Goal: Task Accomplishment & Management: Complete application form

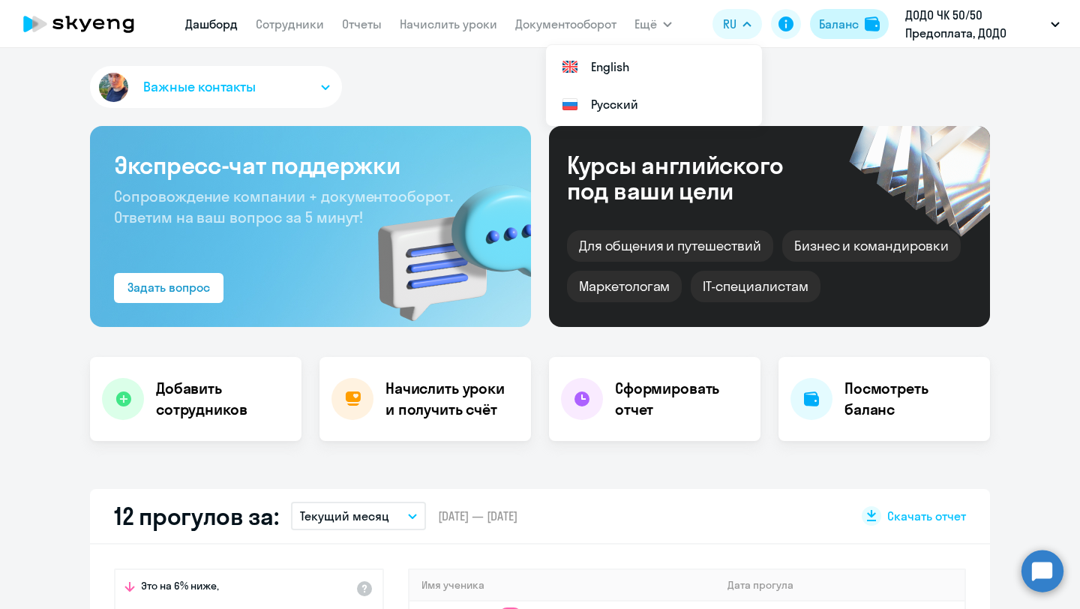
click at [836, 26] on div "Баланс" at bounding box center [839, 24] width 40 height 18
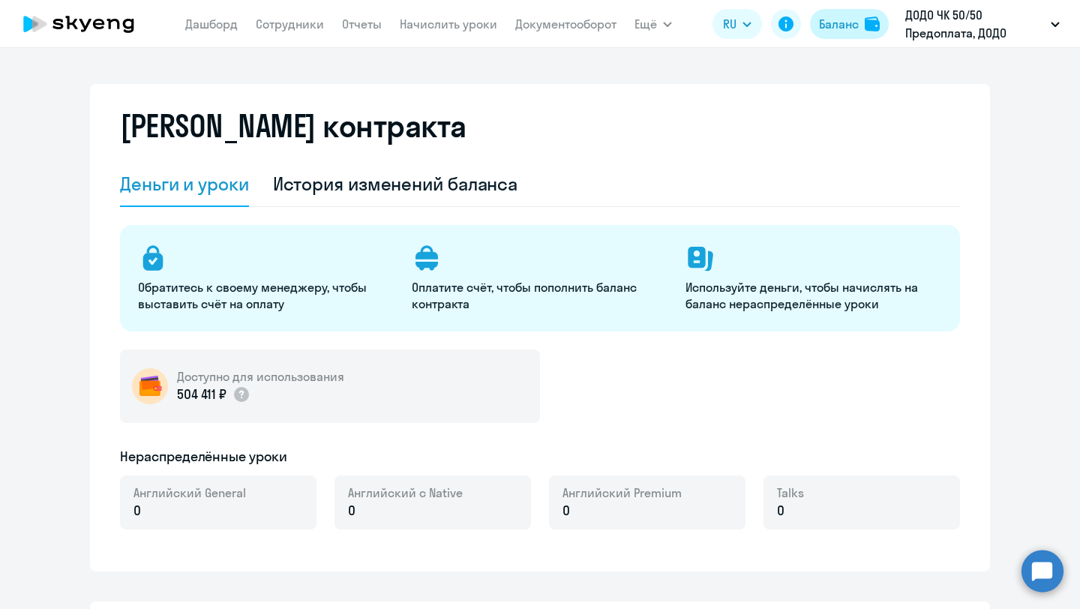
select select "english_adult_not_native_speaker"
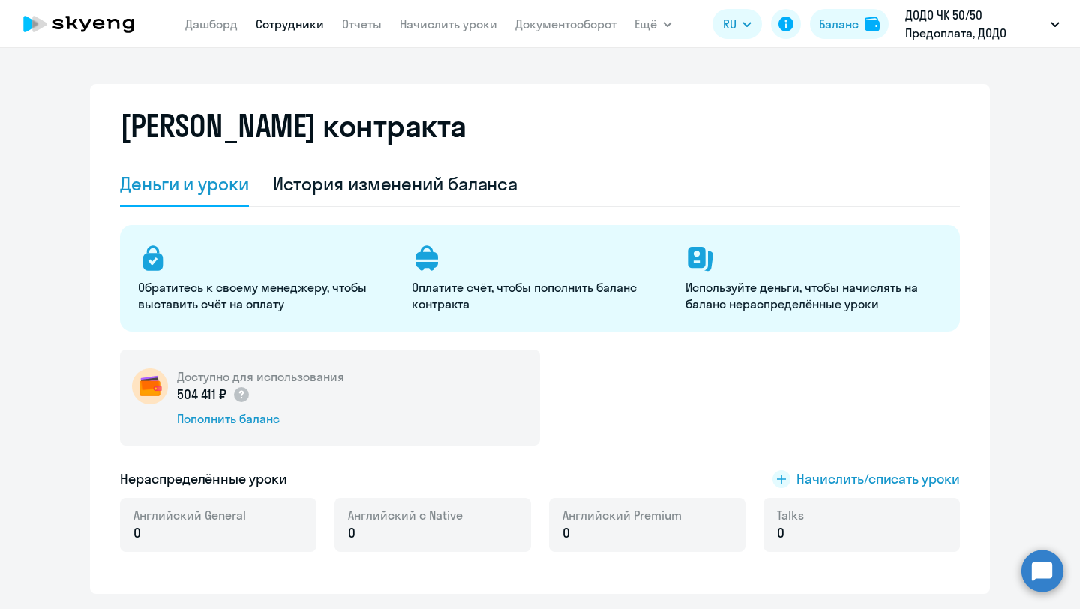
click at [269, 30] on link "Сотрудники" at bounding box center [290, 23] width 68 height 15
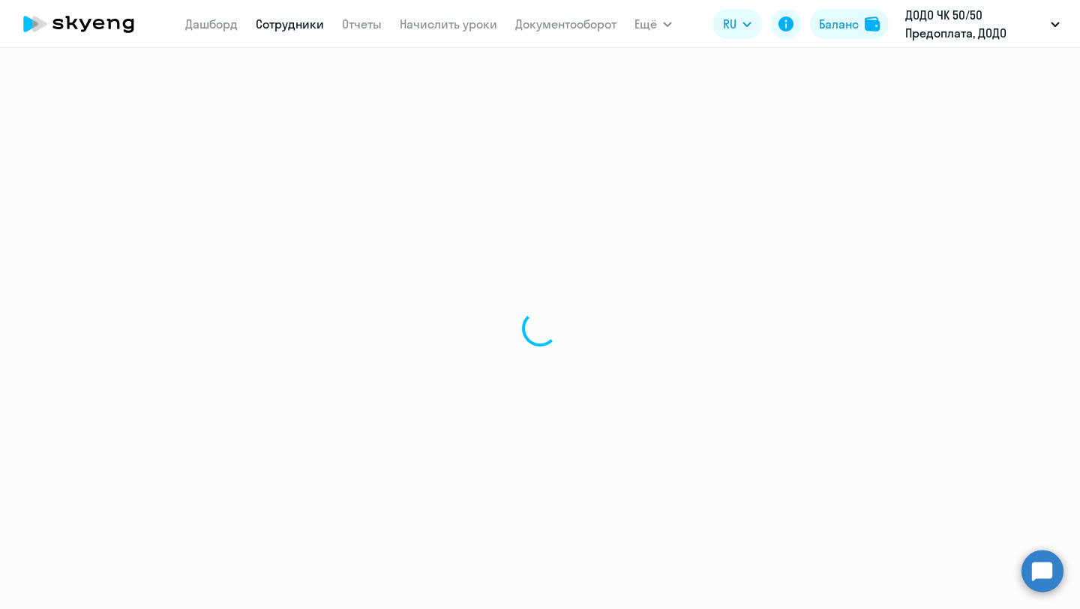
select select "30"
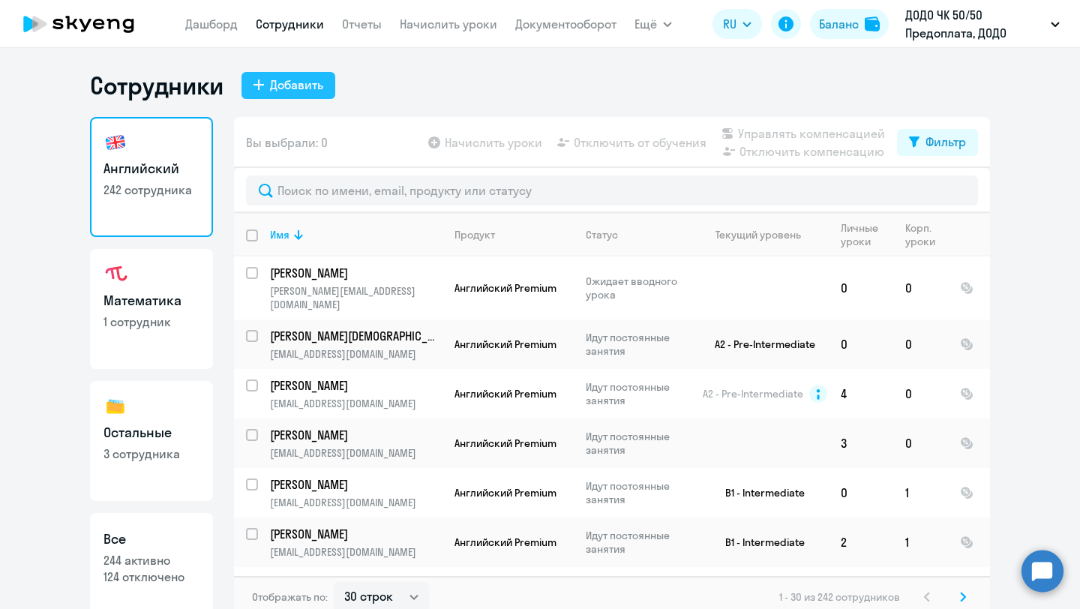
click at [303, 82] on div "Добавить" at bounding box center [296, 85] width 53 height 18
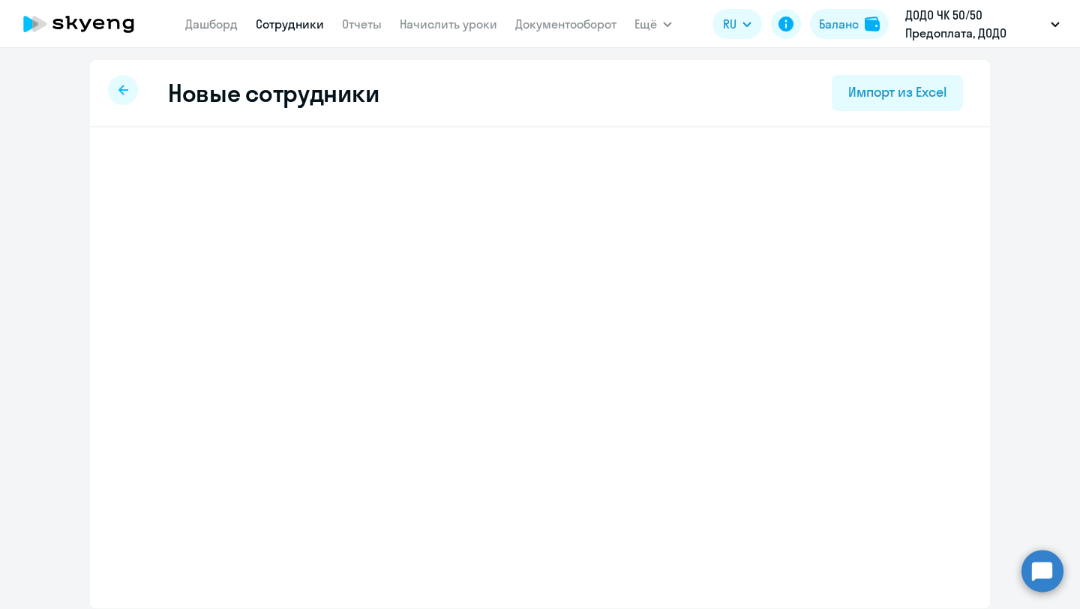
select select "english_adult_not_native_speaker"
select select "3"
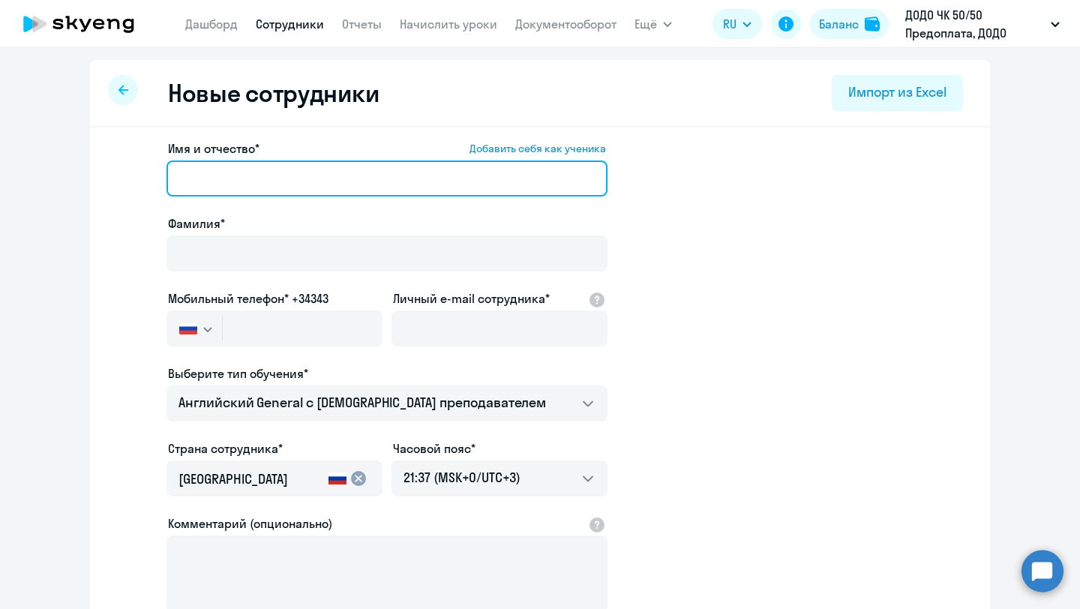
click at [234, 182] on input "Имя и отчество* Добавить себя как ученика" at bounding box center [386, 178] width 441 height 36
paste input "[PERSON_NAME]"
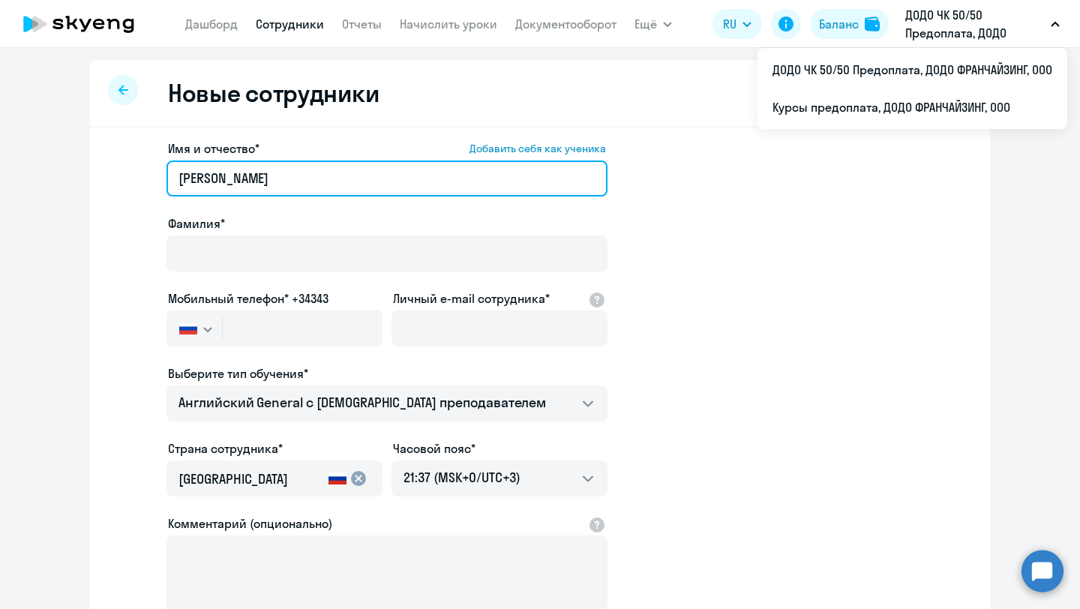
type input "[PERSON_NAME]"
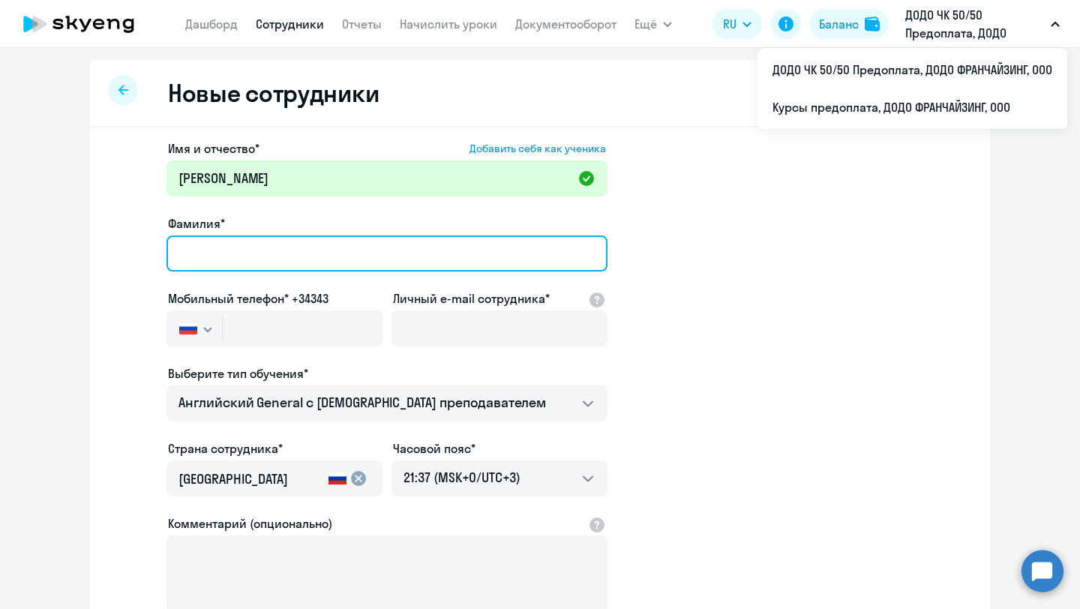
click at [251, 244] on input "Фамилия*" at bounding box center [386, 253] width 441 height 36
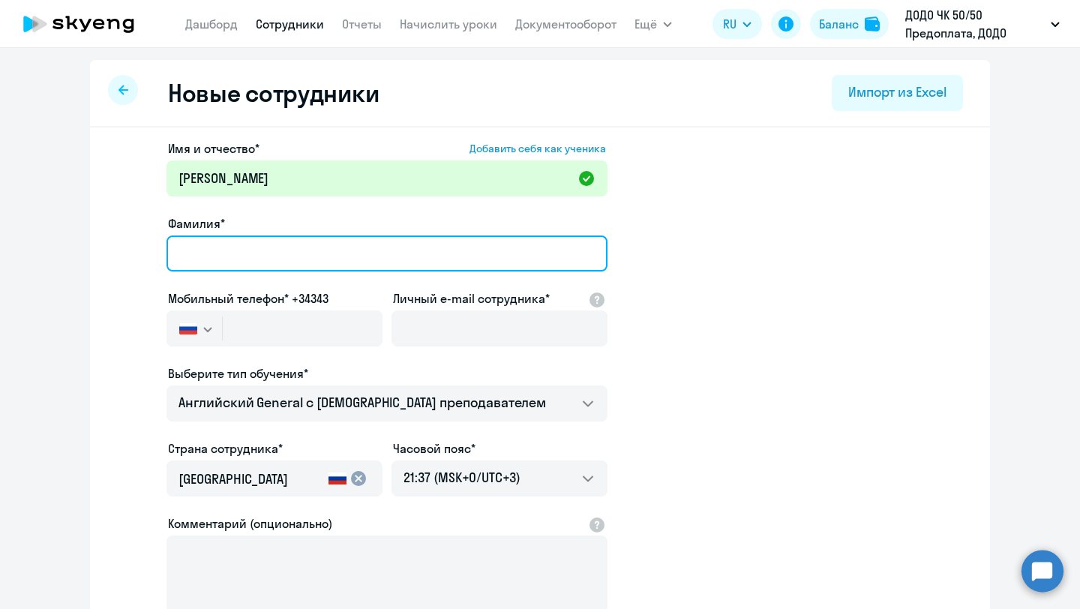
paste input "[PERSON_NAME]"
type input "[PERSON_NAME]"
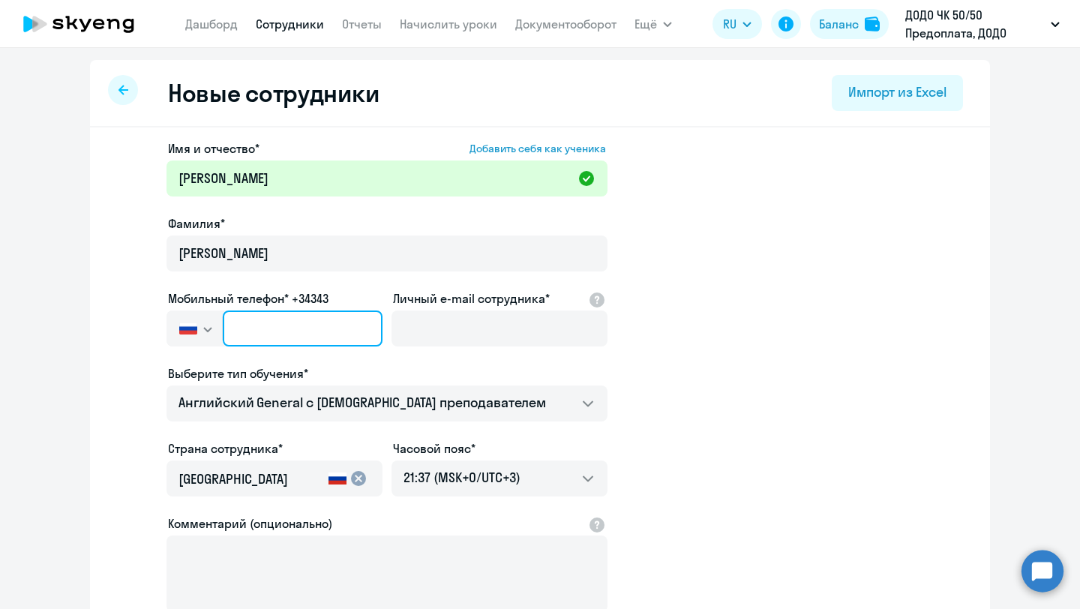
click at [259, 319] on input "text" at bounding box center [303, 328] width 160 height 36
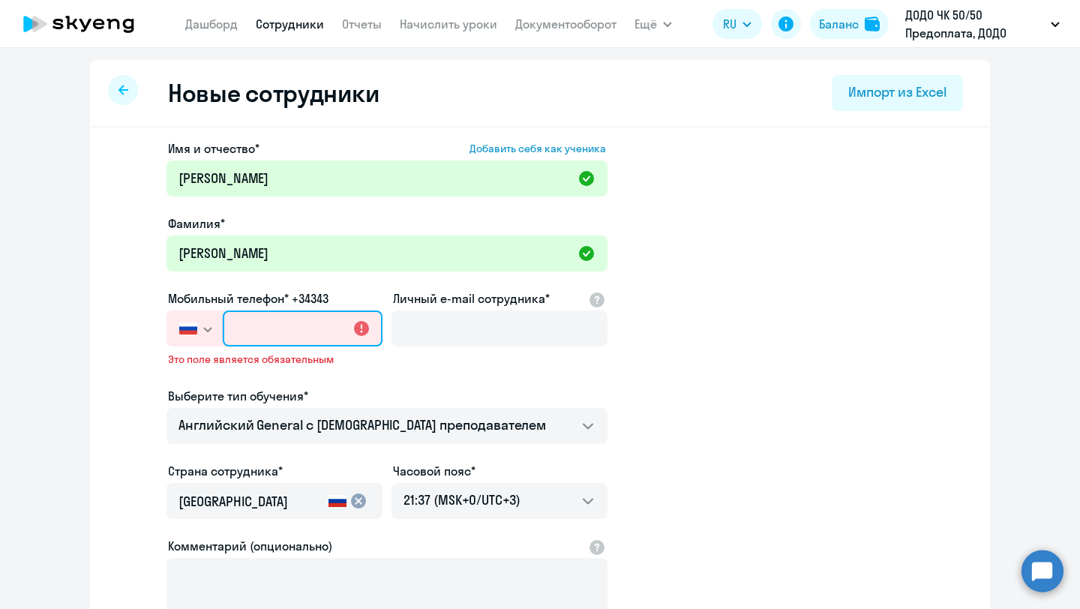
paste input "[PHONE_NUMBER]"
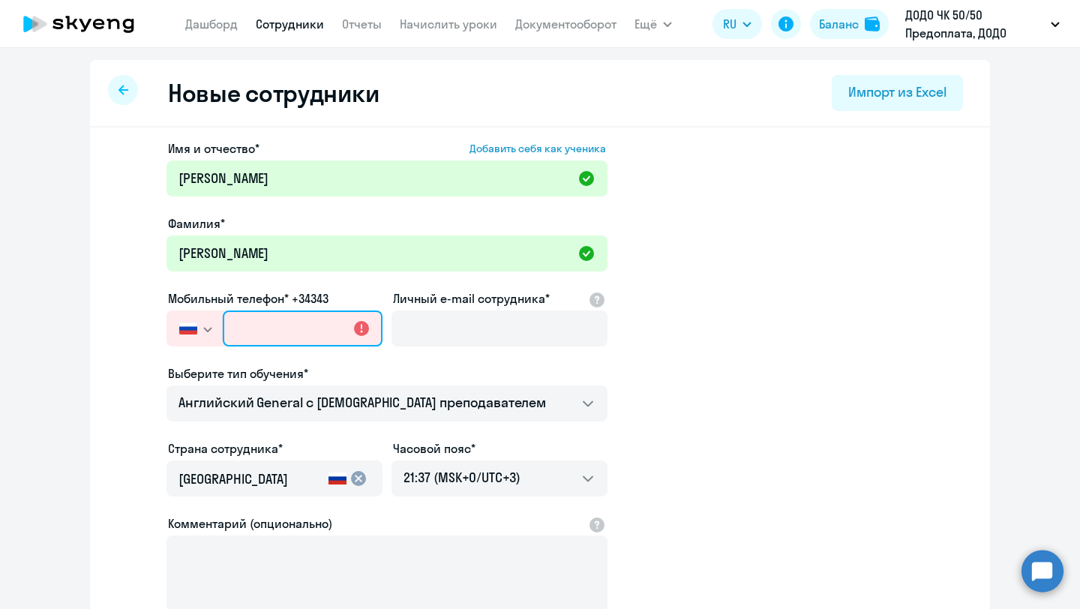
type input "[PHONE_NUMBER]"
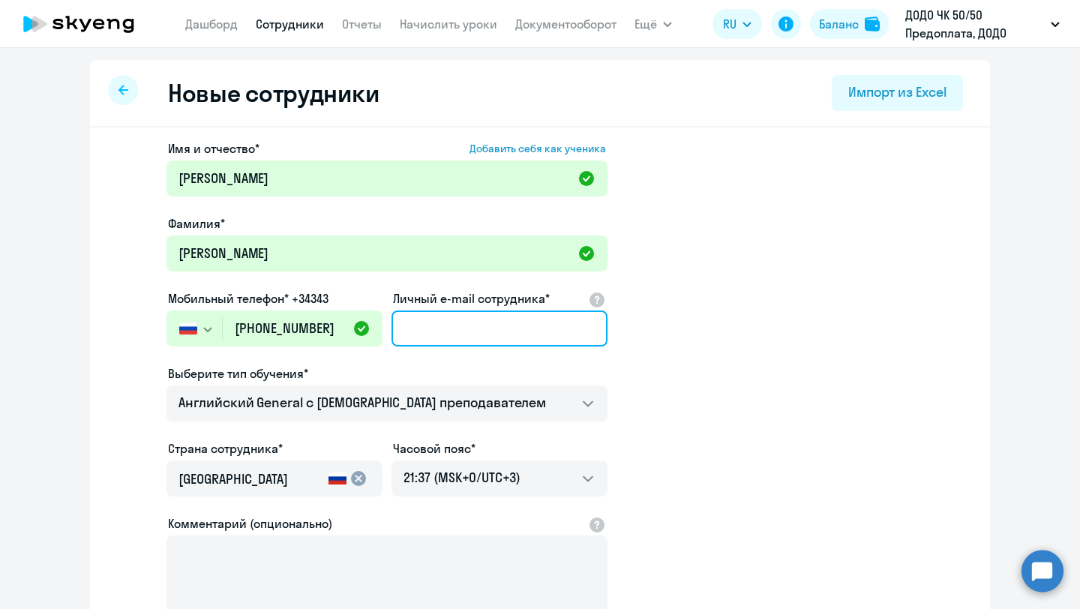
click at [429, 330] on input "Личный e-mail сотрудника*" at bounding box center [499, 328] width 216 height 36
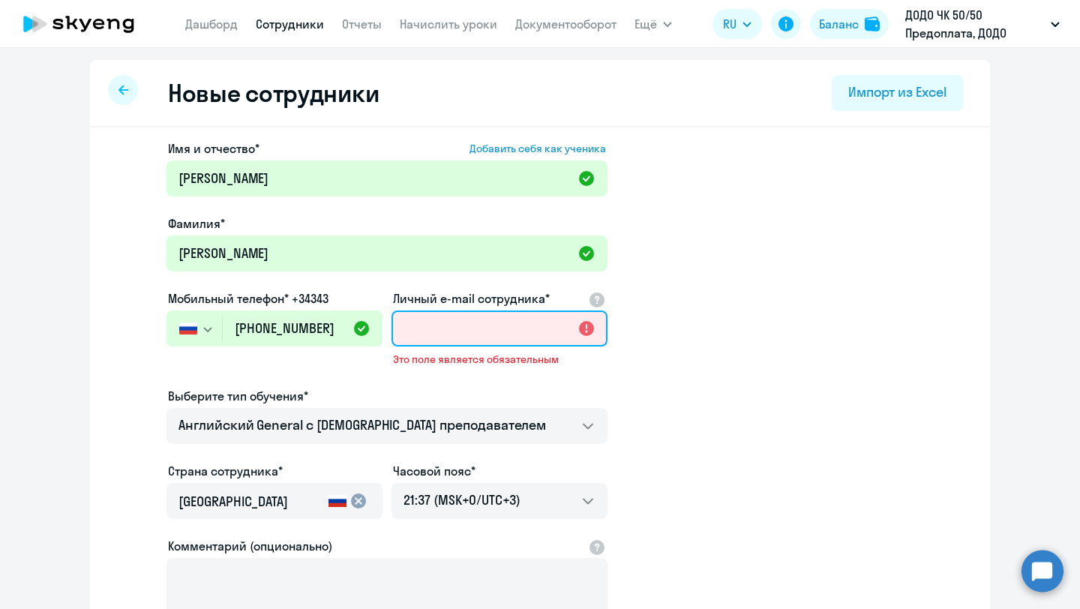
paste input "[EMAIL_ADDRESS][DOMAIN_NAME]"
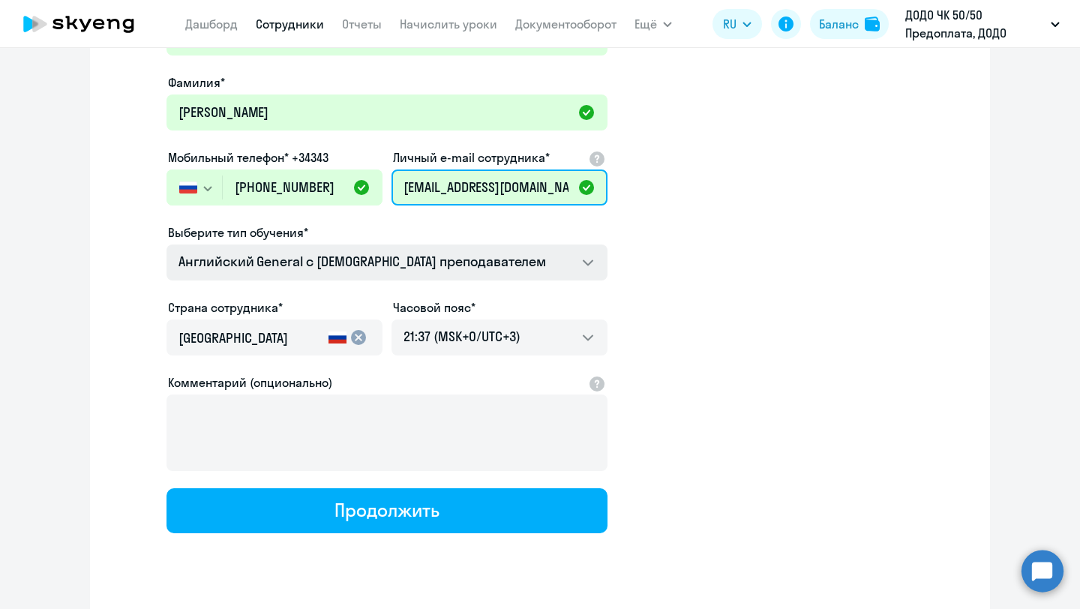
scroll to position [142, 0]
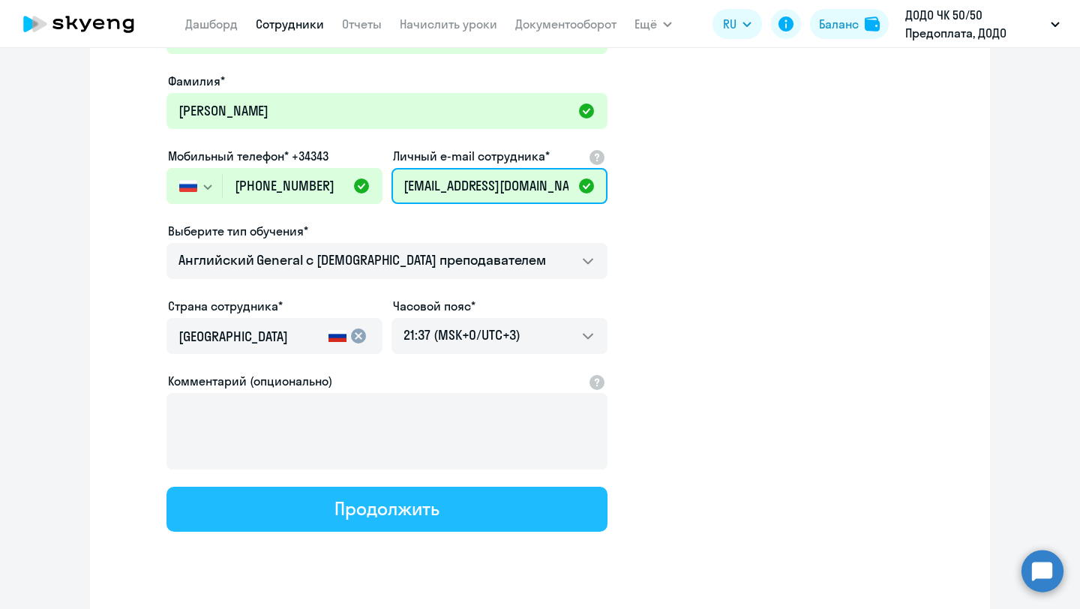
type input "[EMAIL_ADDRESS][DOMAIN_NAME]"
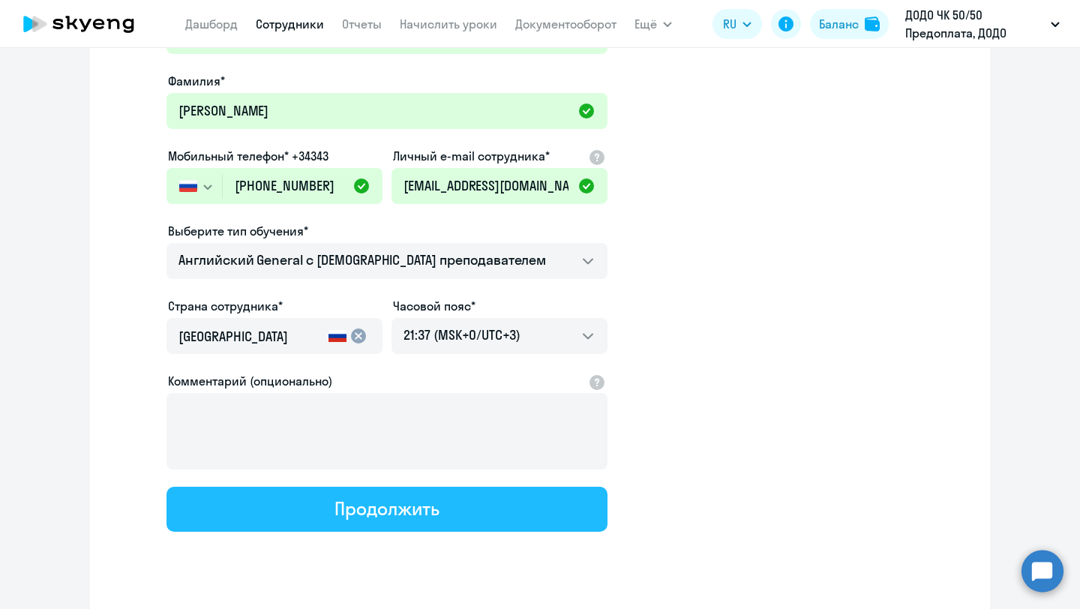
click at [316, 508] on button "Продолжить" at bounding box center [386, 509] width 441 height 45
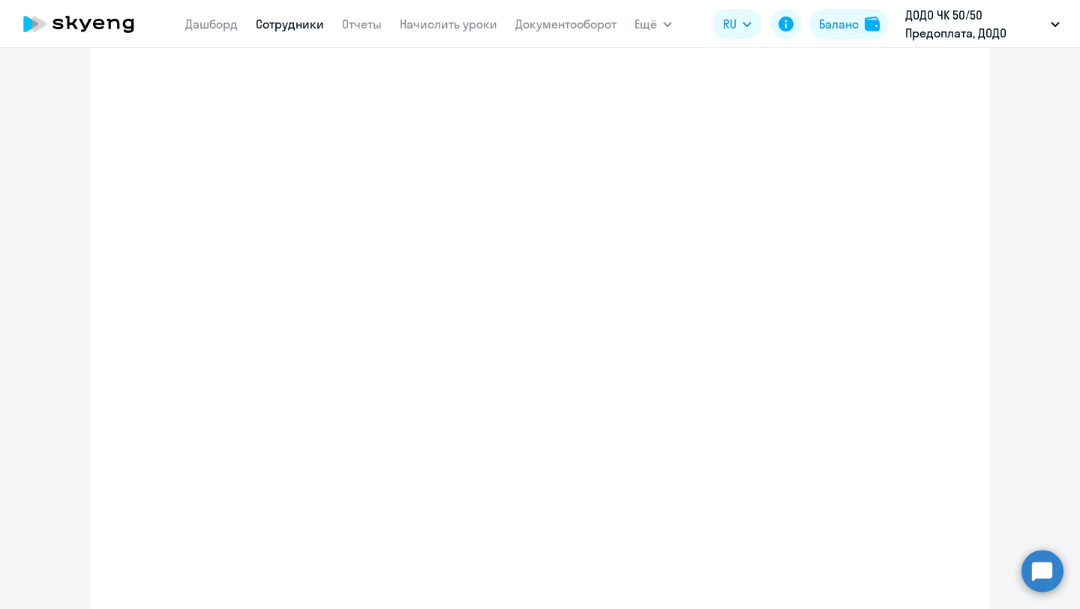
select select "english_adult_not_native_speaker"
select select "3"
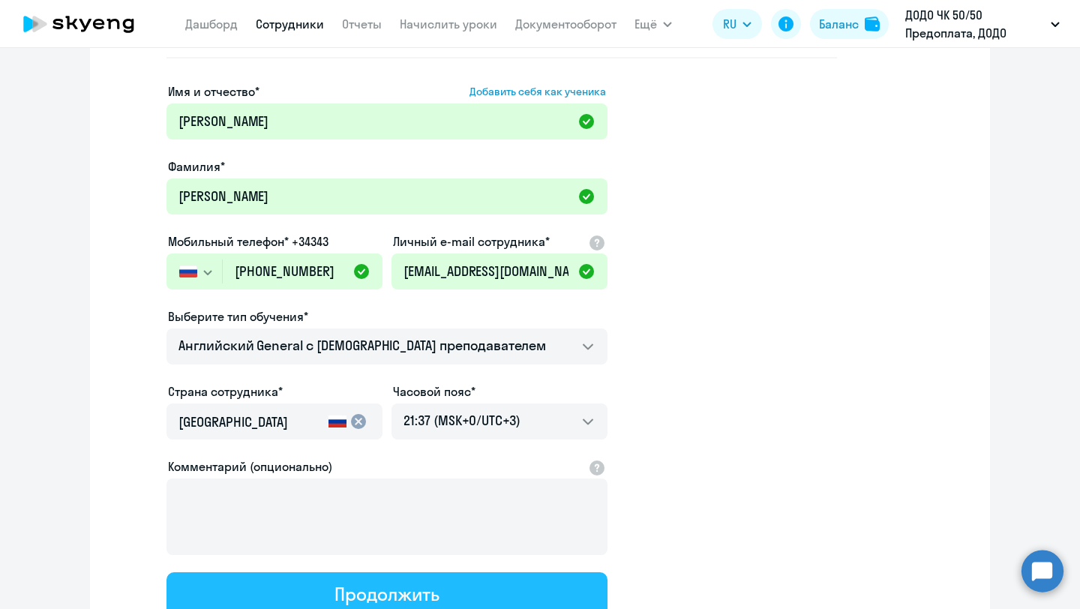
scroll to position [0, 0]
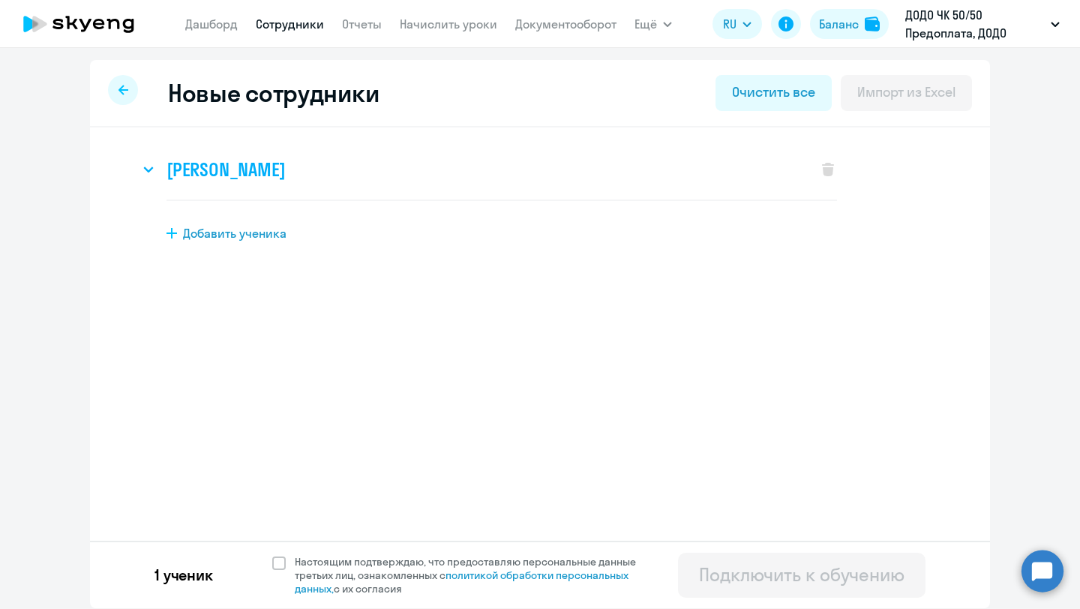
click at [489, 151] on div "[PERSON_NAME]" at bounding box center [470, 169] width 663 height 60
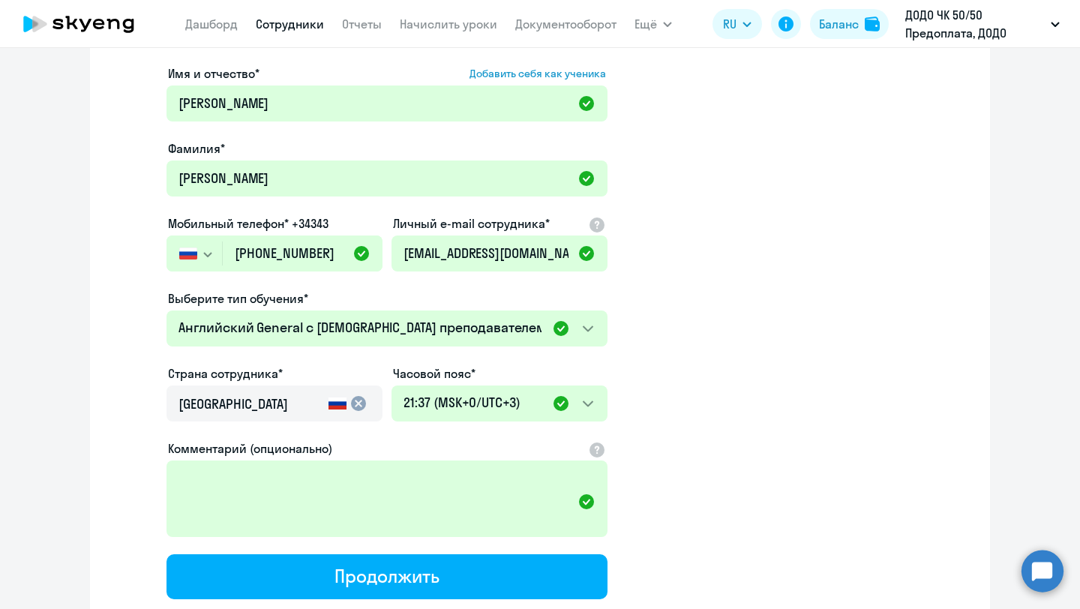
scroll to position [292, 0]
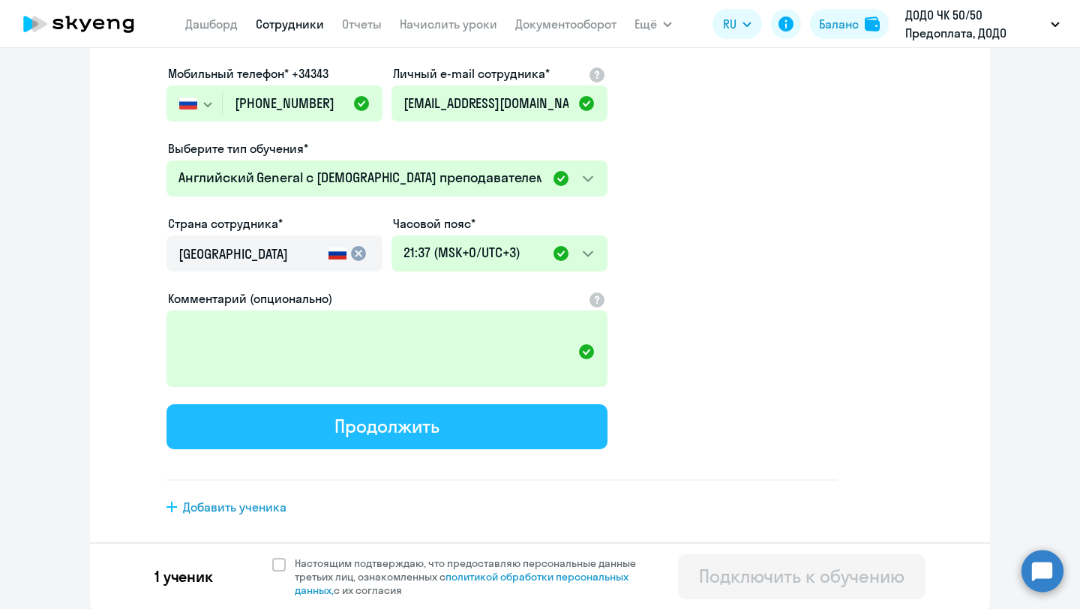
click at [400, 427] on div "Продолжить" at bounding box center [386, 426] width 104 height 24
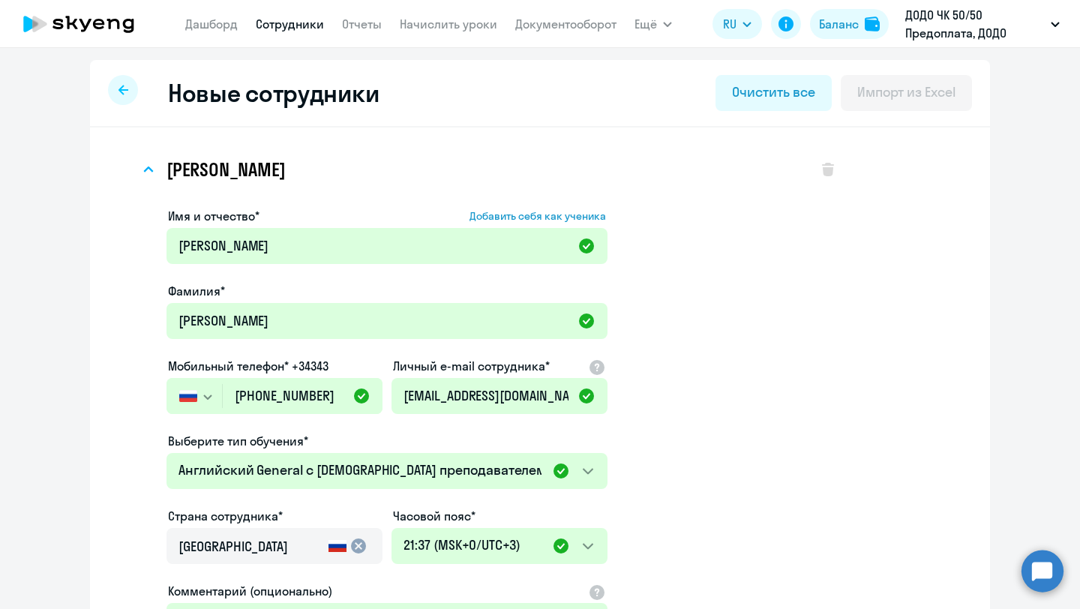
select select "english_adult_not_native_speaker"
select select "3"
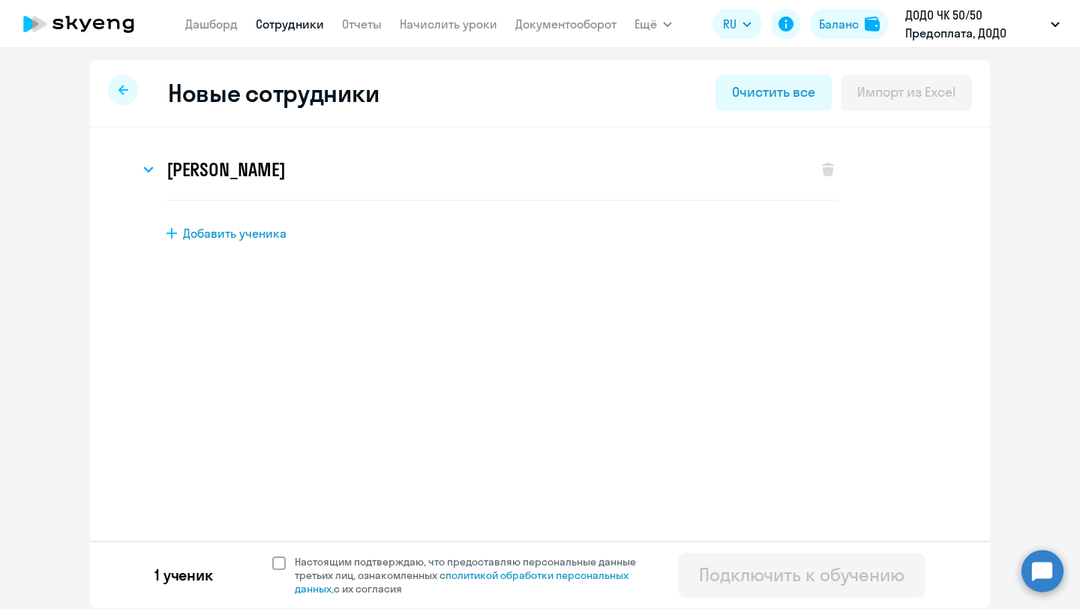
click at [280, 569] on label "Настоящим подтверждаю, что предоставляю персональные данные третьих лиц, ознако…" at bounding box center [463, 575] width 382 height 40
click at [272, 555] on input "Настоящим подтверждаю, что предоставляю персональные данные третьих лиц, ознако…" at bounding box center [271, 554] width 1 height 1
checkbox input "true"
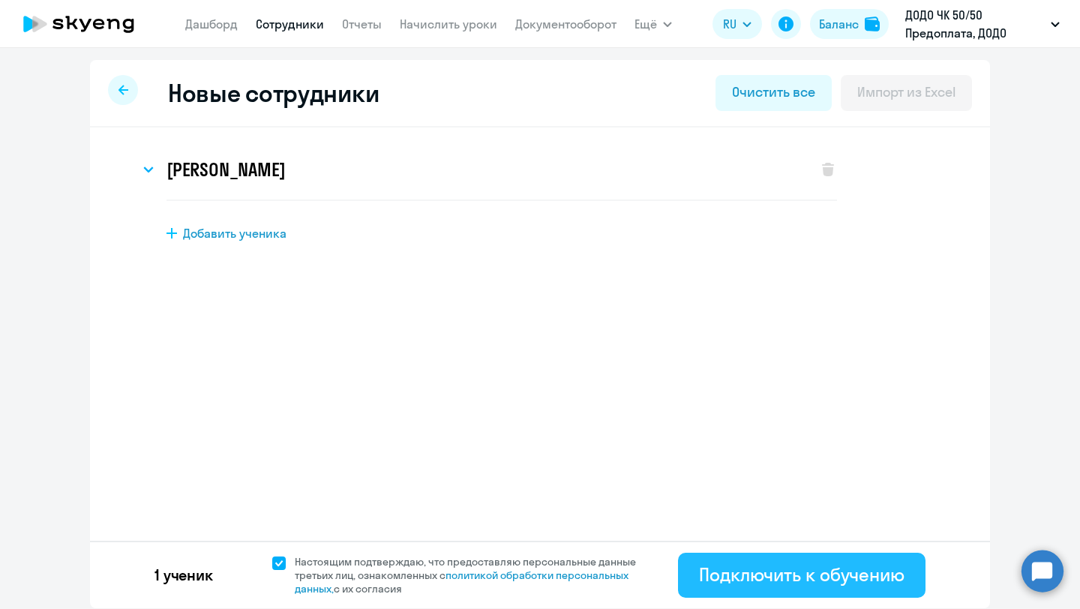
click at [711, 589] on button "Подключить к обучению" at bounding box center [801, 575] width 247 height 45
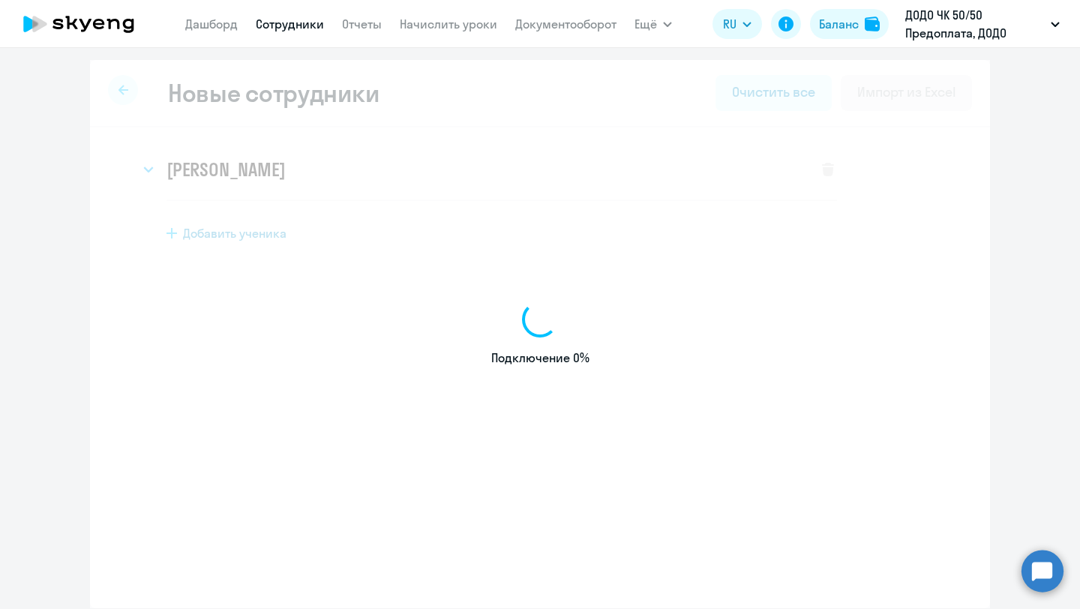
select select "english_adult_not_native_speaker"
select select "3"
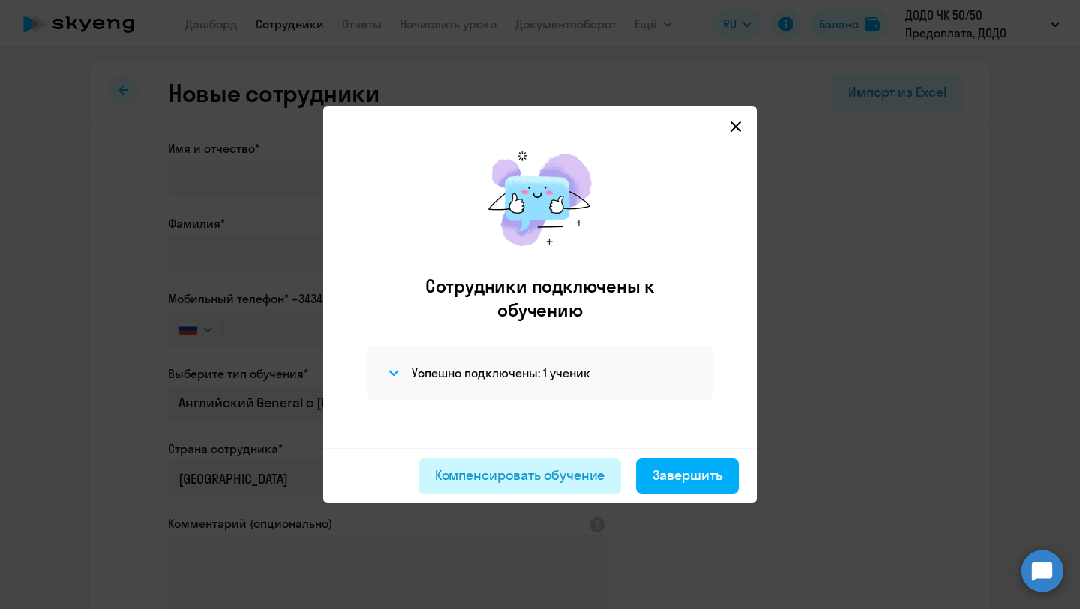
click at [550, 476] on div "Компенсировать обучение" at bounding box center [520, 475] width 170 height 19
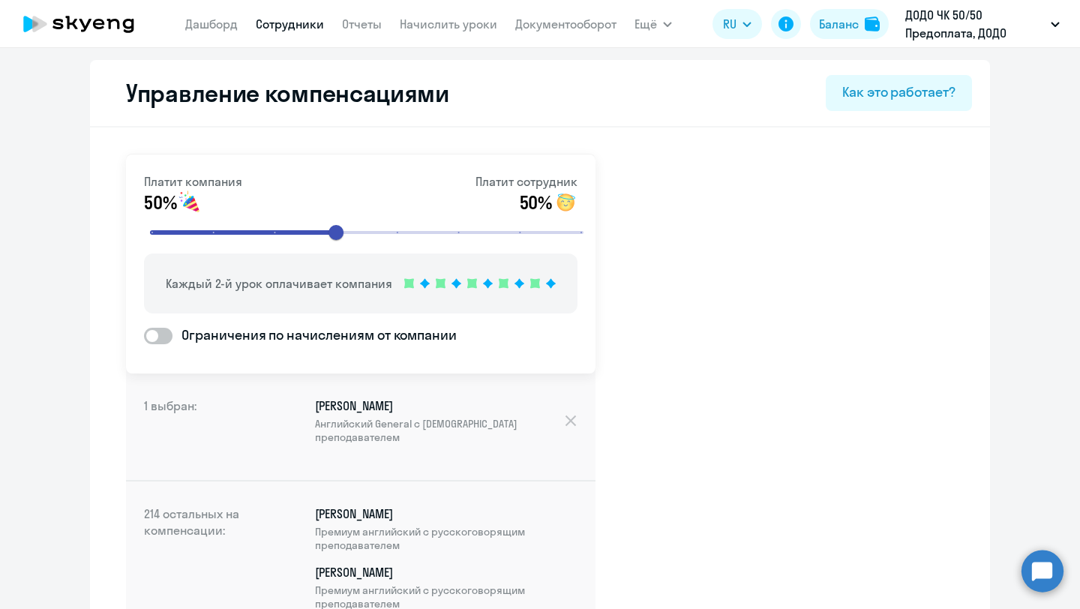
click at [294, 21] on link "Сотрудники" at bounding box center [290, 23] width 68 height 15
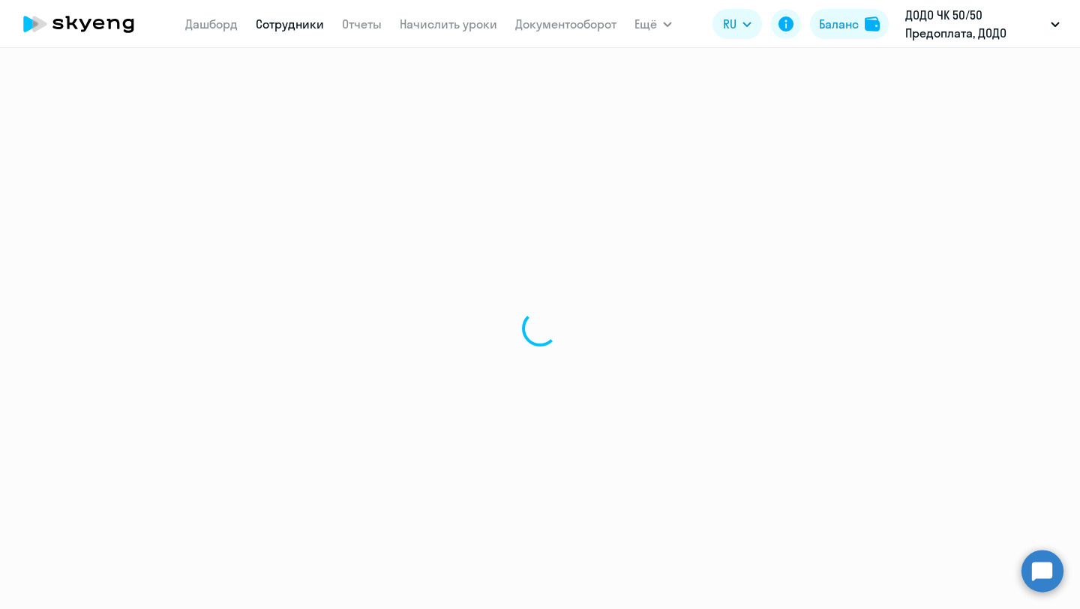
select select "30"
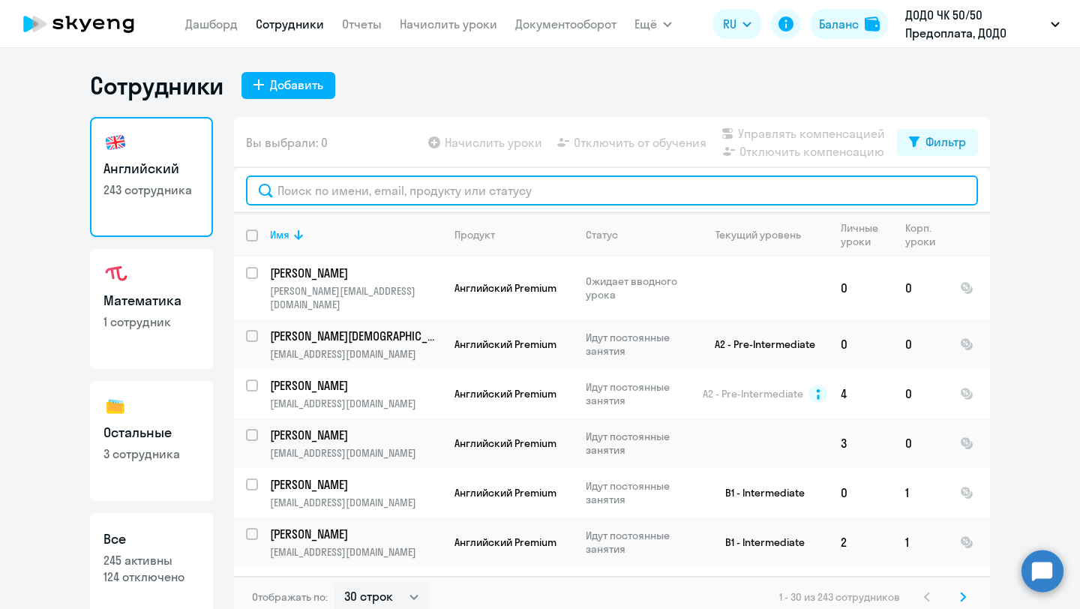
click at [351, 190] on input "text" at bounding box center [612, 190] width 732 height 30
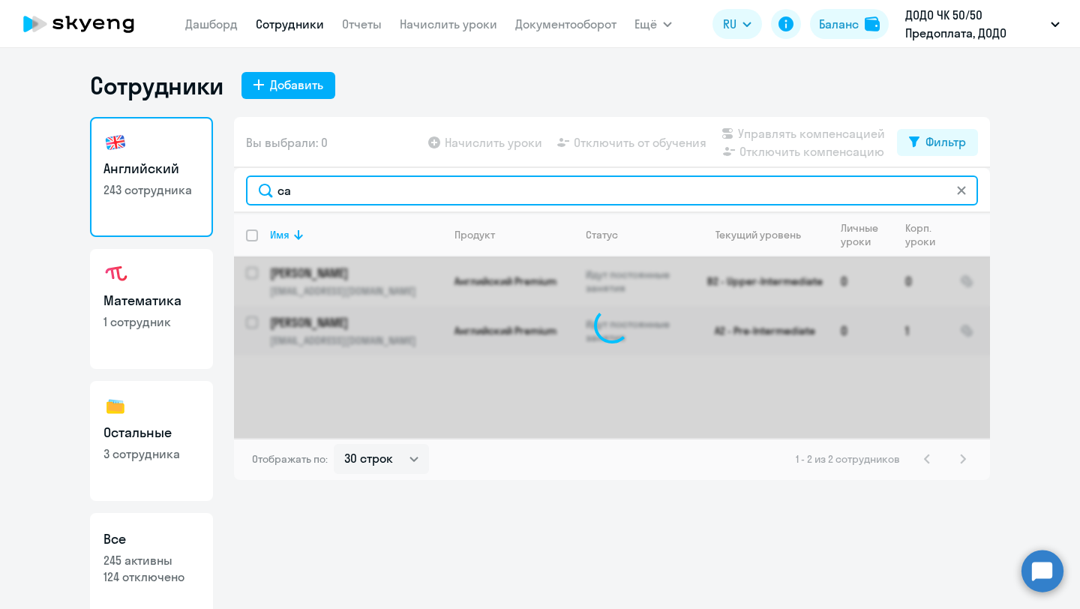
type input "с"
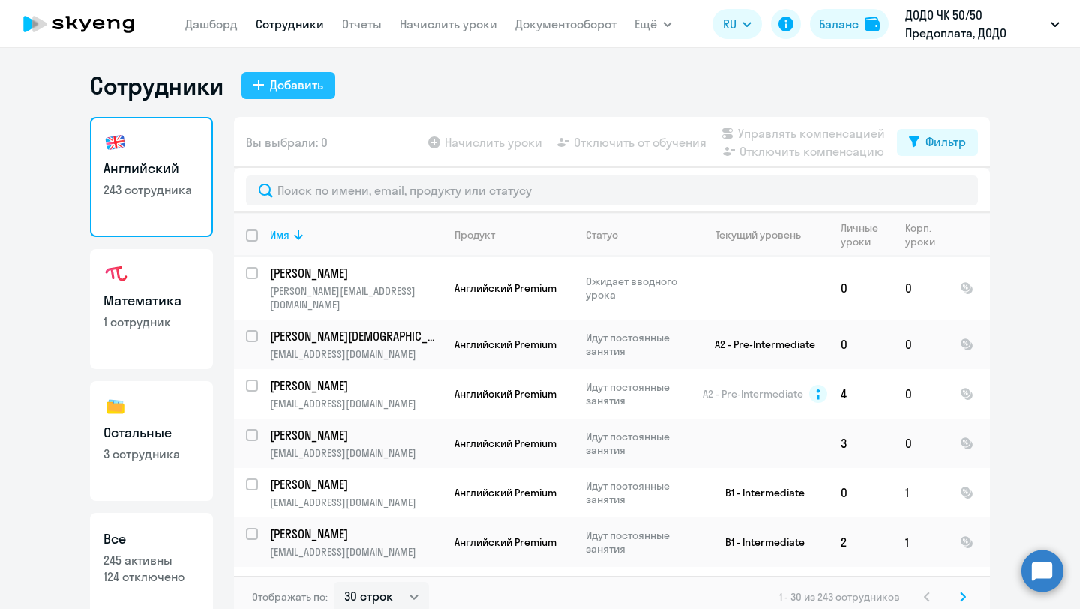
click at [319, 86] on div "Добавить" at bounding box center [296, 85] width 53 height 18
select select "english_adult_not_native_speaker"
select select "3"
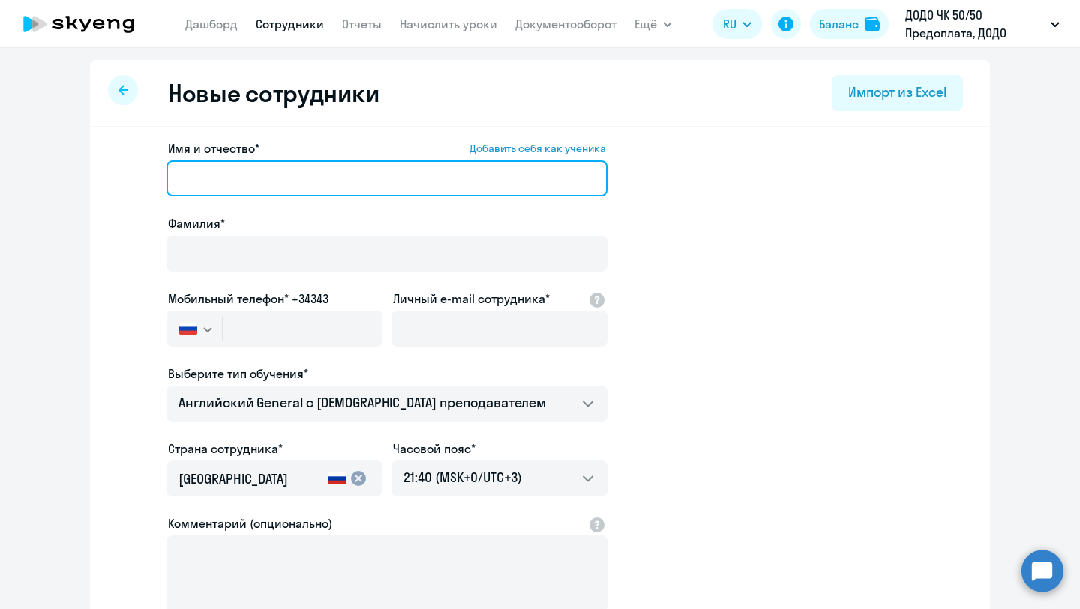
click at [226, 177] on input "Имя и отчество* Добавить себя как ученика" at bounding box center [386, 178] width 441 height 36
paste input "[PERSON_NAME]"
type input "[PERSON_NAME]"
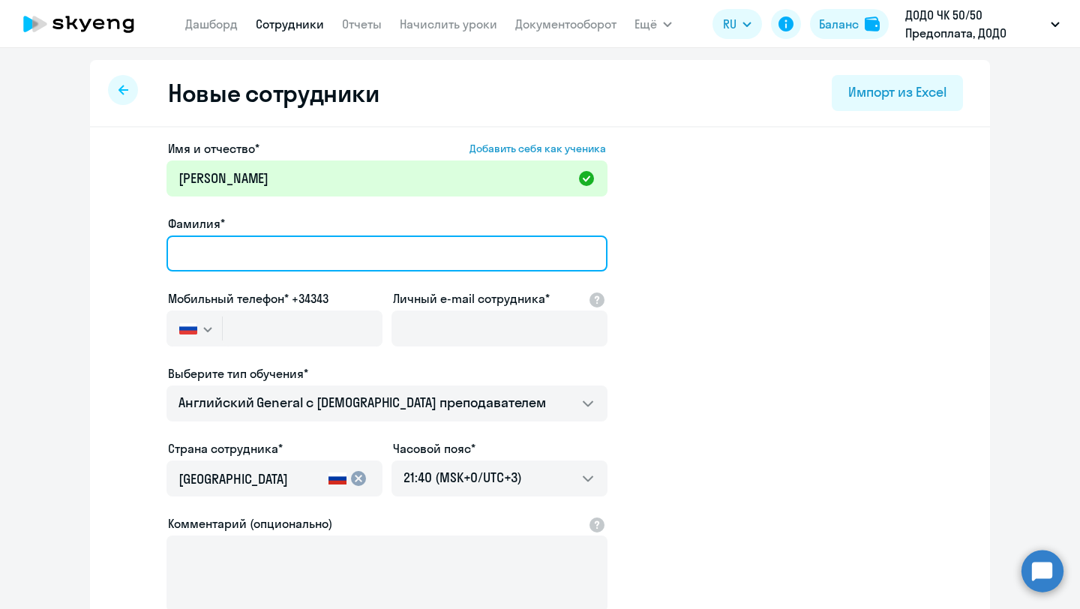
click at [366, 251] on input "Фамилия*" at bounding box center [386, 253] width 441 height 36
paste input "[PERSON_NAME]"
type input "[PERSON_NAME]"
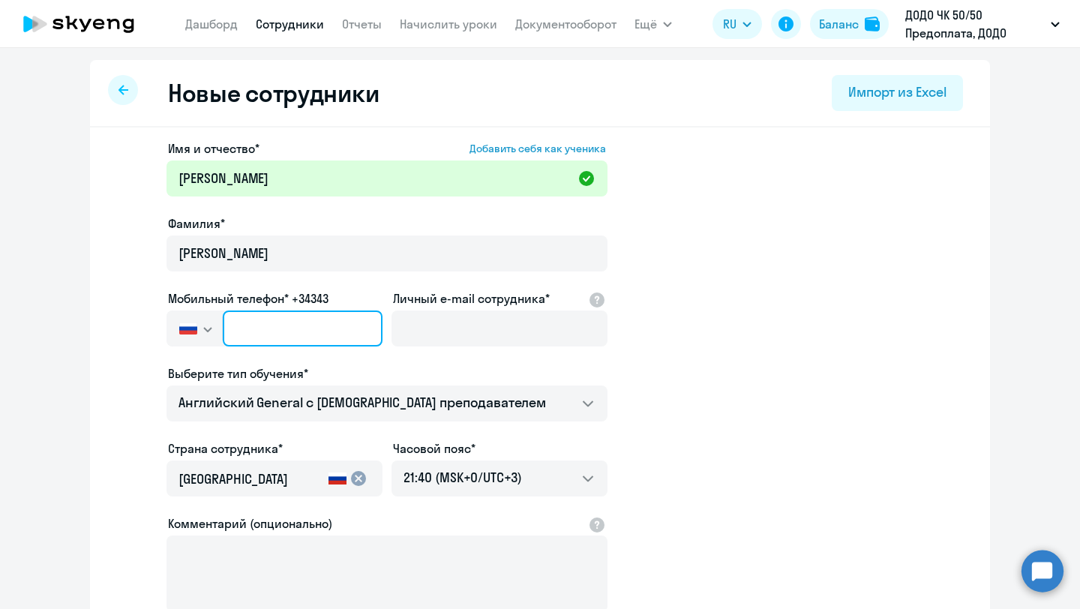
click at [285, 326] on input "text" at bounding box center [303, 328] width 160 height 36
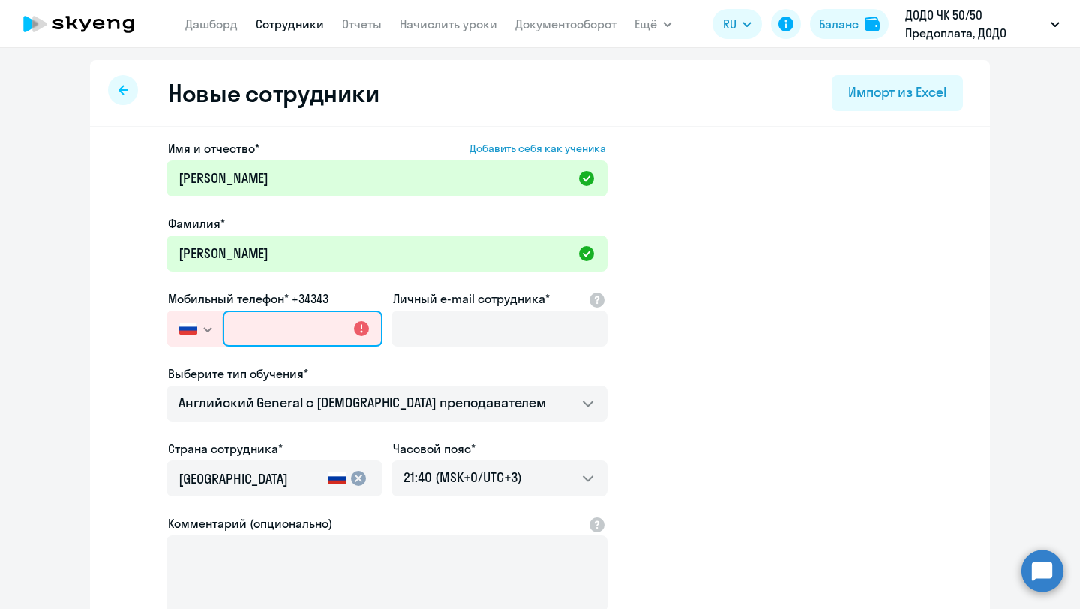
paste input "[PHONE_NUMBER]"
type input "[PHONE_NUMBER]"
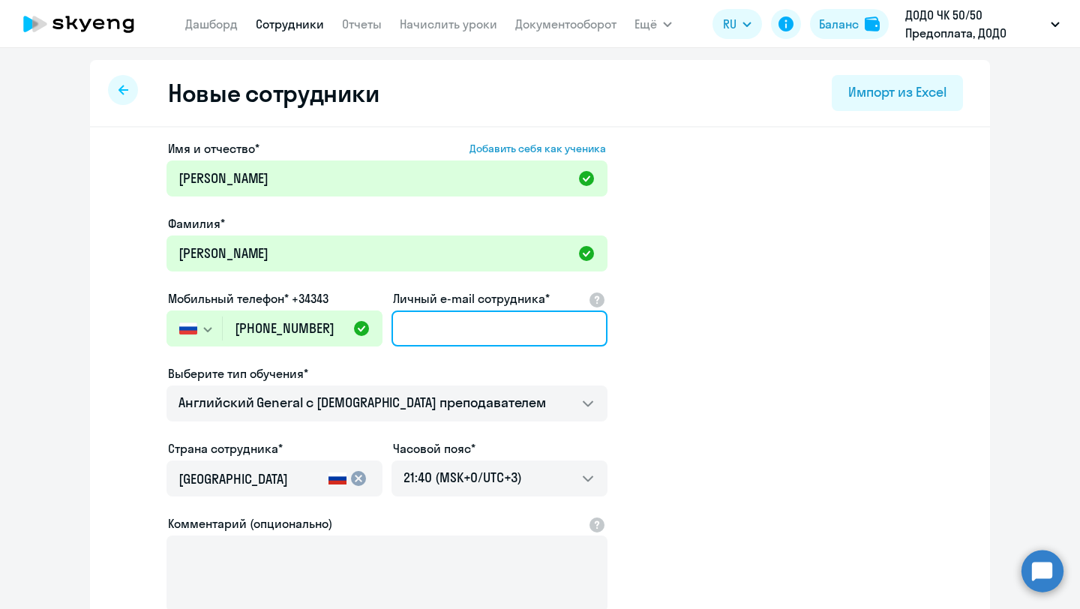
click at [447, 325] on input "Личный e-mail сотрудника*" at bounding box center [499, 328] width 216 height 36
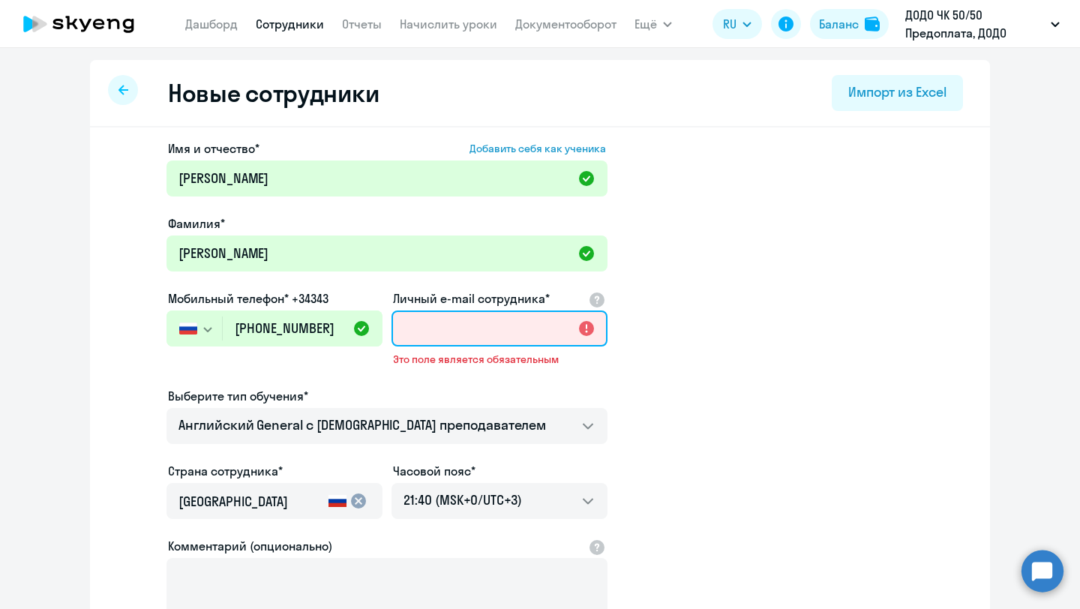
paste input "[EMAIL_ADDRESS][DOMAIN_NAME]"
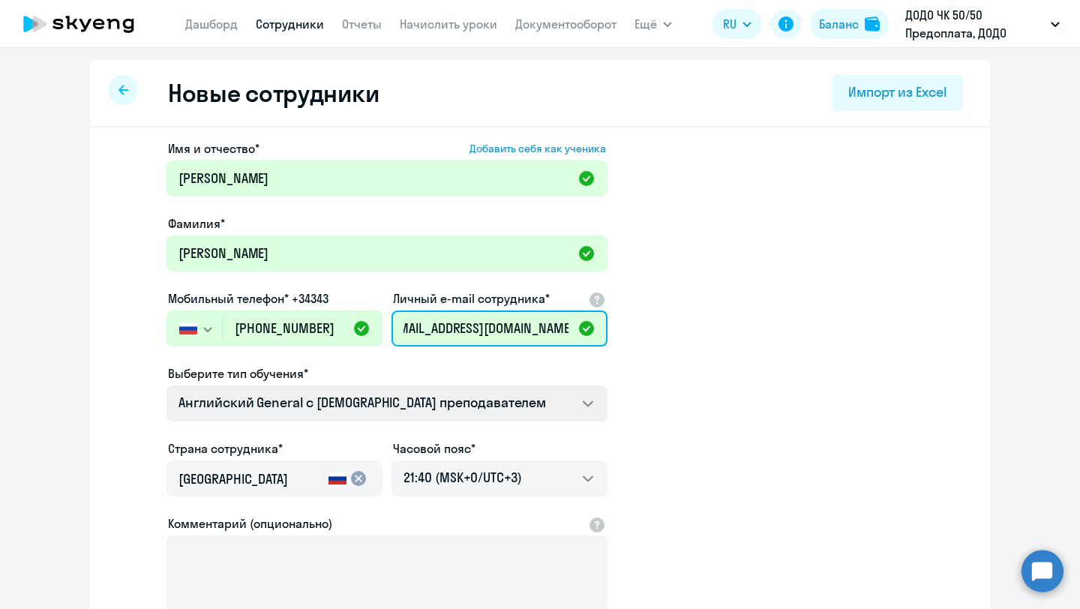
scroll to position [177, 0]
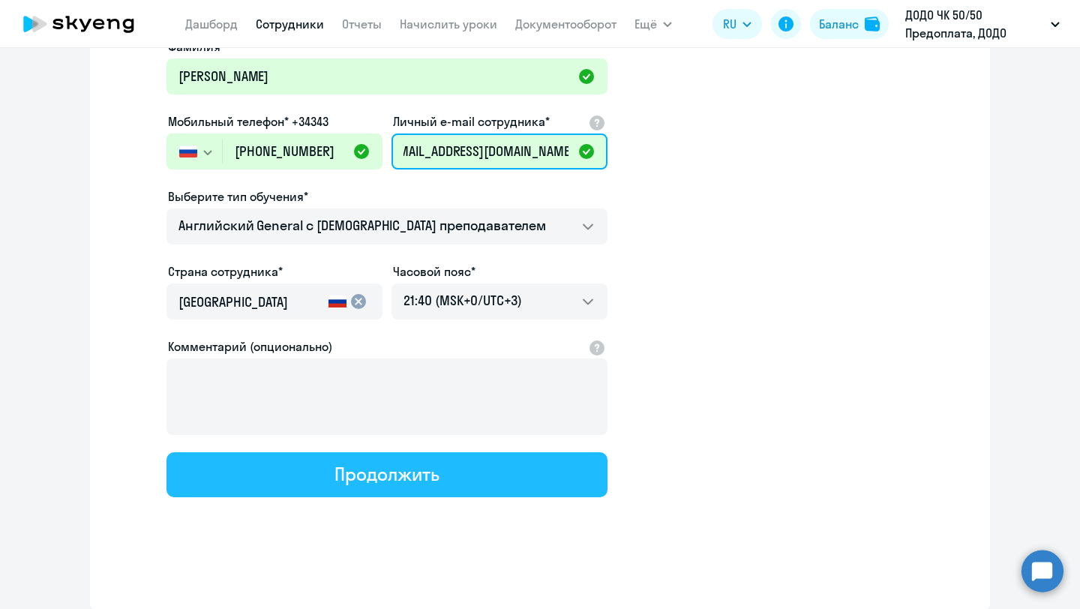
type input "[EMAIL_ADDRESS][DOMAIN_NAME]"
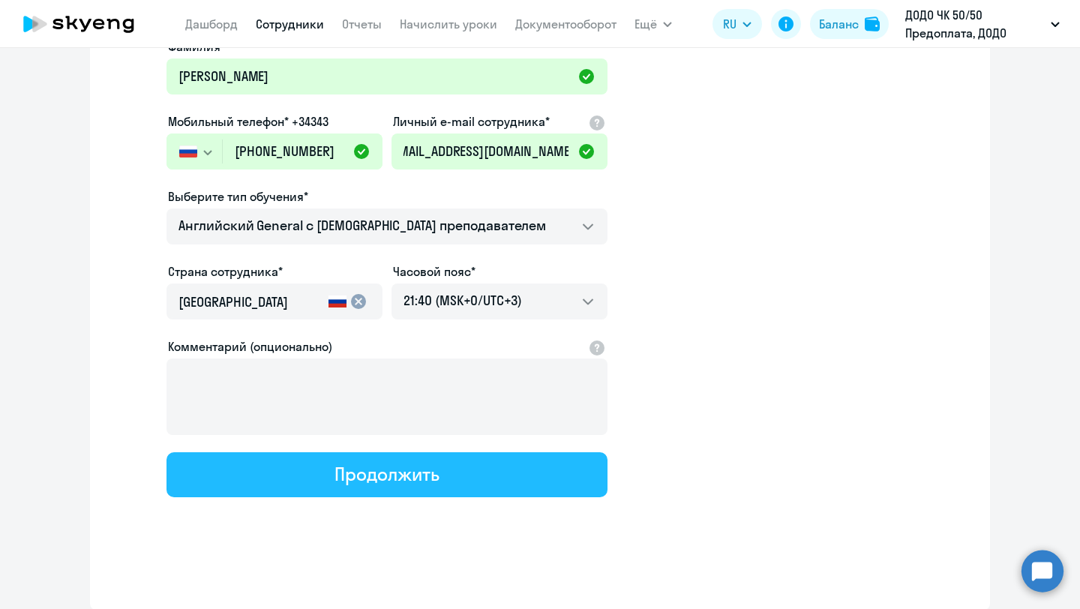
click at [356, 470] on div "Продолжить" at bounding box center [386, 474] width 104 height 24
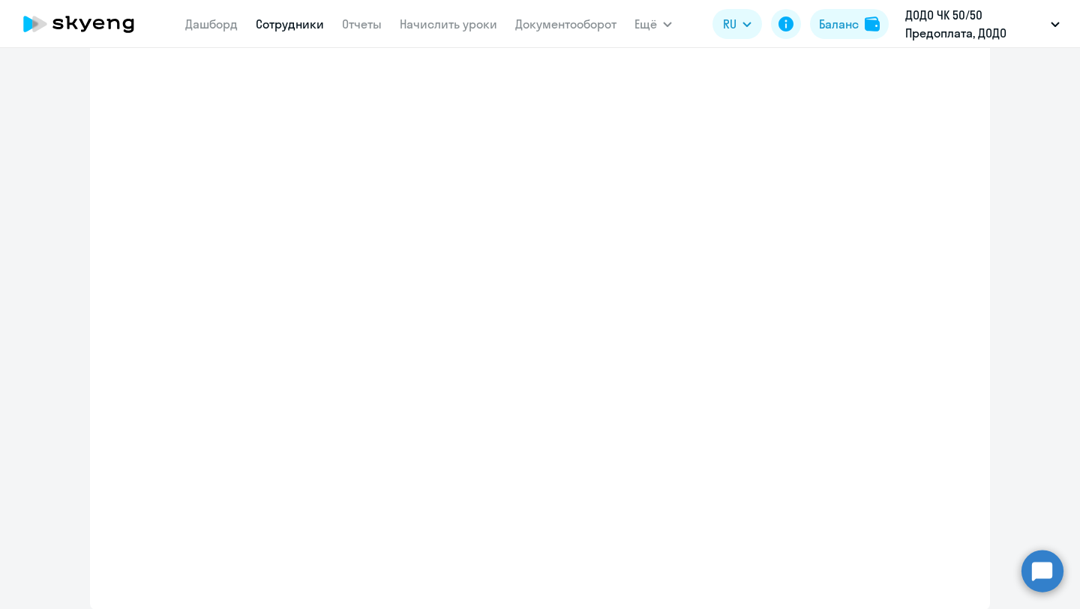
select select "english_adult_not_native_speaker"
select select "3"
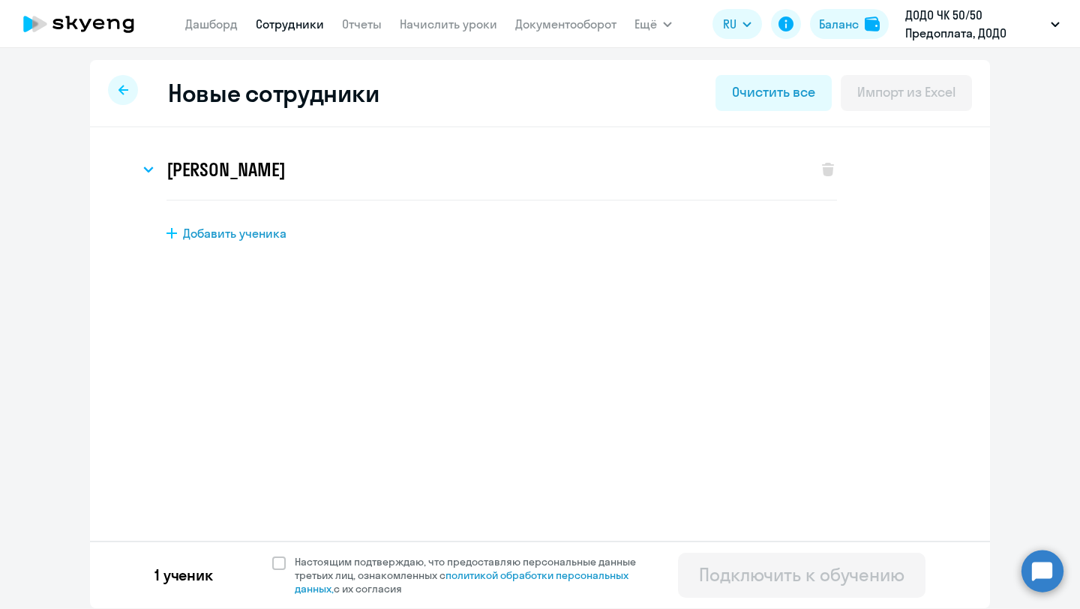
scroll to position [0, 0]
click at [283, 557] on span at bounding box center [278, 562] width 13 height 13
click at [272, 555] on input "Настоящим подтверждаю, что предоставляю персональные данные третьих лиц, ознако…" at bounding box center [271, 554] width 1 height 1
checkbox input "true"
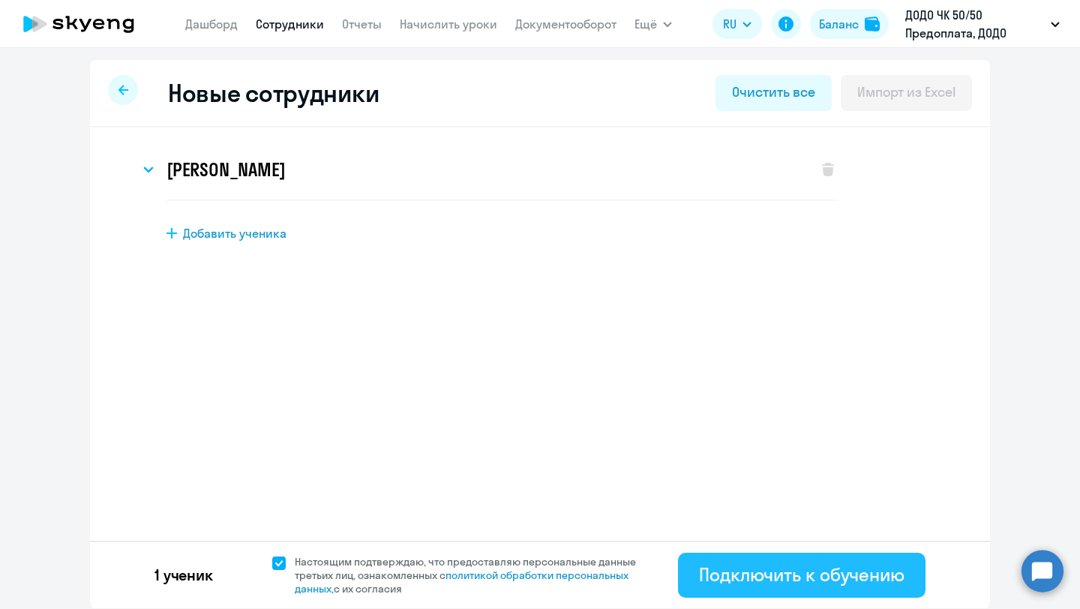
click at [749, 557] on button "Подключить к обучению" at bounding box center [801, 575] width 247 height 45
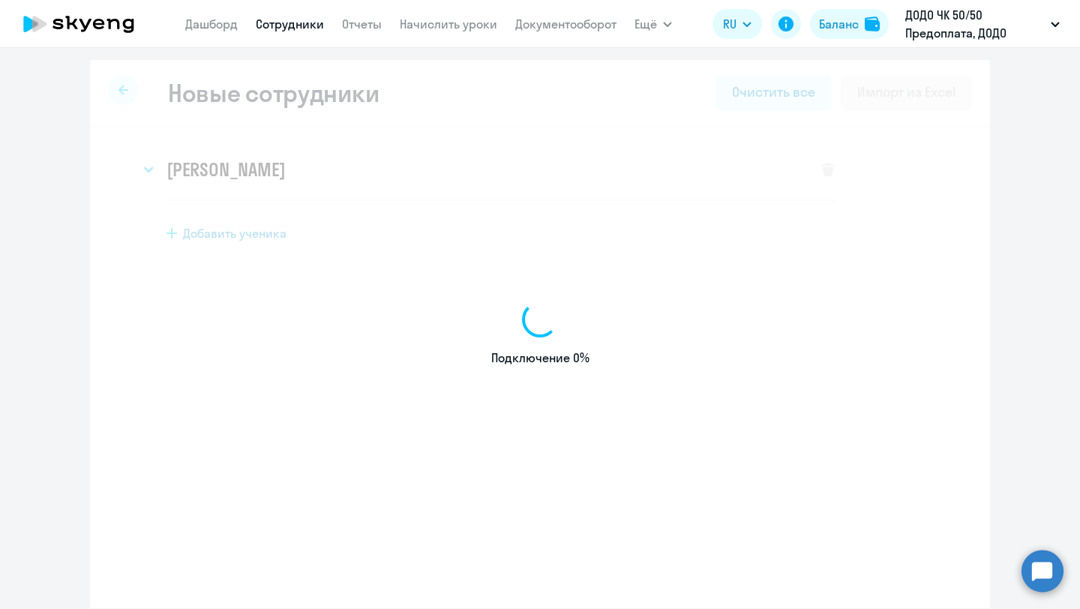
select select "english_adult_not_native_speaker"
select select "3"
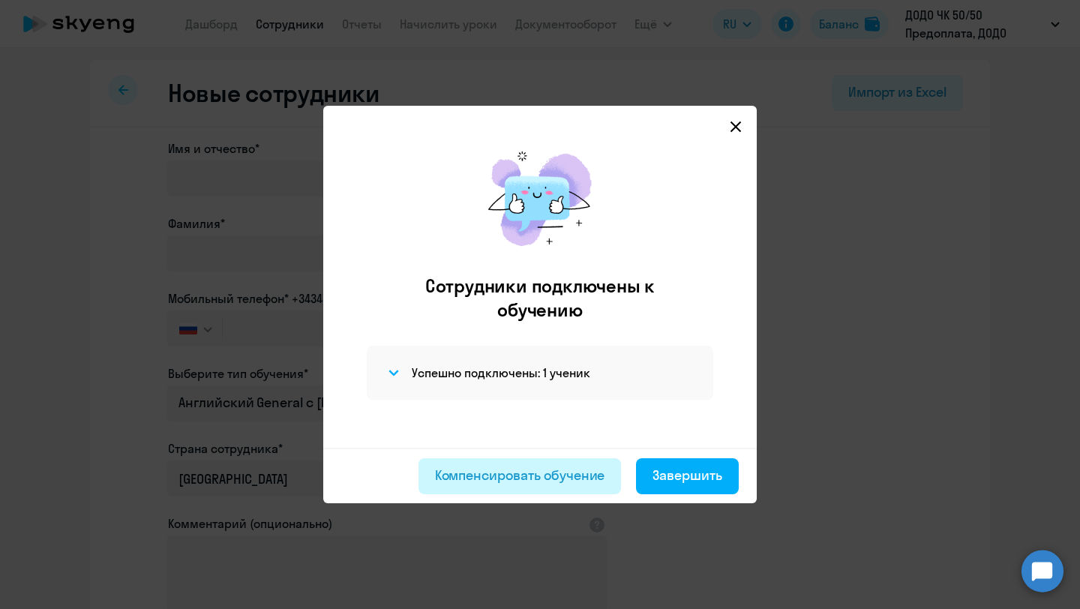
click at [484, 475] on div "Компенсировать обучение" at bounding box center [520, 475] width 170 height 19
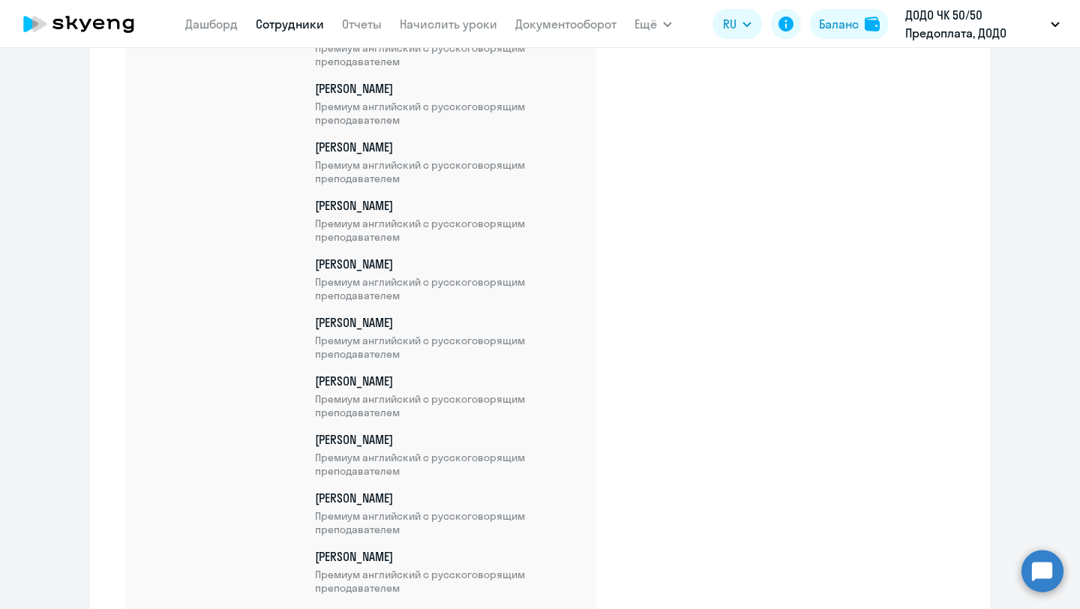
scroll to position [12538, 0]
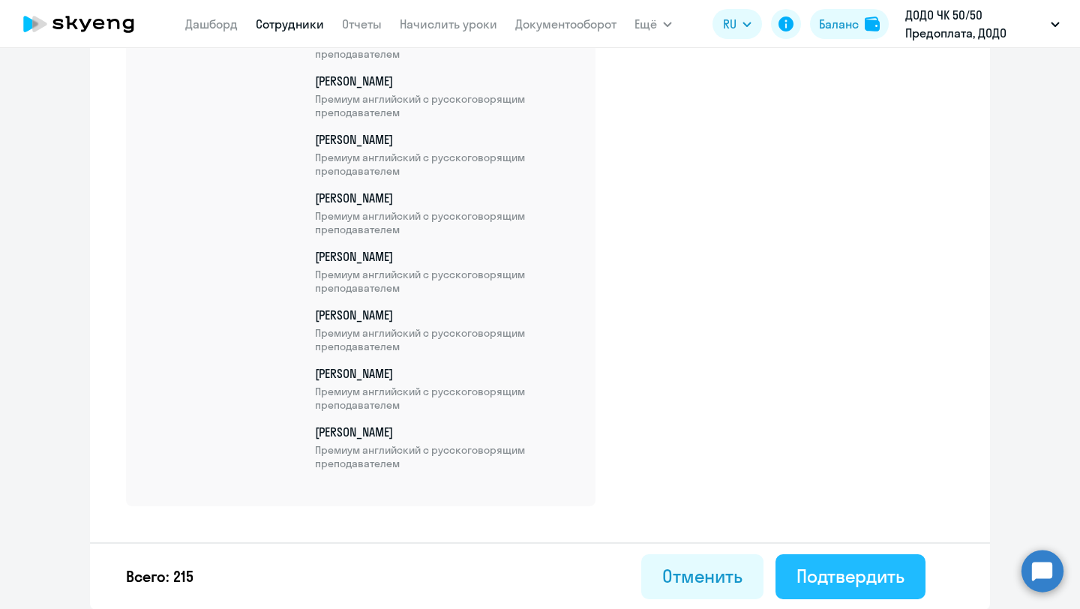
click at [793, 563] on button "Подтвердить" at bounding box center [850, 576] width 150 height 45
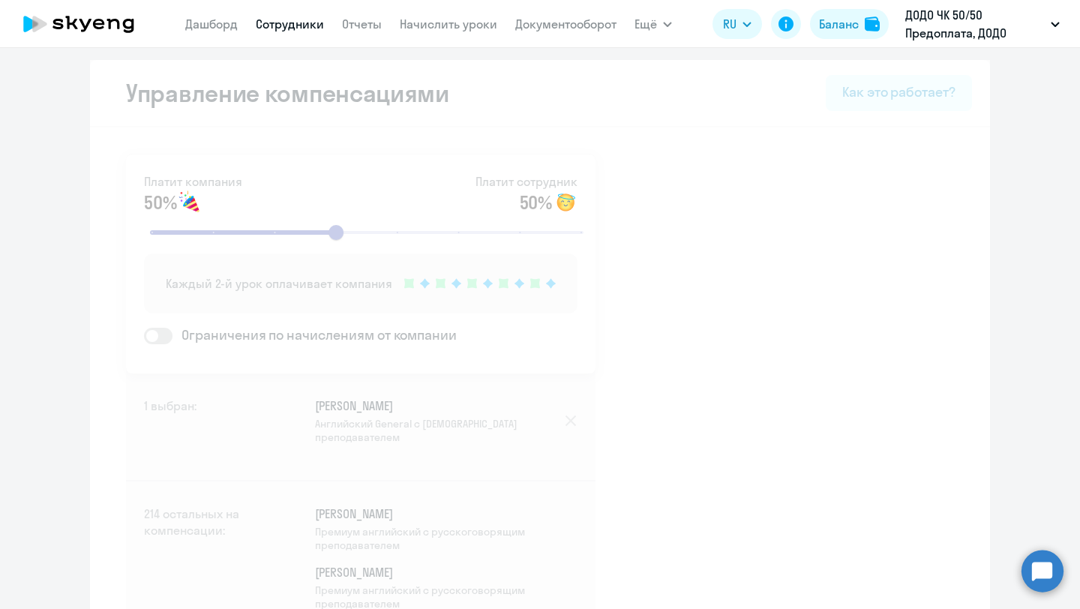
select select "30"
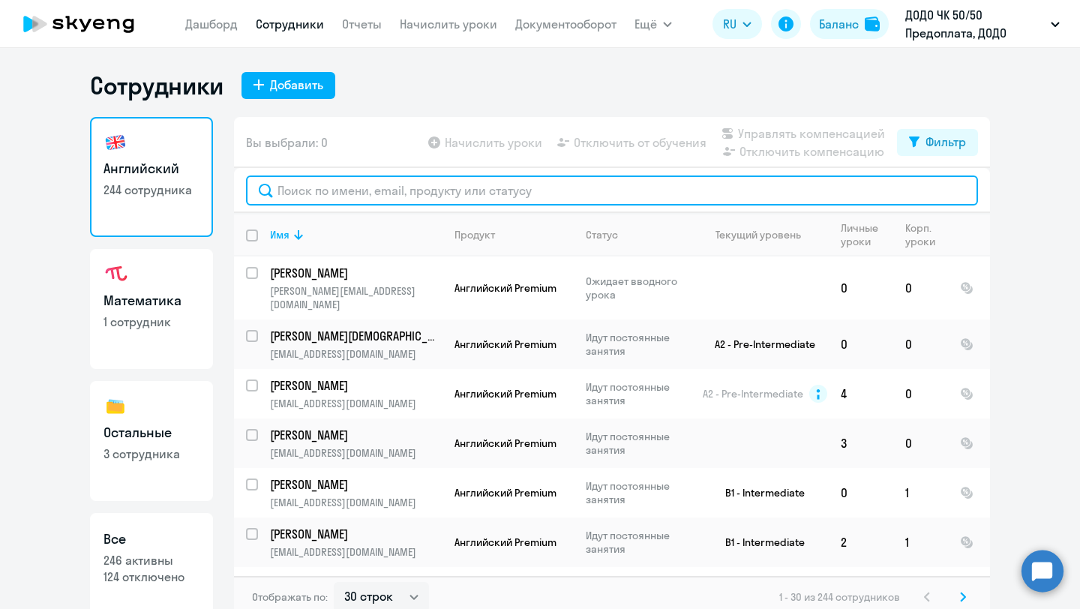
click at [297, 187] on input "text" at bounding box center [612, 190] width 732 height 30
type input "е"
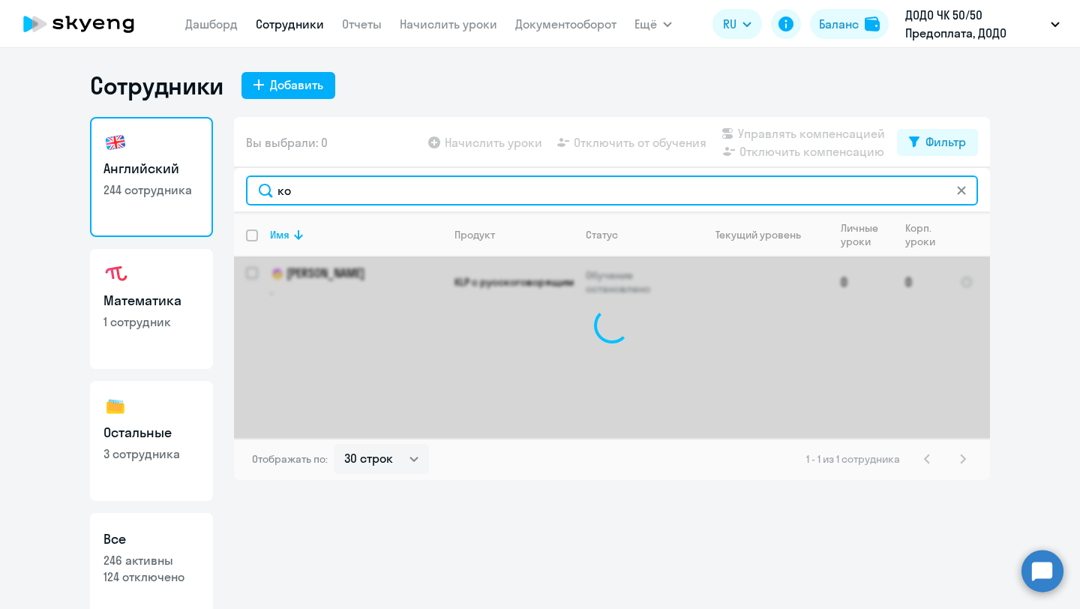
type input "к"
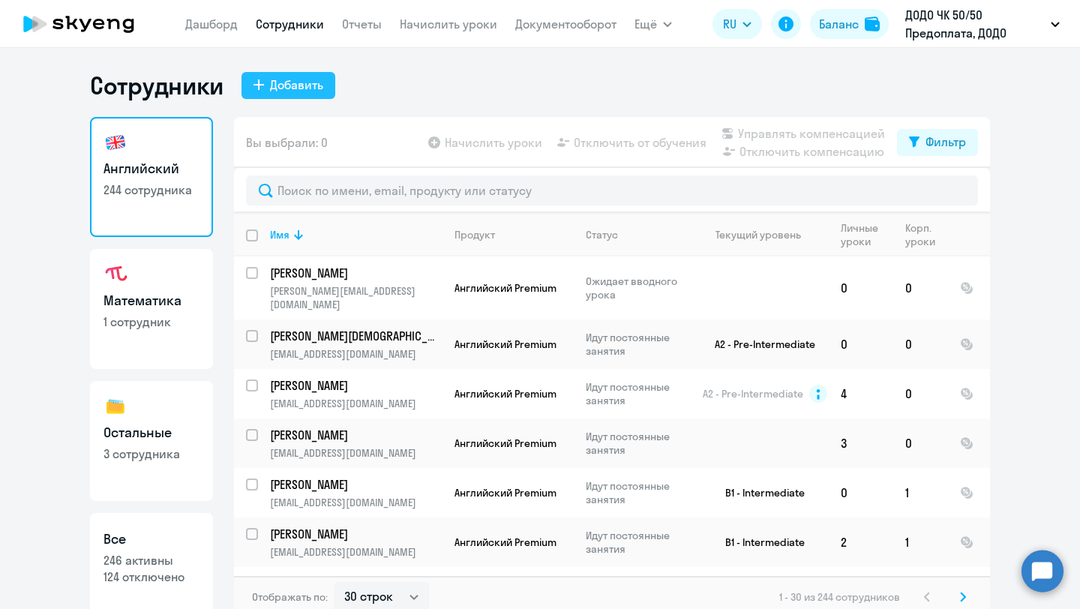
click at [298, 73] on button "Добавить" at bounding box center [288, 85] width 94 height 27
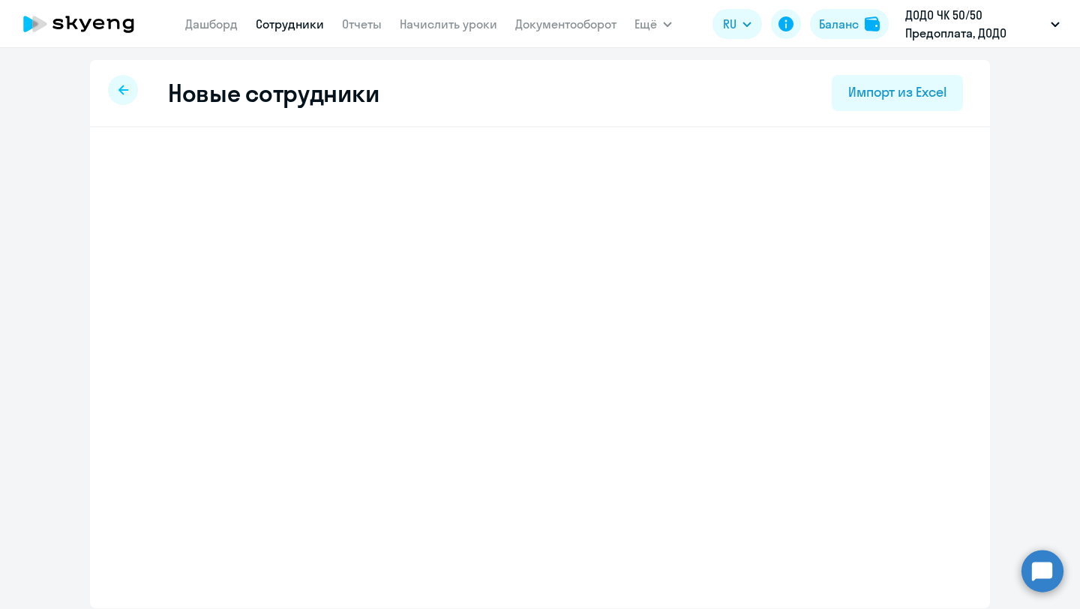
select select "english_adult_not_native_speaker"
select select "3"
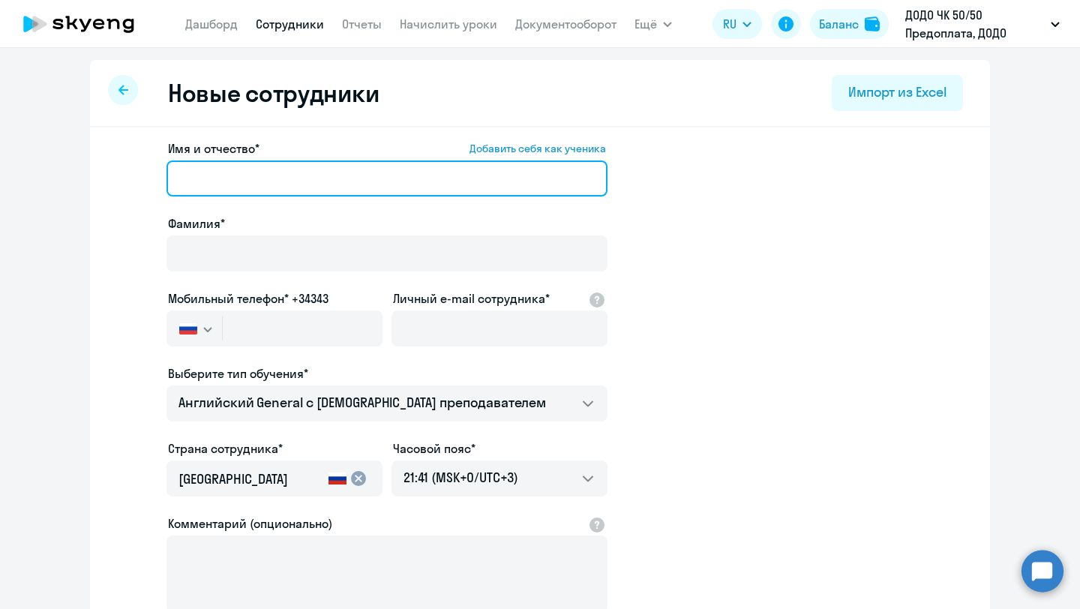
click at [236, 178] on input "Имя и отчество* Добавить себя как ученика" at bounding box center [386, 178] width 441 height 36
paste input "[PERSON_NAME]"
type input "[PERSON_NAME]"
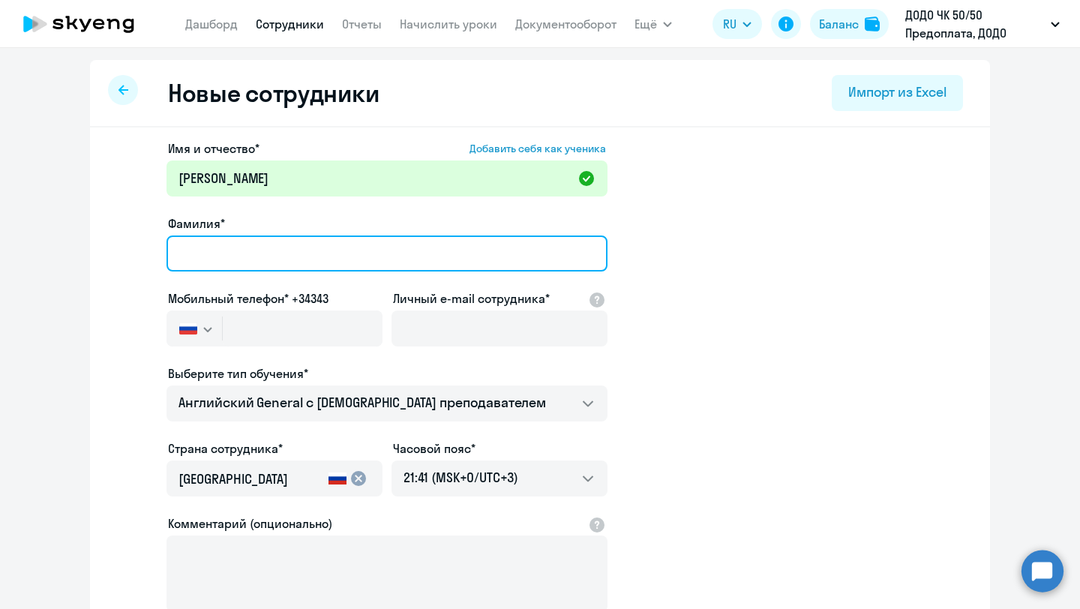
click at [274, 267] on input "Фамилия*" at bounding box center [386, 253] width 441 height 36
paste input "Агапов"
type input "Агапов"
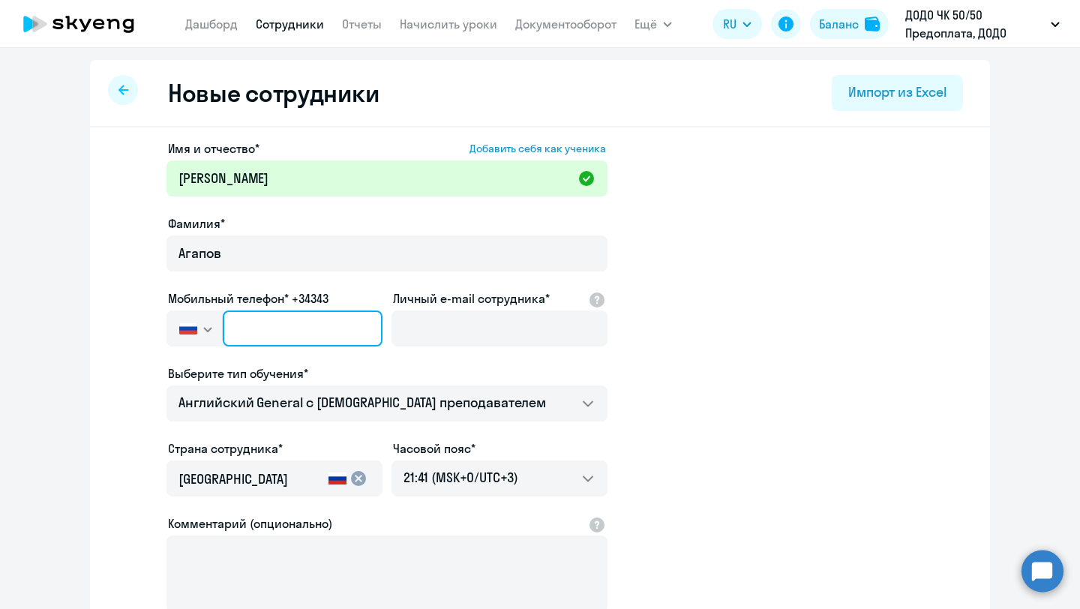
click at [271, 321] on input "text" at bounding box center [303, 328] width 160 height 36
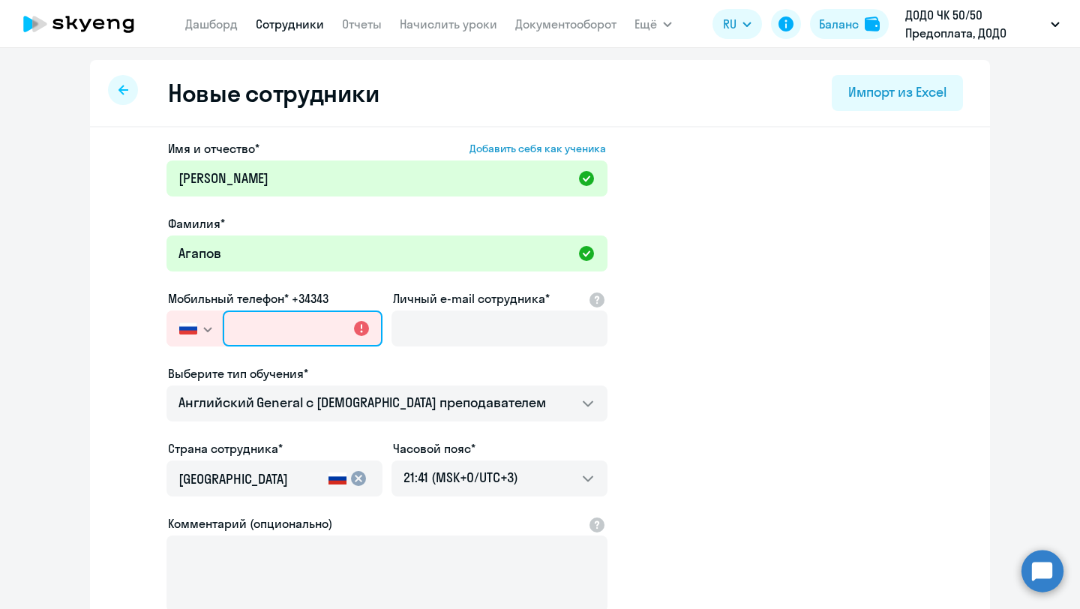
paste input "[PHONE_NUMBER]"
type input "[PHONE_NUMBER]"
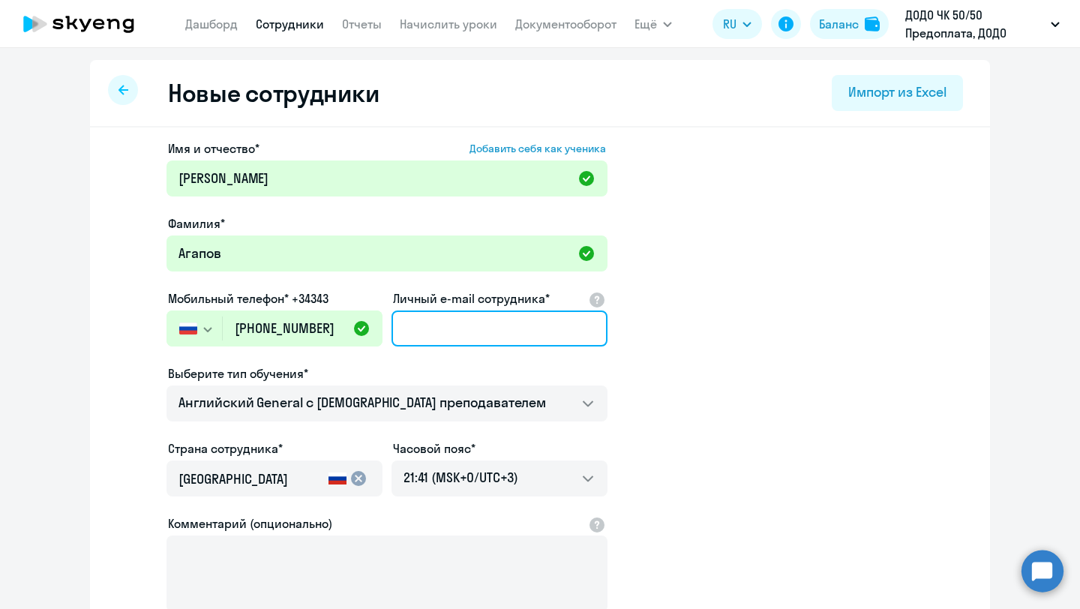
click at [428, 328] on input "Личный e-mail сотрудника*" at bounding box center [499, 328] width 216 height 36
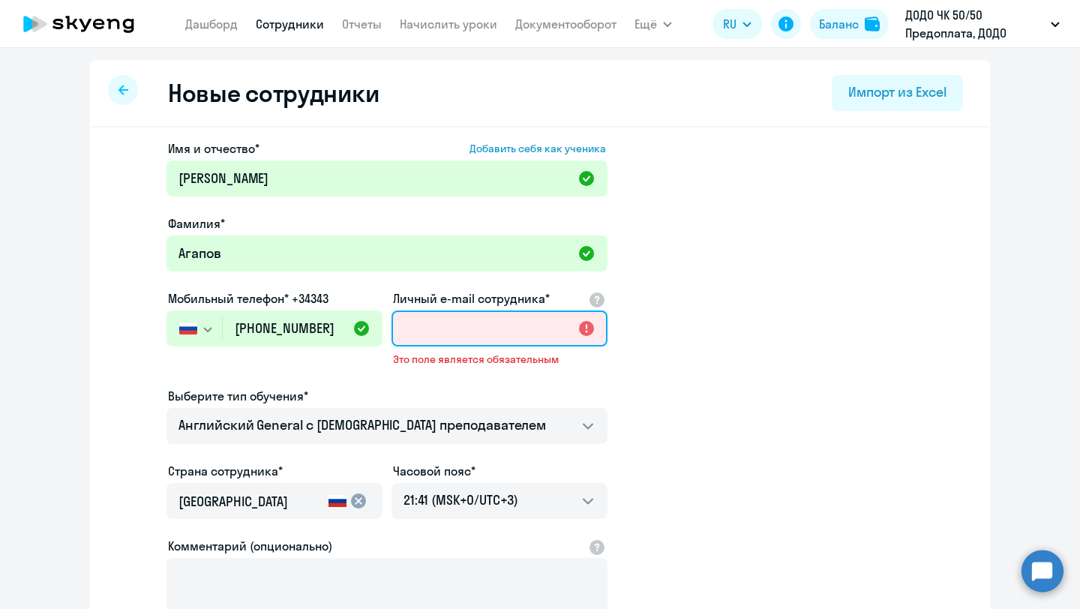
paste input "[EMAIL_ADDRESS][DOMAIN_NAME]"
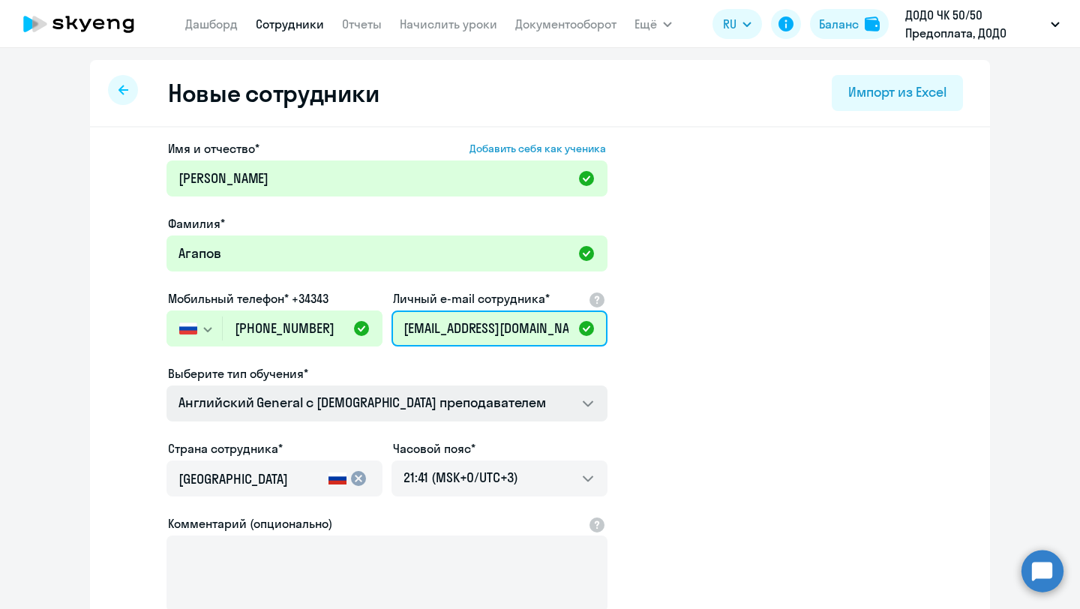
scroll to position [177, 0]
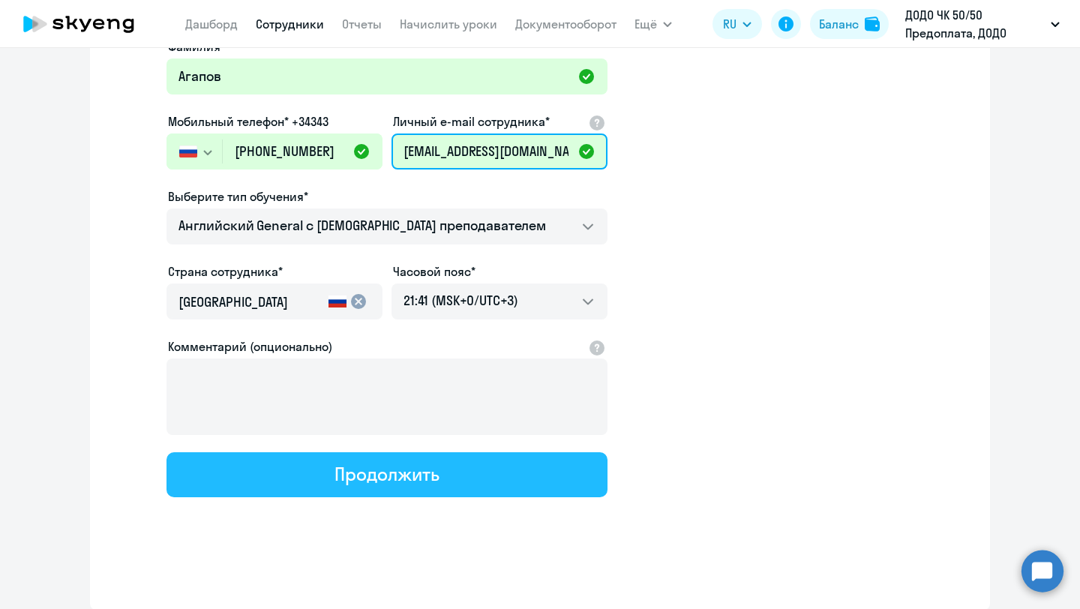
type input "[EMAIL_ADDRESS][DOMAIN_NAME]"
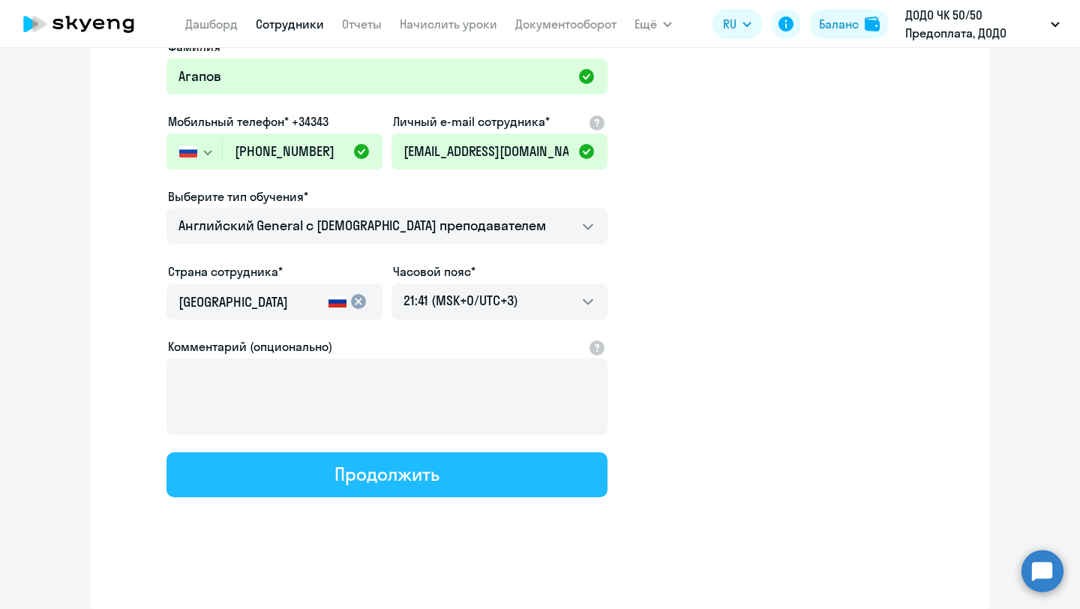
click at [361, 486] on button "Продолжить" at bounding box center [386, 474] width 441 height 45
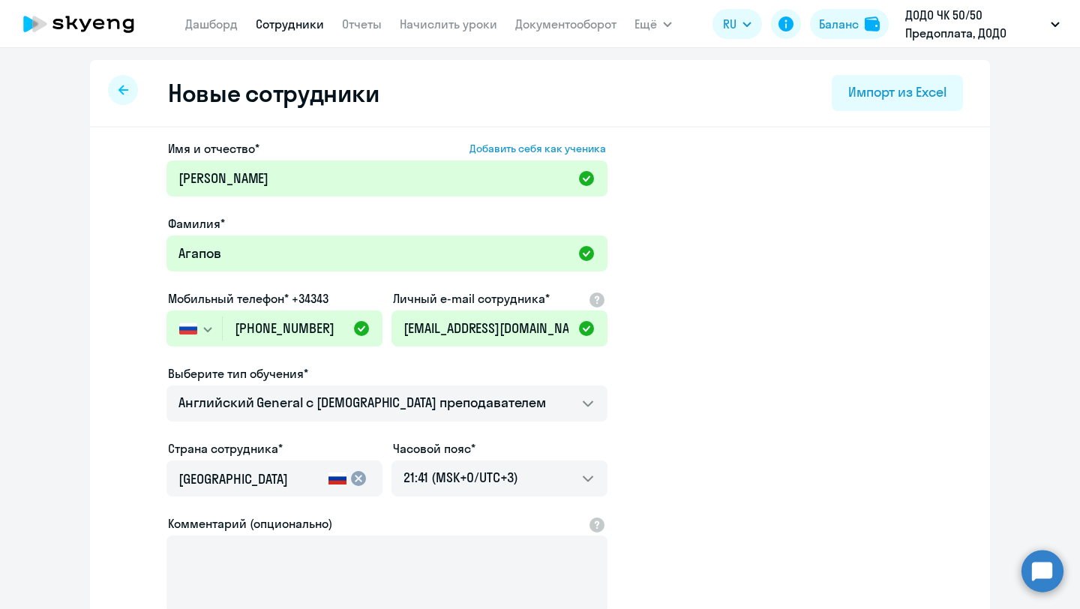
select select "english_adult_not_native_speaker"
select select "3"
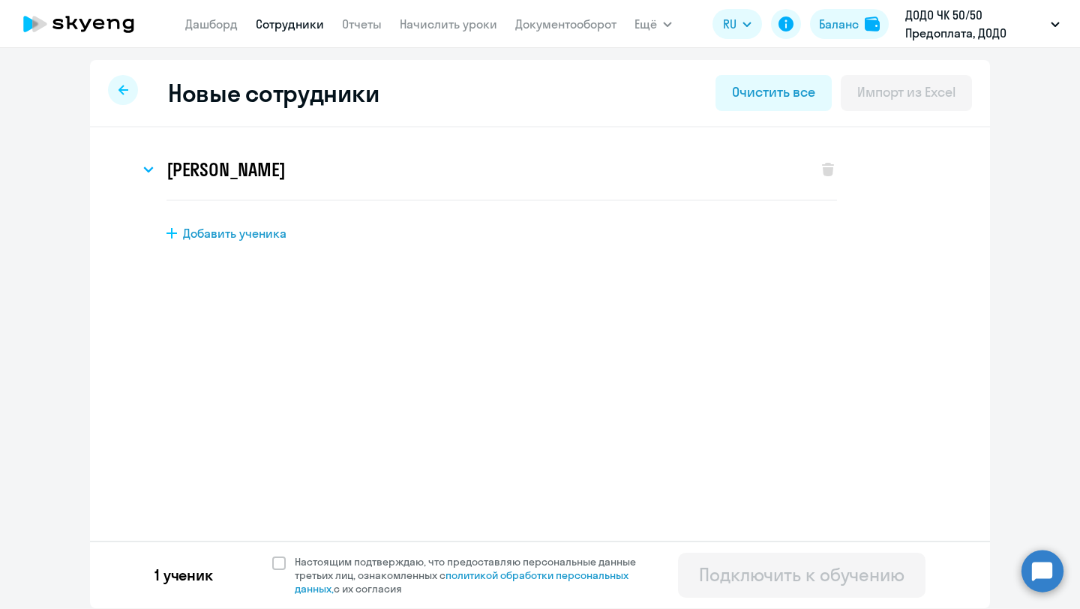
scroll to position [0, 0]
click at [292, 553] on div "1 ученик Настоящим подтверждаю, что предоставляю персональные данные третьих ли…" at bounding box center [540, 574] width 900 height 67
click at [286, 559] on span "Настоящим подтверждаю, что предоставляю персональные данные третьих лиц, ознако…" at bounding box center [470, 575] width 368 height 40
click at [272, 555] on input "Настоящим подтверждаю, что предоставляю персональные данные третьих лиц, ознако…" at bounding box center [271, 554] width 1 height 1
checkbox input "true"
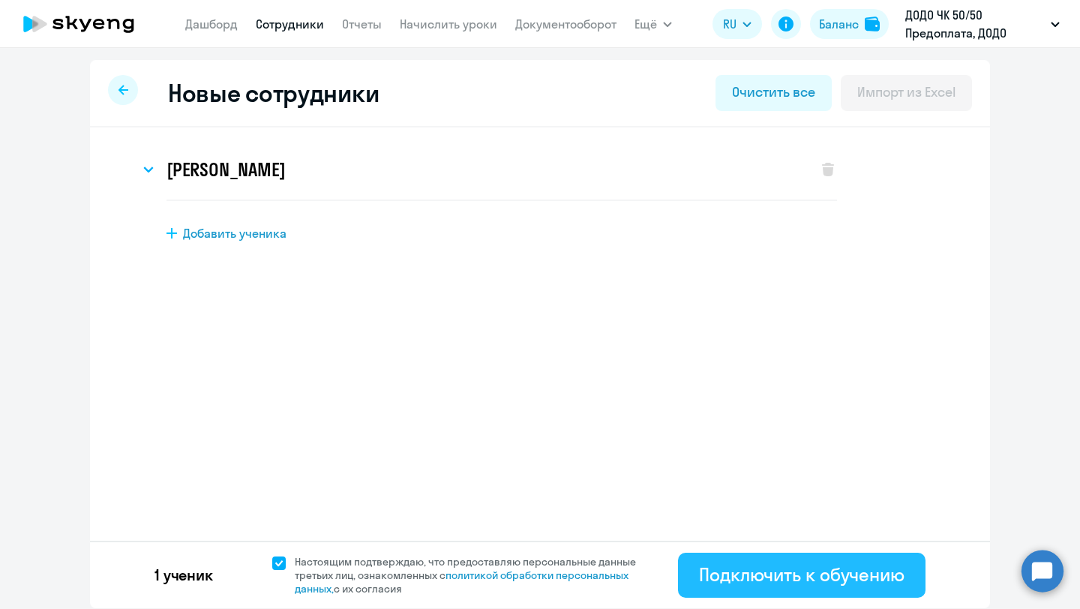
click at [744, 588] on button "Подключить к обучению" at bounding box center [801, 575] width 247 height 45
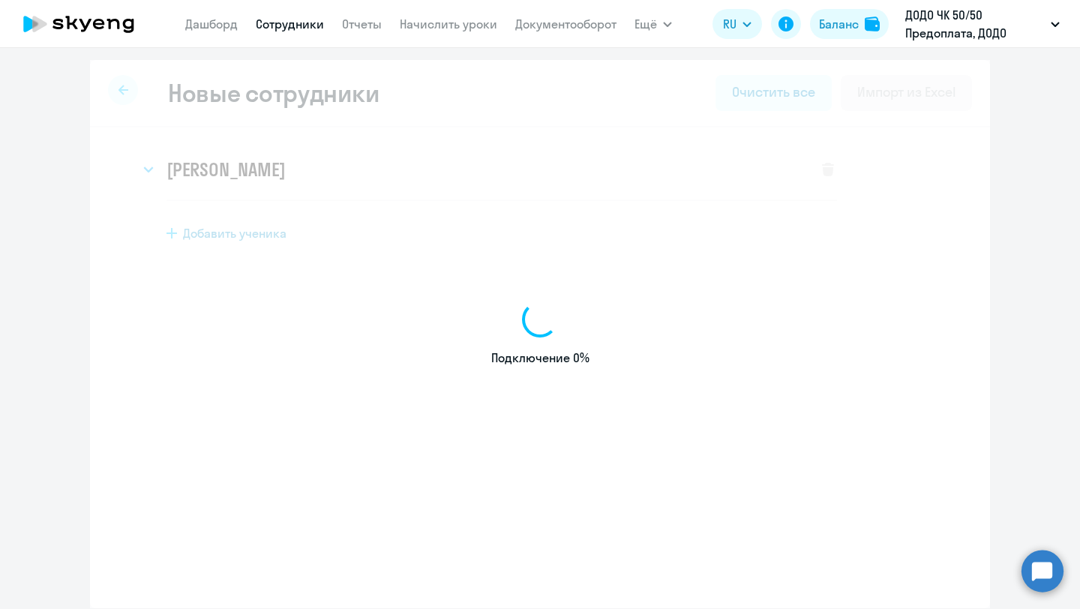
select select "english_adult_not_native_speaker"
select select "3"
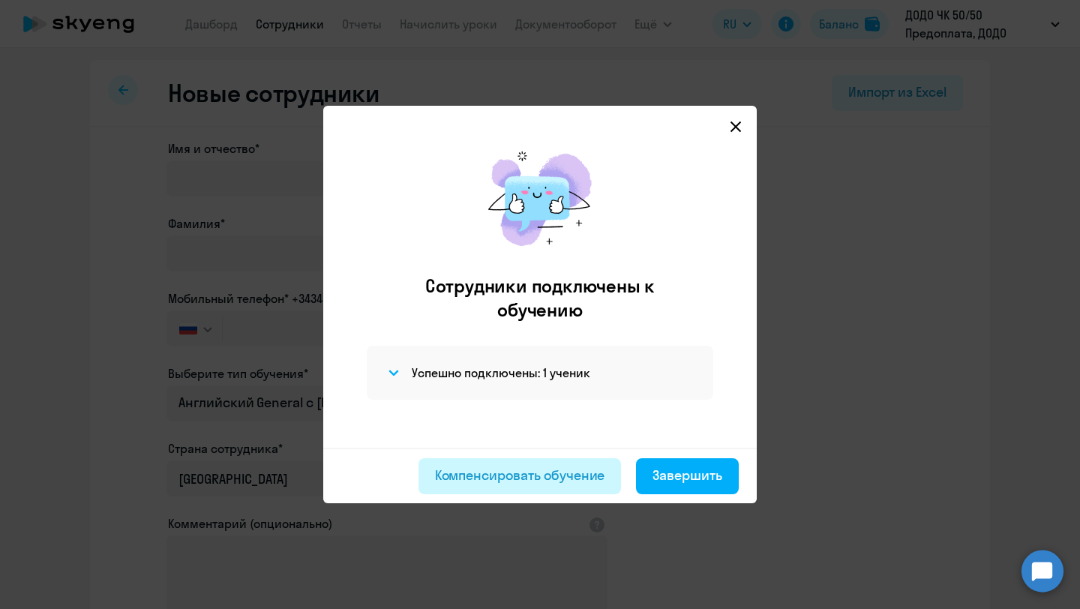
click at [532, 472] on div "Компенсировать обучение" at bounding box center [520, 475] width 170 height 19
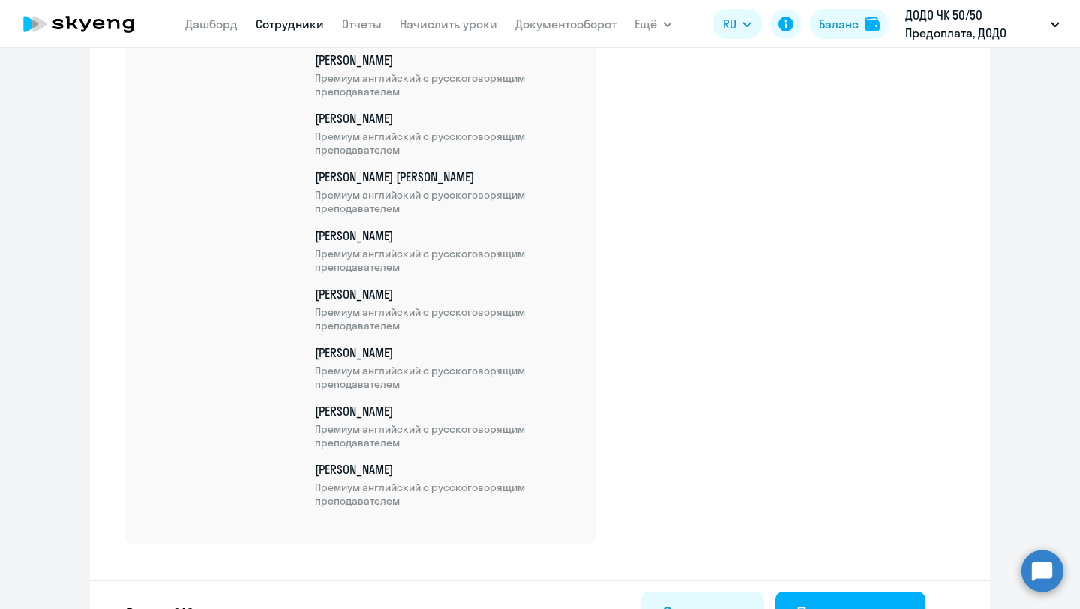
scroll to position [12596, 0]
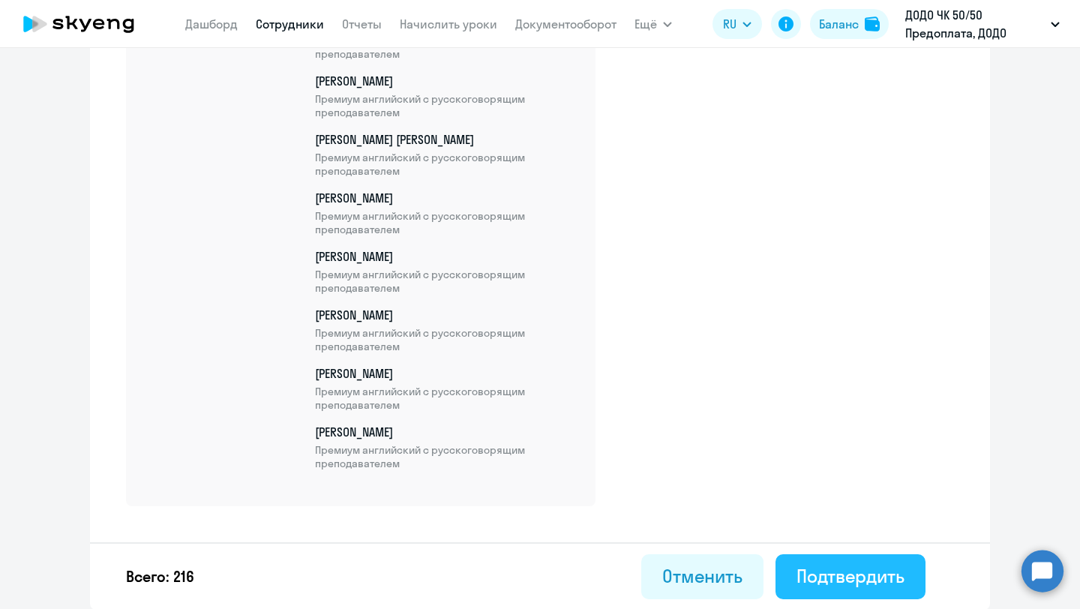
click at [831, 574] on div "Подтвердить" at bounding box center [850, 576] width 108 height 24
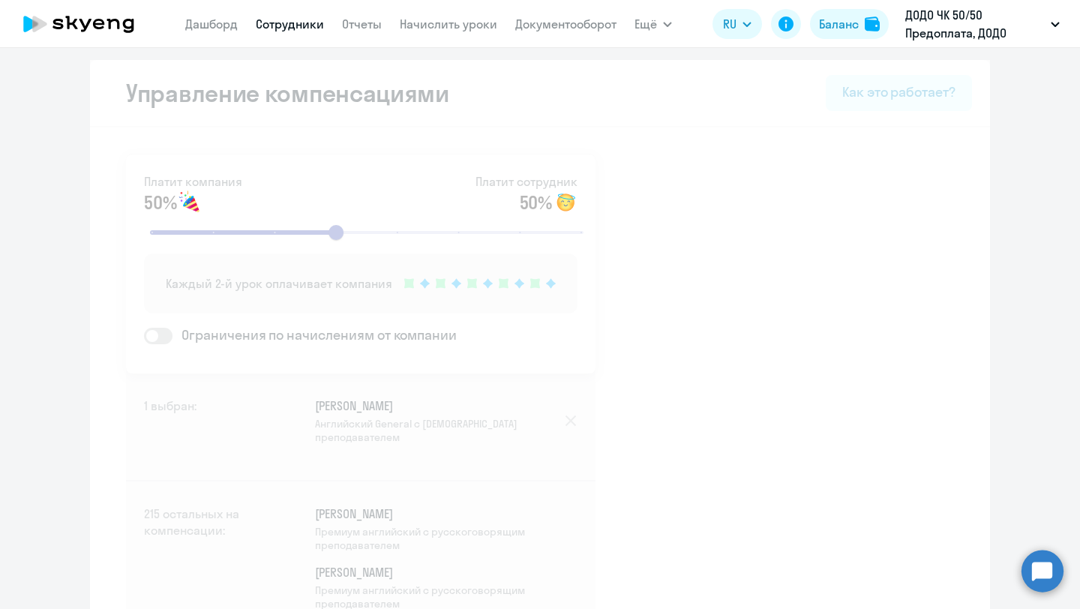
select select "30"
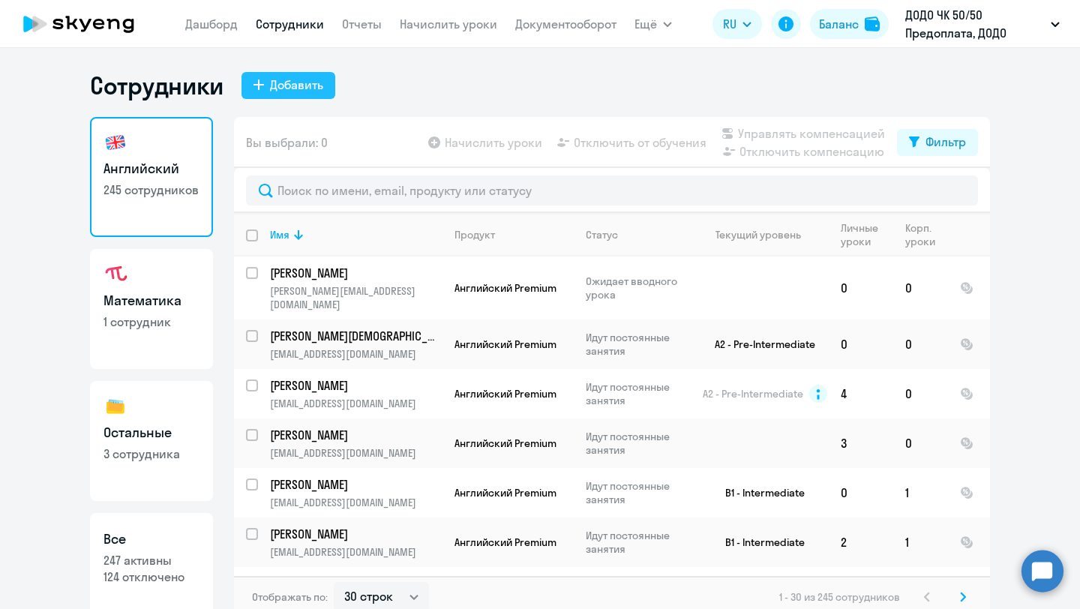
click at [312, 83] on div "Добавить" at bounding box center [296, 85] width 53 height 18
select select "english_adult_not_native_speaker"
select select "3"
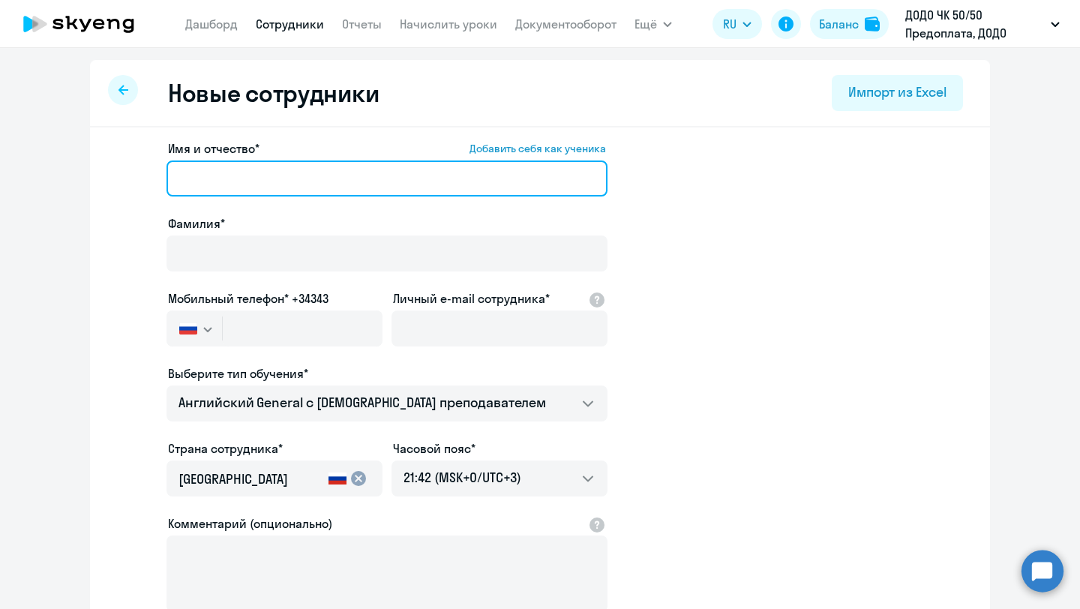
click at [263, 181] on input "Имя и отчество* Добавить себя как ученика" at bounding box center [386, 178] width 441 height 36
paste input "[PERSON_NAME]"
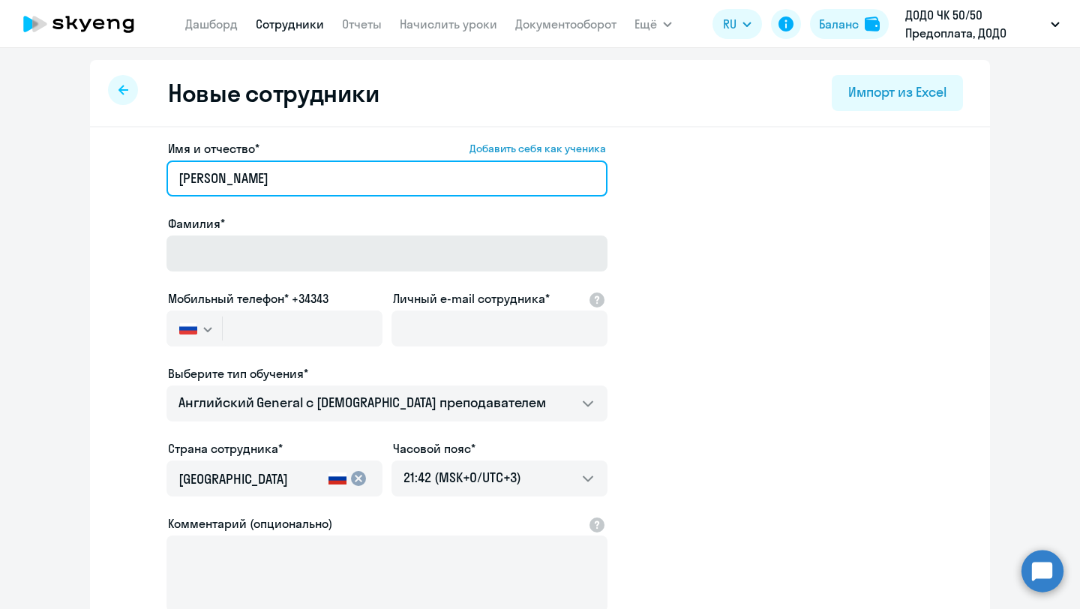
type input "[PERSON_NAME]"
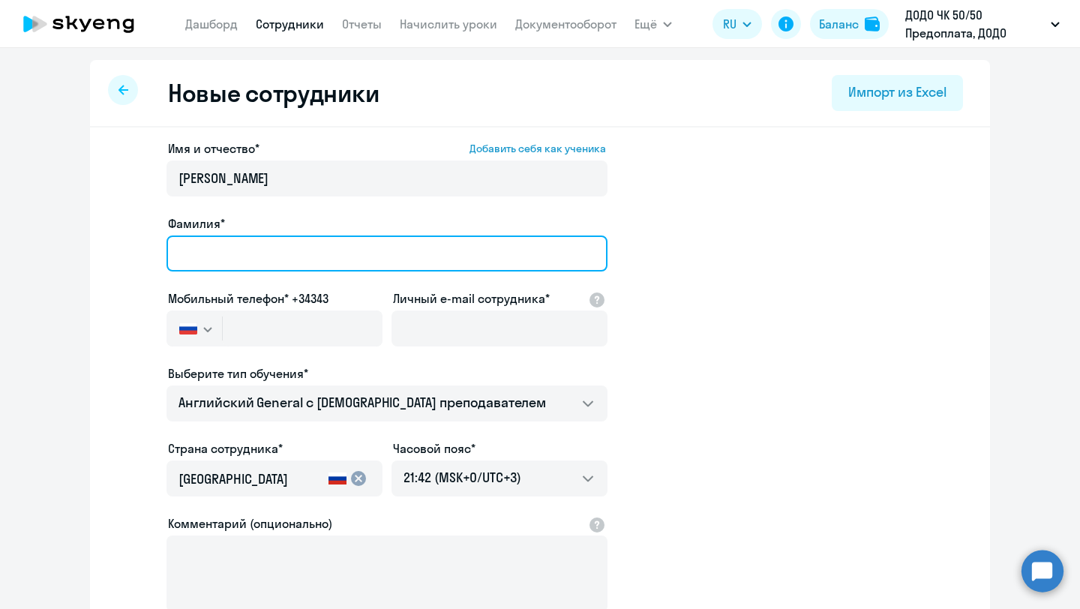
click at [241, 249] on input "Фамилия*" at bounding box center [386, 253] width 441 height 36
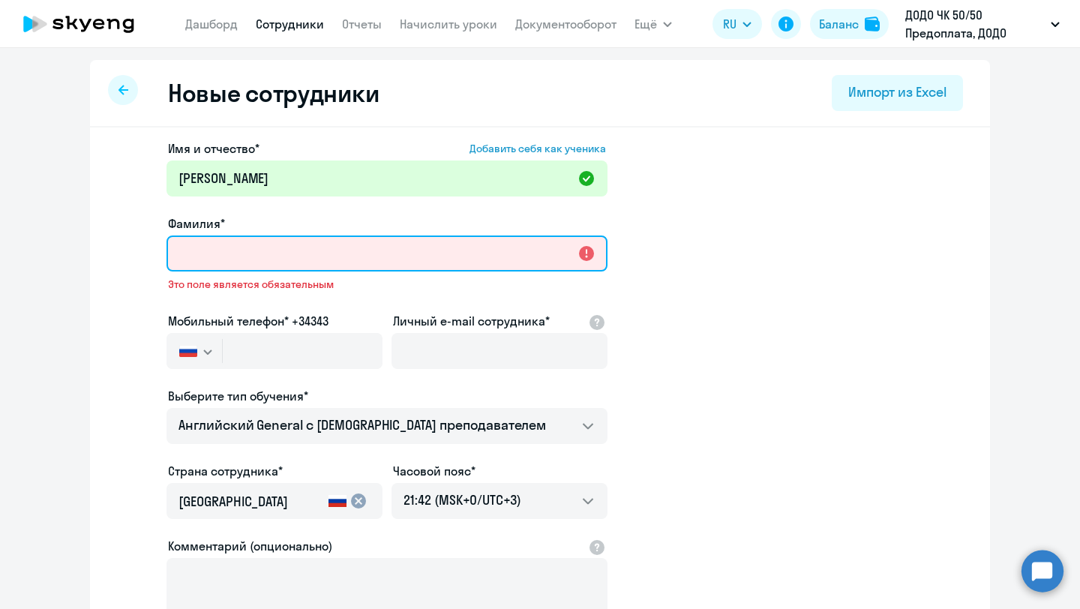
paste input "Ыклас"
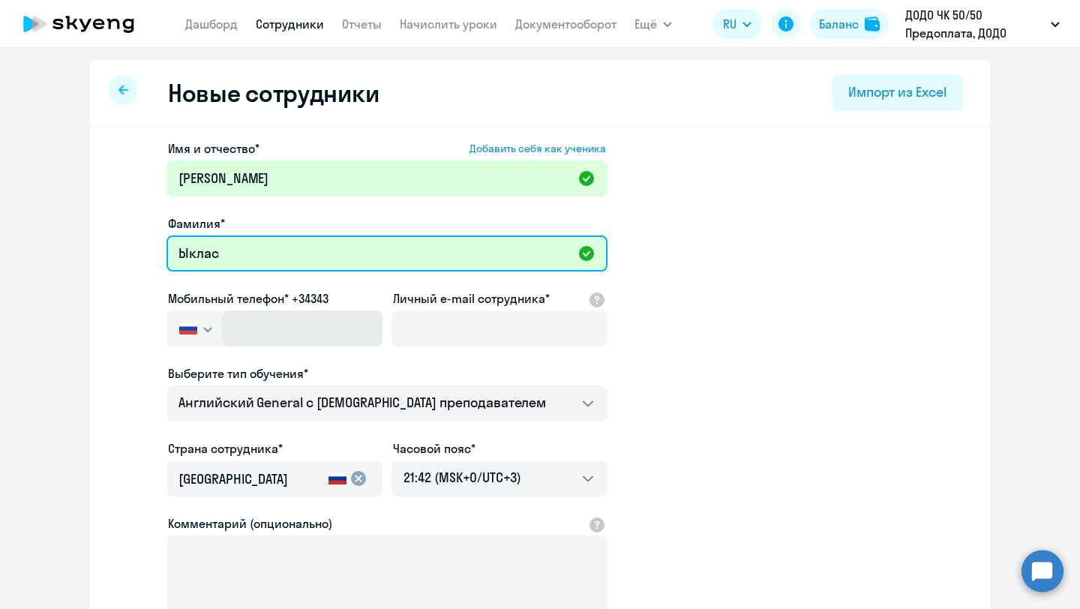
type input "Ыклас"
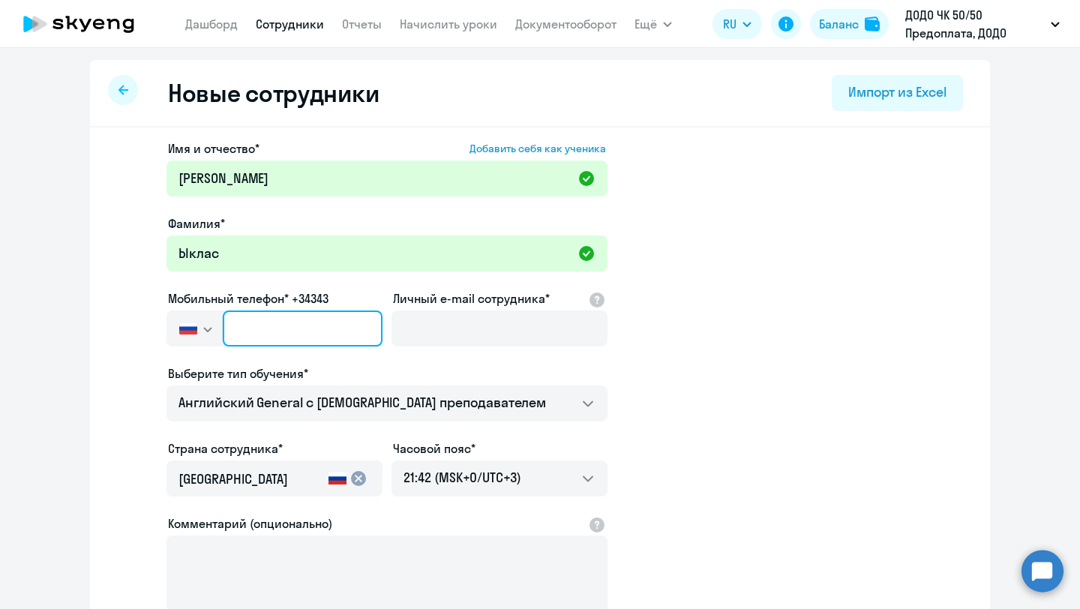
click at [310, 333] on input "text" at bounding box center [303, 328] width 160 height 36
paste input "[PHONE_NUMBER]"
type input "[PHONE_NUMBER]"
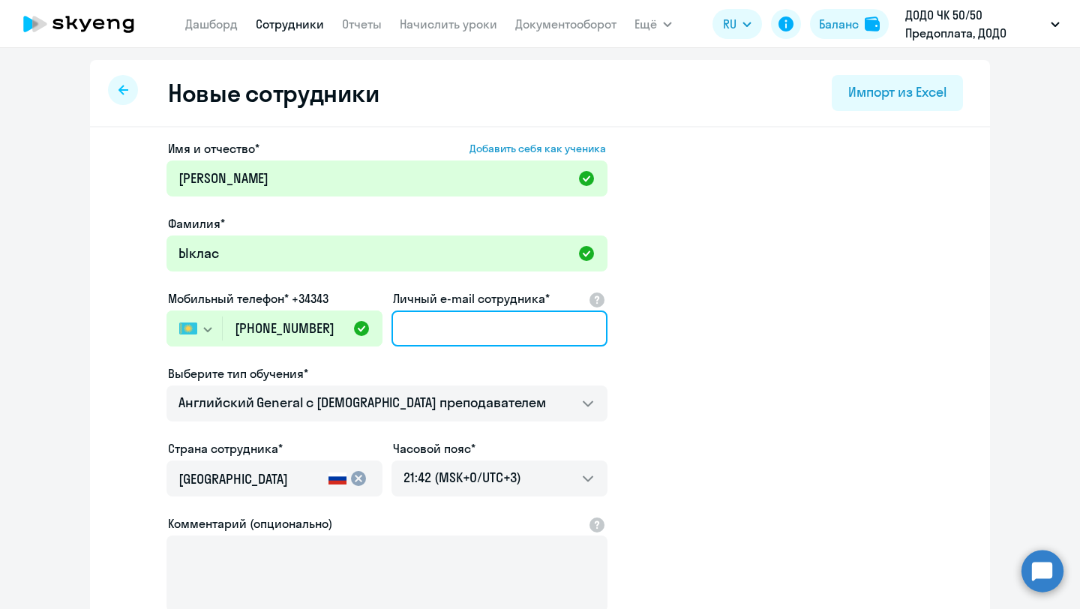
click at [436, 325] on input "Личный e-mail сотрудника*" at bounding box center [499, 328] width 216 height 36
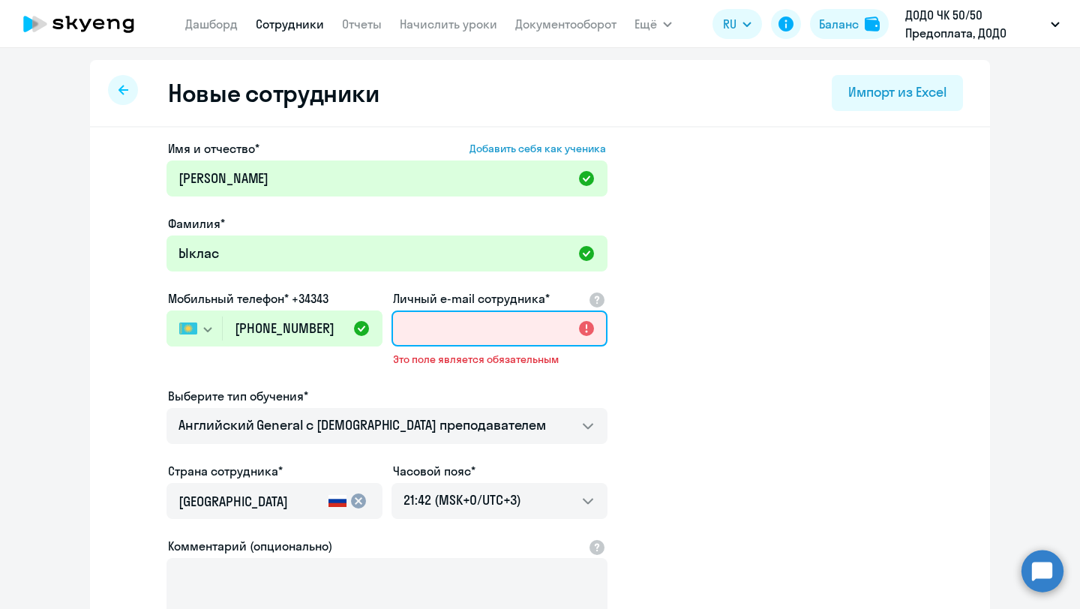
paste input "[EMAIL_ADDRESS][DOMAIN_NAME]"
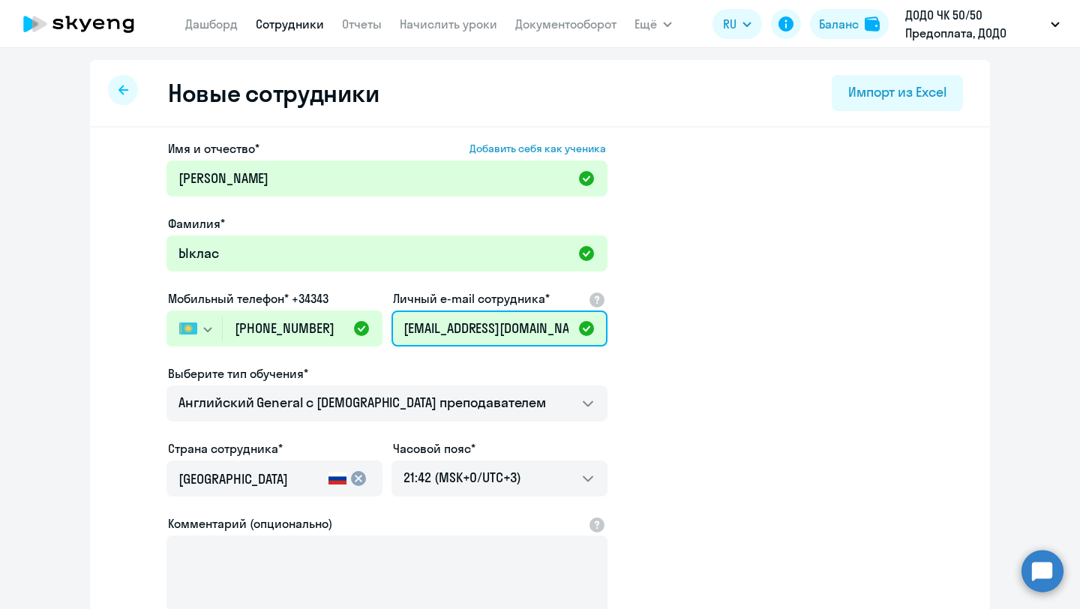
scroll to position [177, 0]
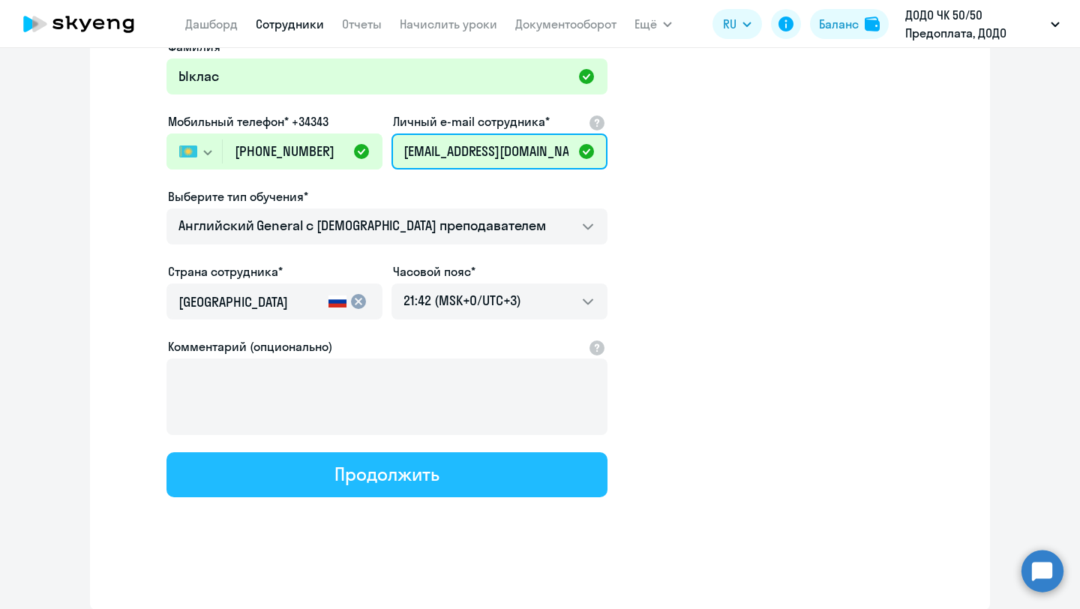
type input "[EMAIL_ADDRESS][DOMAIN_NAME]"
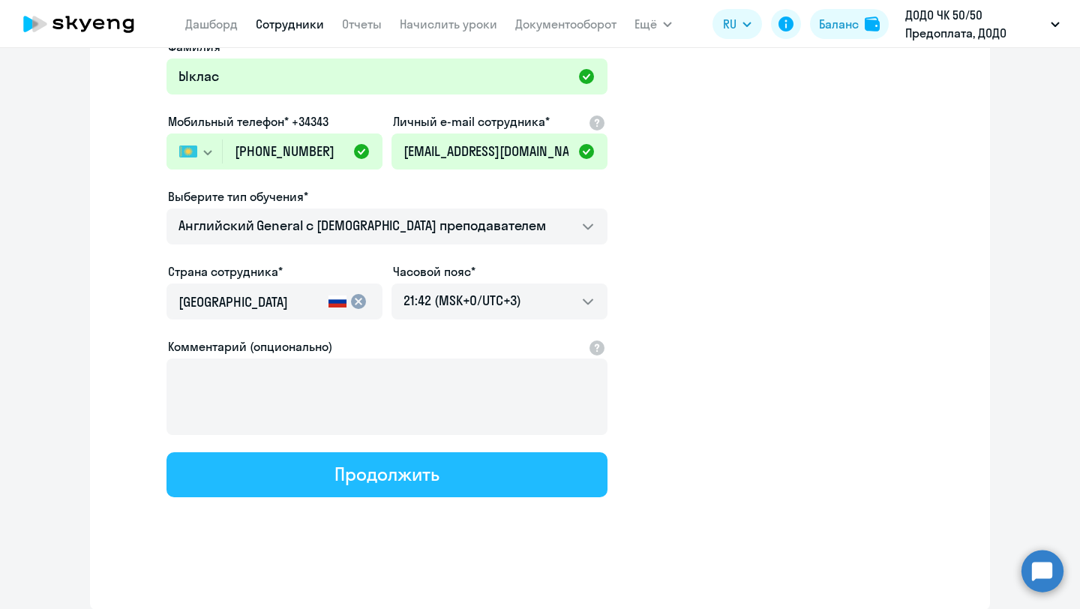
click at [397, 476] on div "Продолжить" at bounding box center [386, 474] width 104 height 24
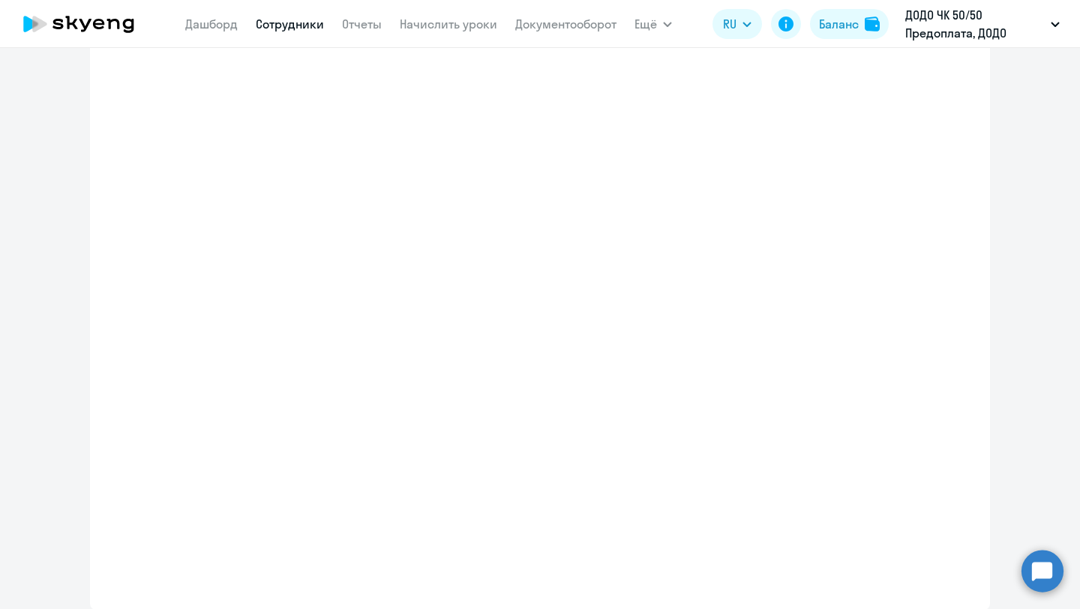
select select "english_adult_not_native_speaker"
select select "3"
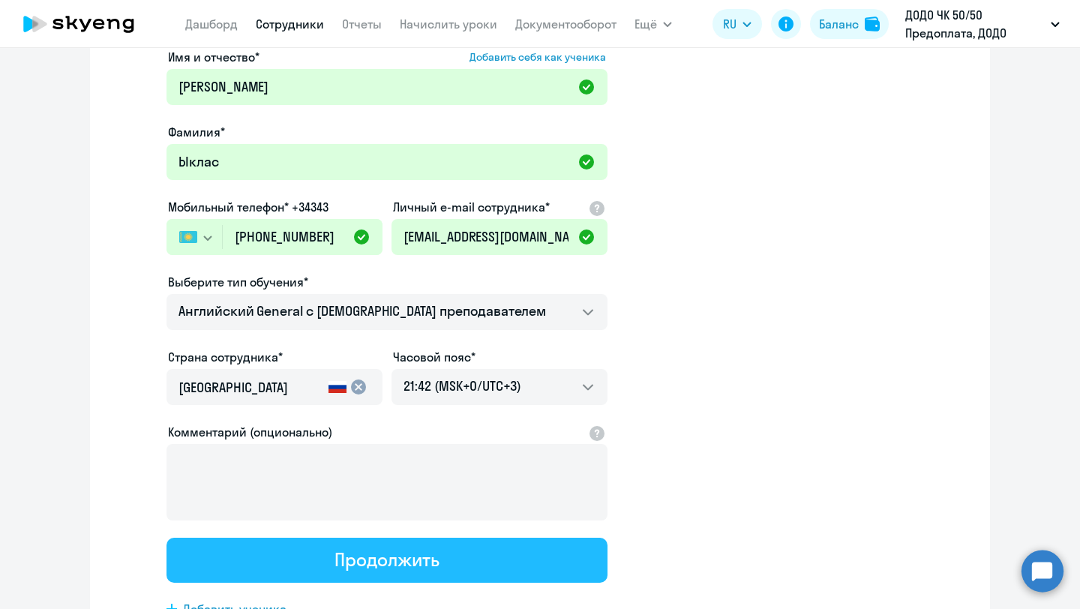
scroll to position [0, 0]
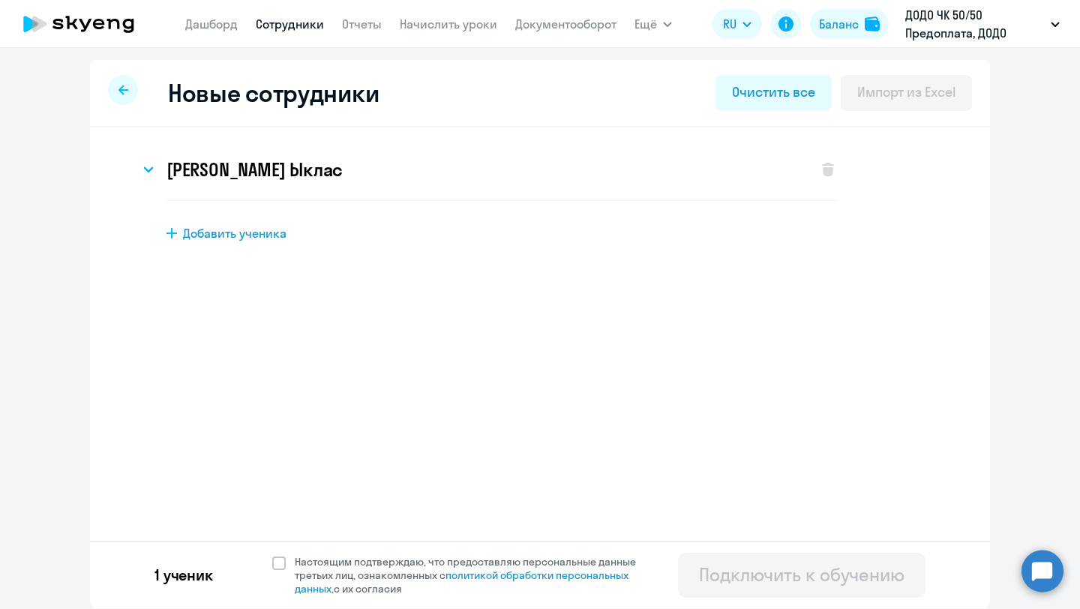
click at [127, 94] on icon at bounding box center [123, 90] width 10 height 10
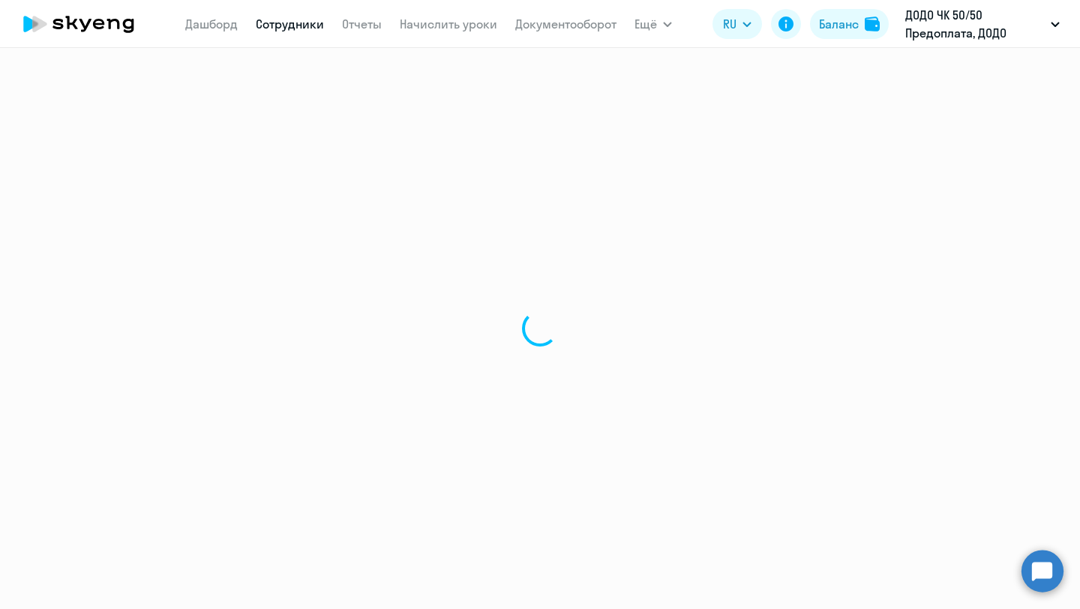
select select "30"
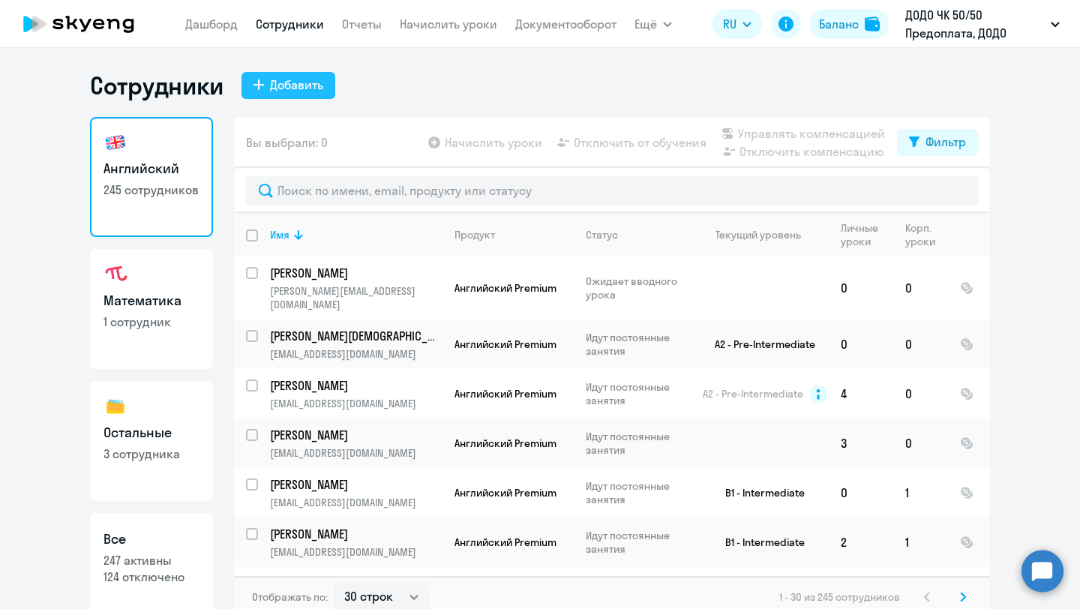
click at [308, 83] on div "Добавить" at bounding box center [296, 85] width 53 height 18
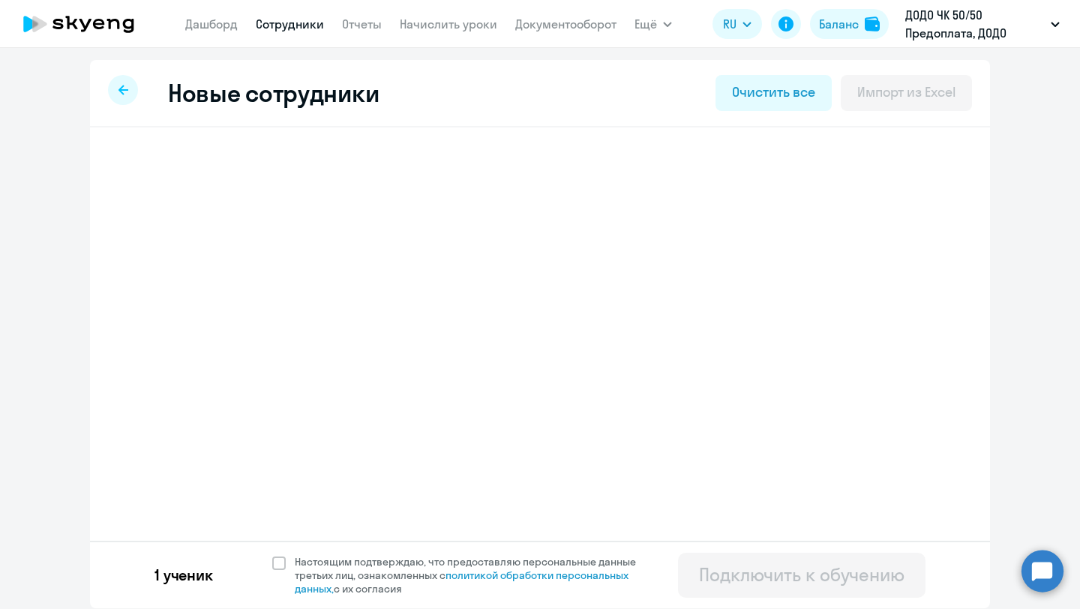
select select "english_adult_not_native_speaker"
select select "3"
click at [190, 167] on h3 "[PERSON_NAME] Ыклас" at bounding box center [254, 169] width 176 height 24
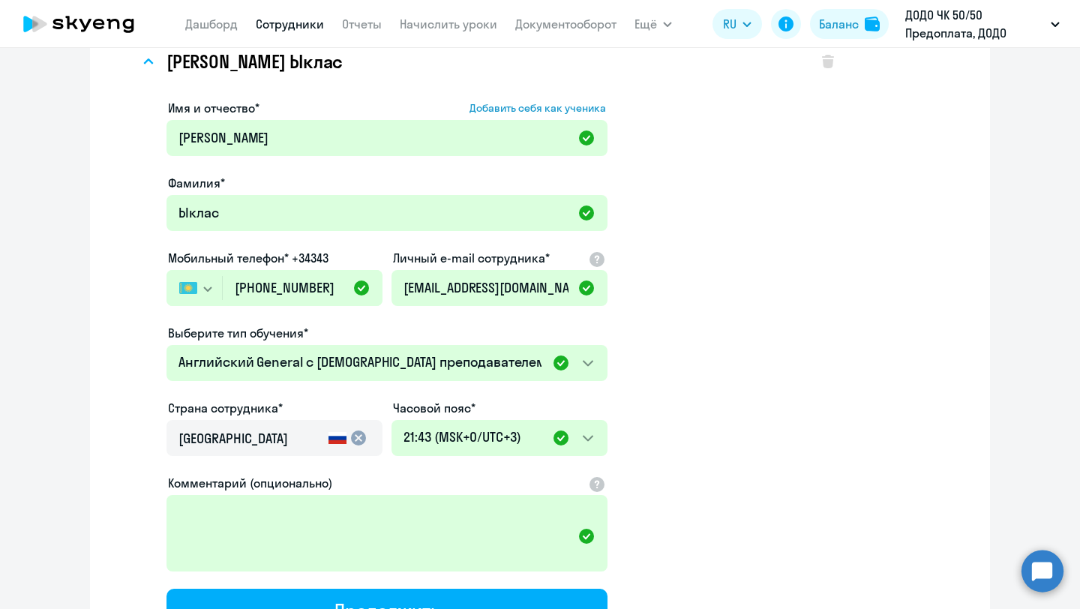
scroll to position [115, 0]
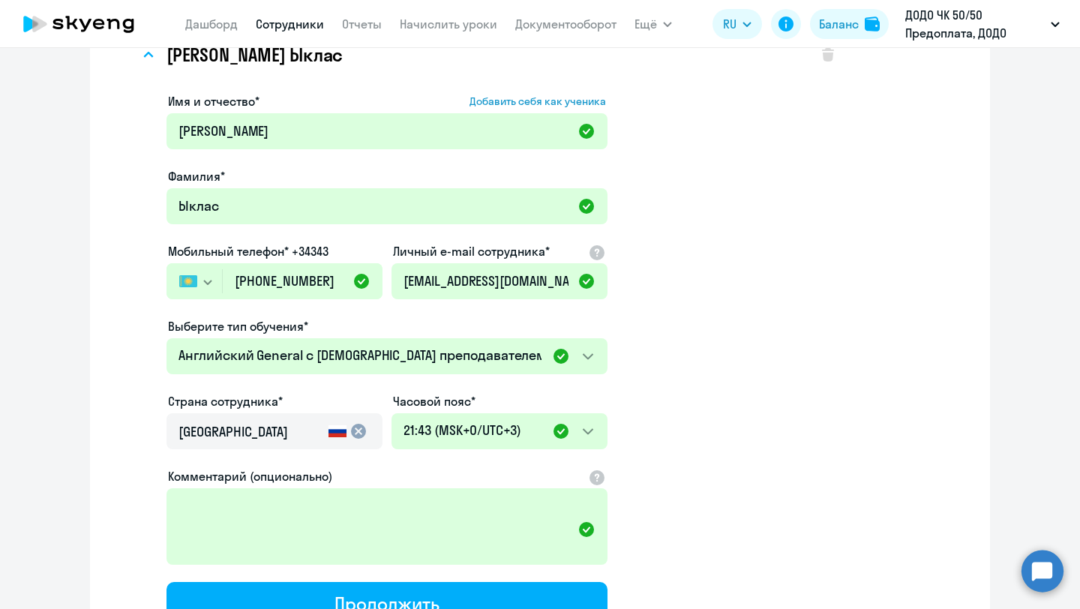
click at [282, 442] on div "[GEOGRAPHIC_DATA]" at bounding box center [250, 436] width 144 height 42
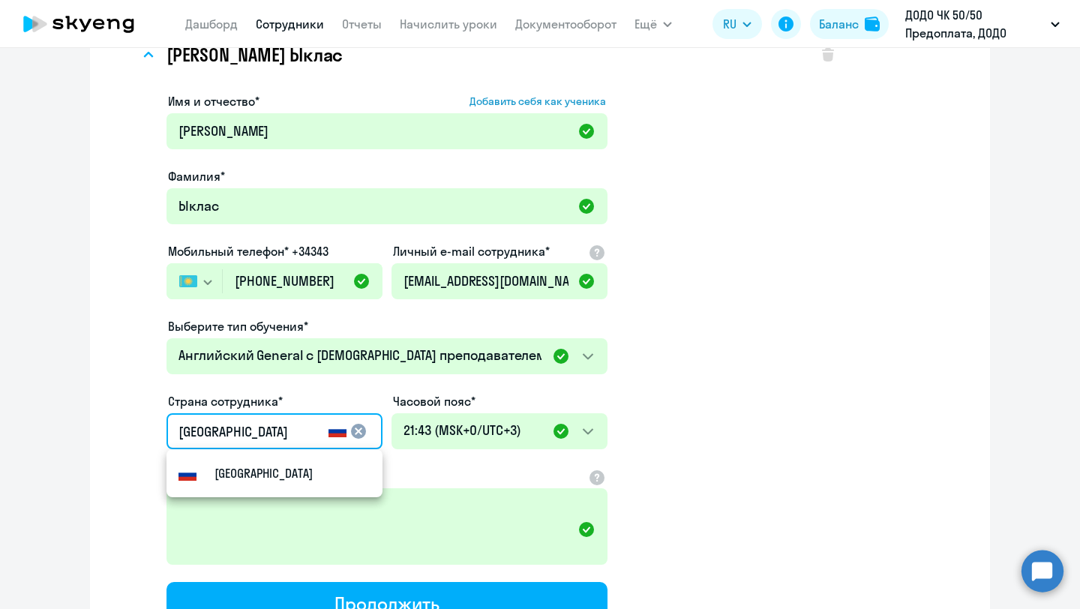
click at [248, 432] on input "[GEOGRAPHIC_DATA]" at bounding box center [250, 431] width 144 height 19
drag, startPoint x: 238, startPoint y: 435, endPoint x: 160, endPoint y: 432, distance: 78.0
click at [160, 432] on div "Имя и отчество* Добавить себя как ученика [PERSON_NAME]* Ыклас Мобильный телефо…" at bounding box center [487, 372] width 697 height 572
click at [196, 473] on rect at bounding box center [187, 474] width 18 height 9
type input "Казахстан"
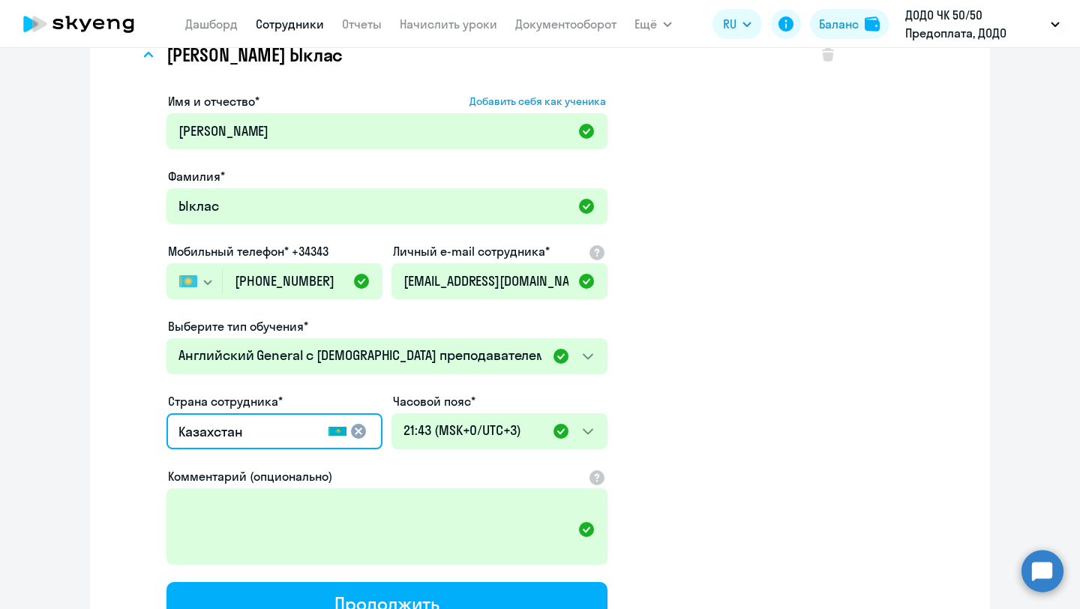
scroll to position [292, 0]
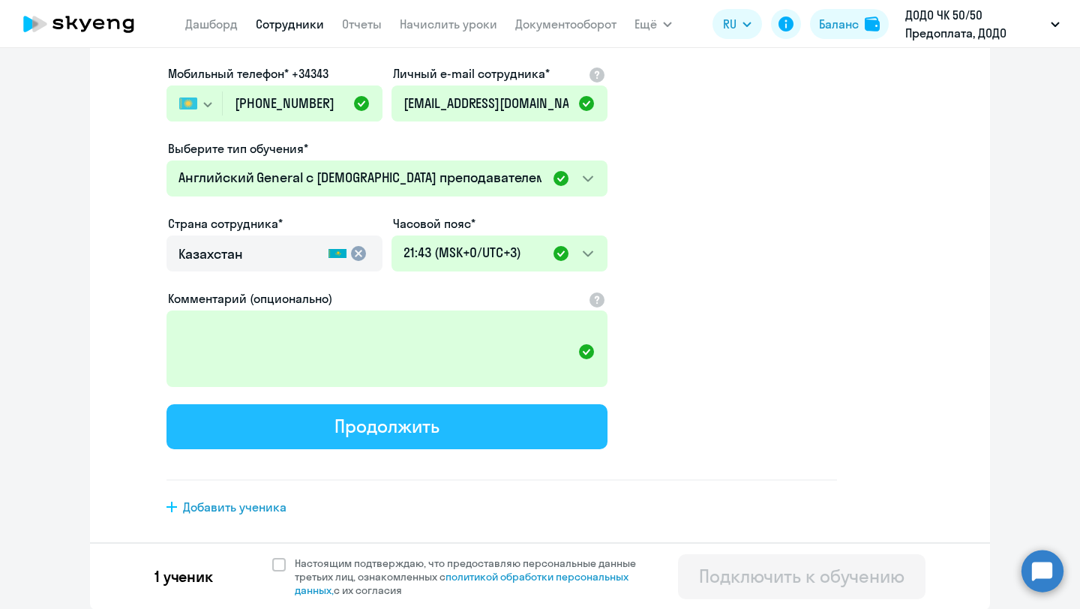
click at [361, 433] on div "Продолжить" at bounding box center [386, 426] width 104 height 24
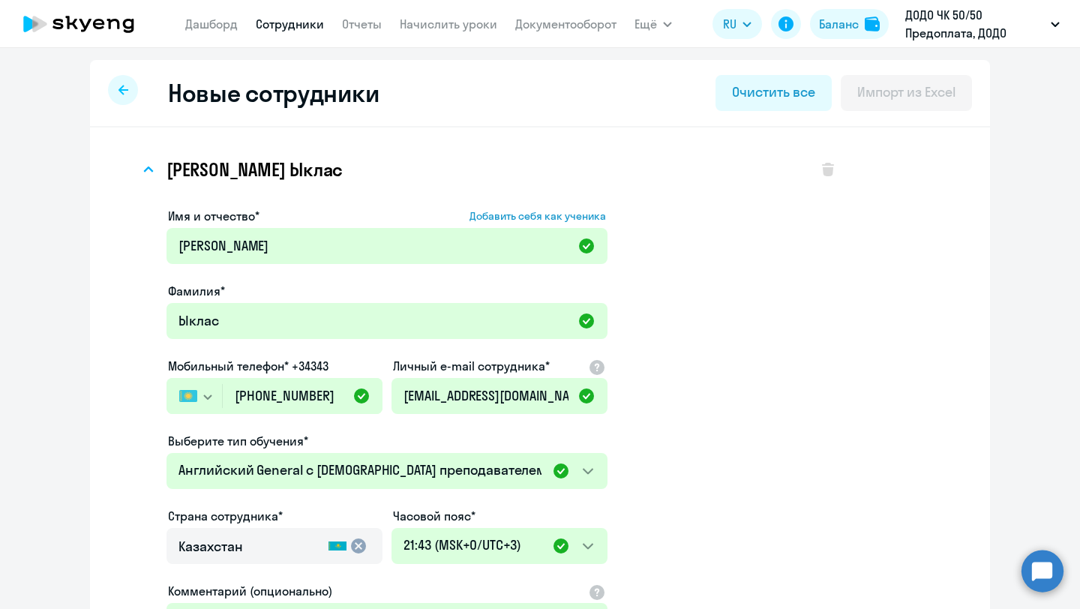
select select "english_adult_not_native_speaker"
select select "3"
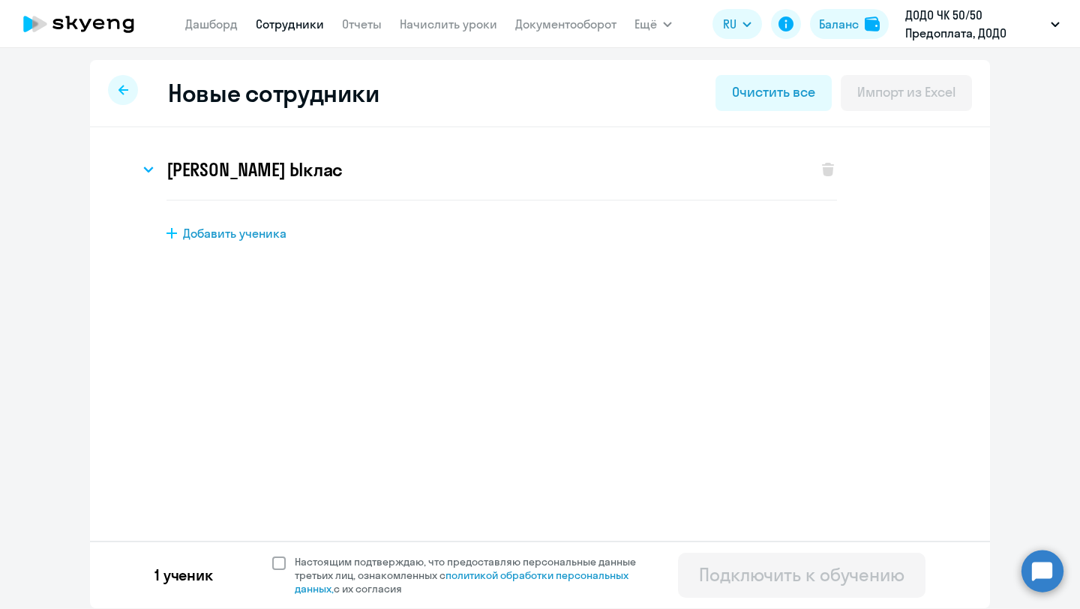
click at [280, 562] on span at bounding box center [278, 562] width 13 height 13
click at [272, 555] on input "Настоящим подтверждаю, что предоставляю персональные данные третьих лиц, ознако…" at bounding box center [271, 554] width 1 height 1
checkbox input "true"
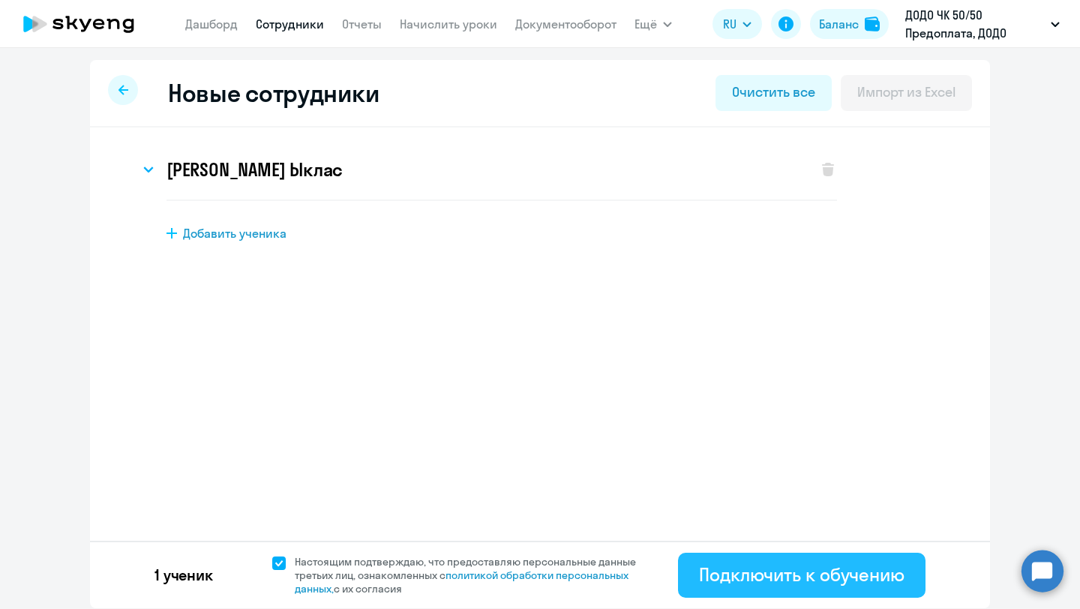
click at [747, 584] on div "Подключить к обучению" at bounding box center [801, 574] width 205 height 24
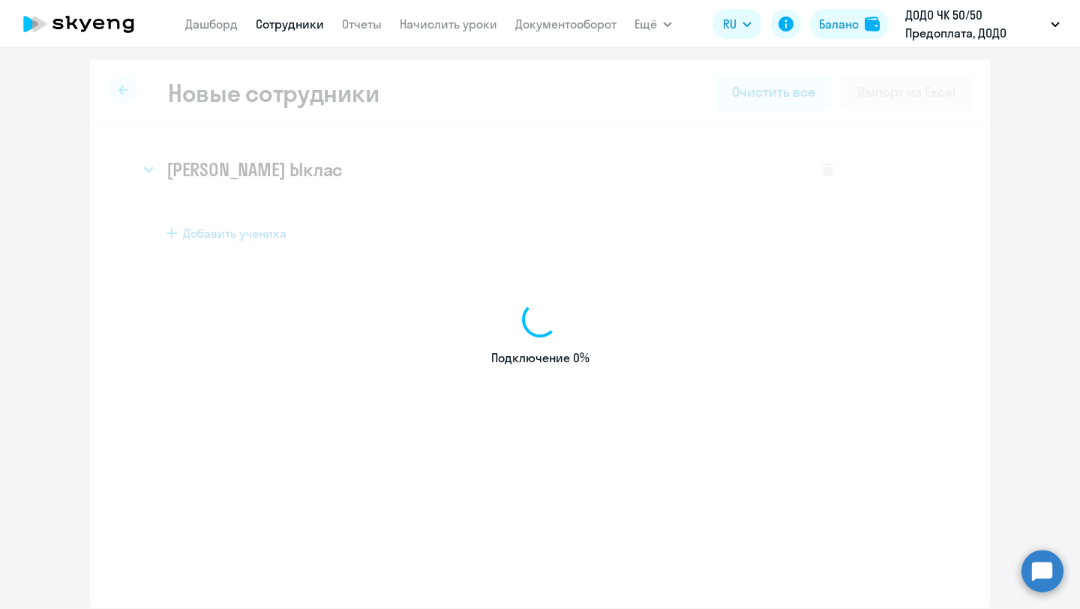
select select "english_adult_not_native_speaker"
select select "3"
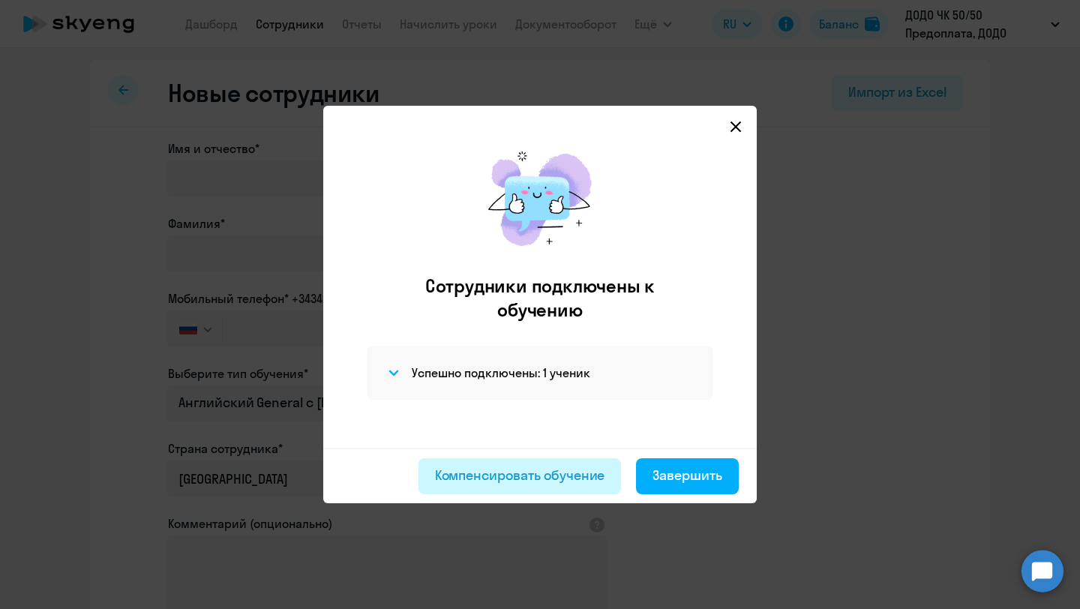
click at [511, 468] on div "Компенсировать обучение" at bounding box center [520, 475] width 170 height 19
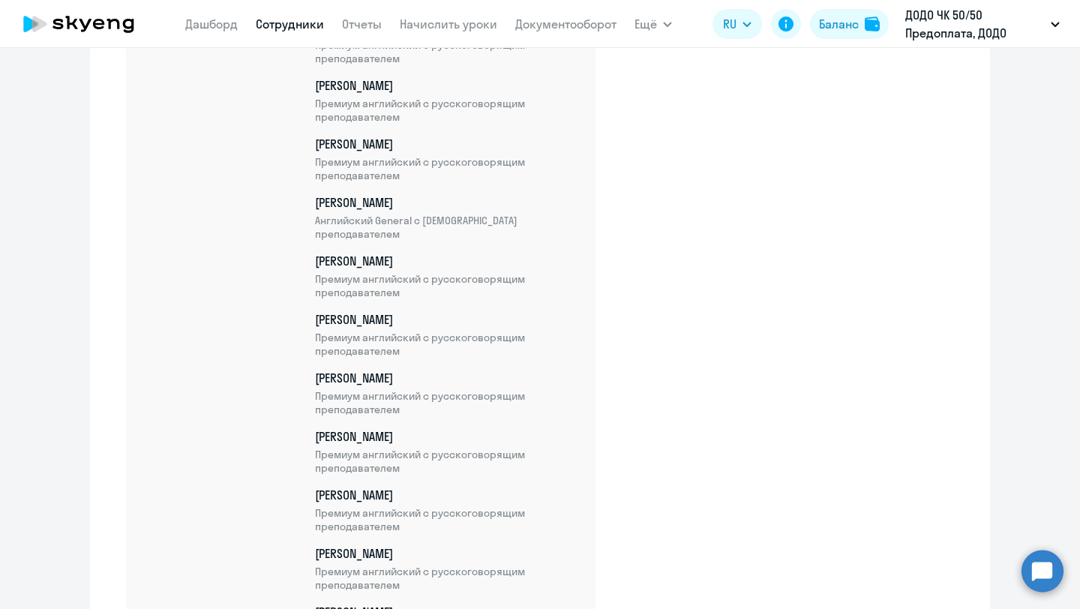
scroll to position [12655, 0]
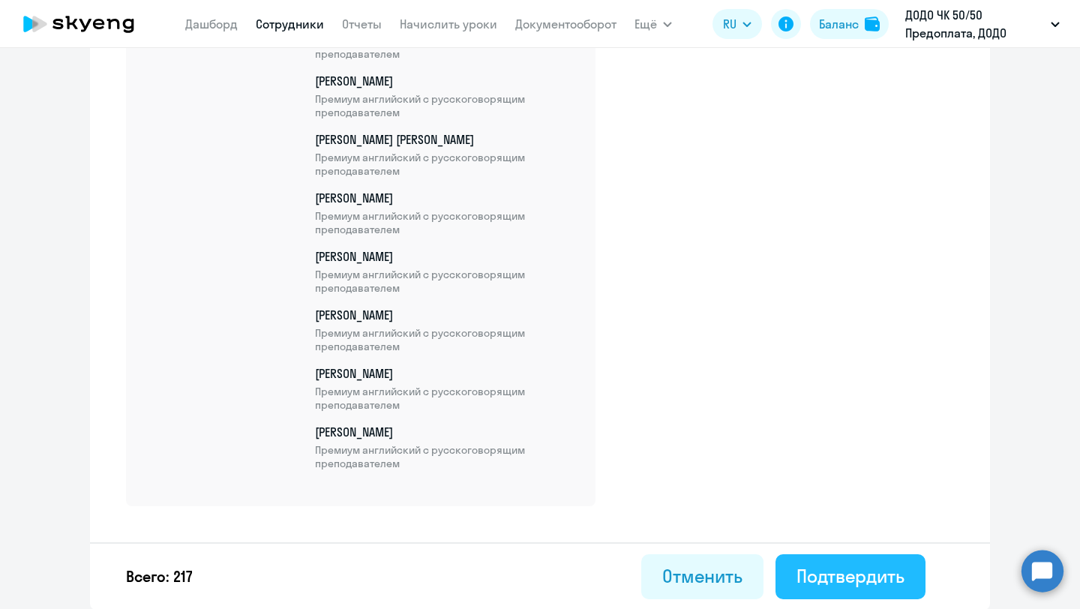
click at [813, 577] on div "Подтвердить" at bounding box center [850, 576] width 108 height 24
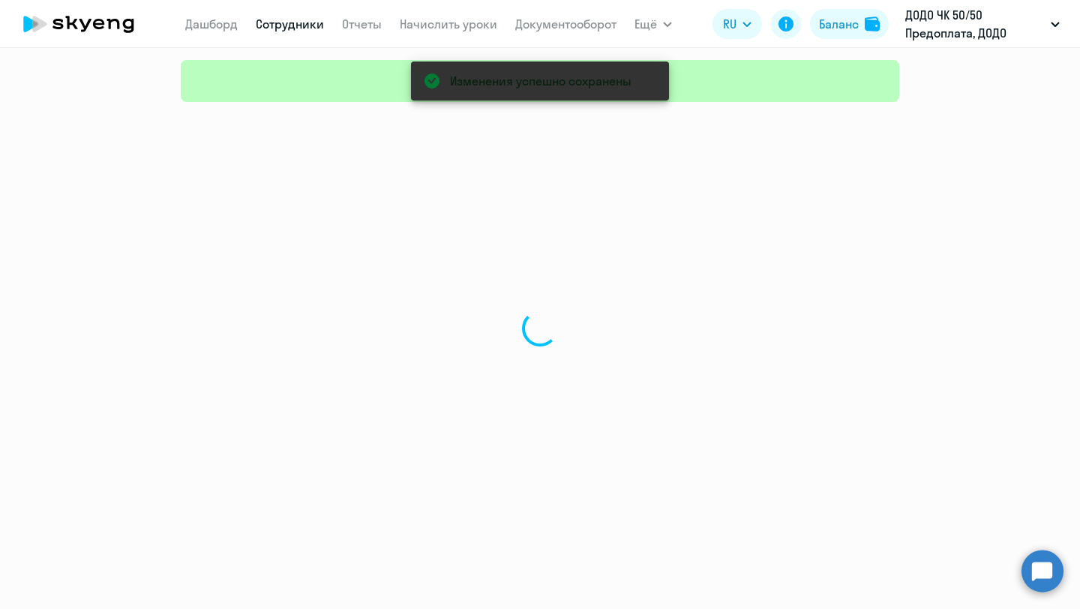
select select "30"
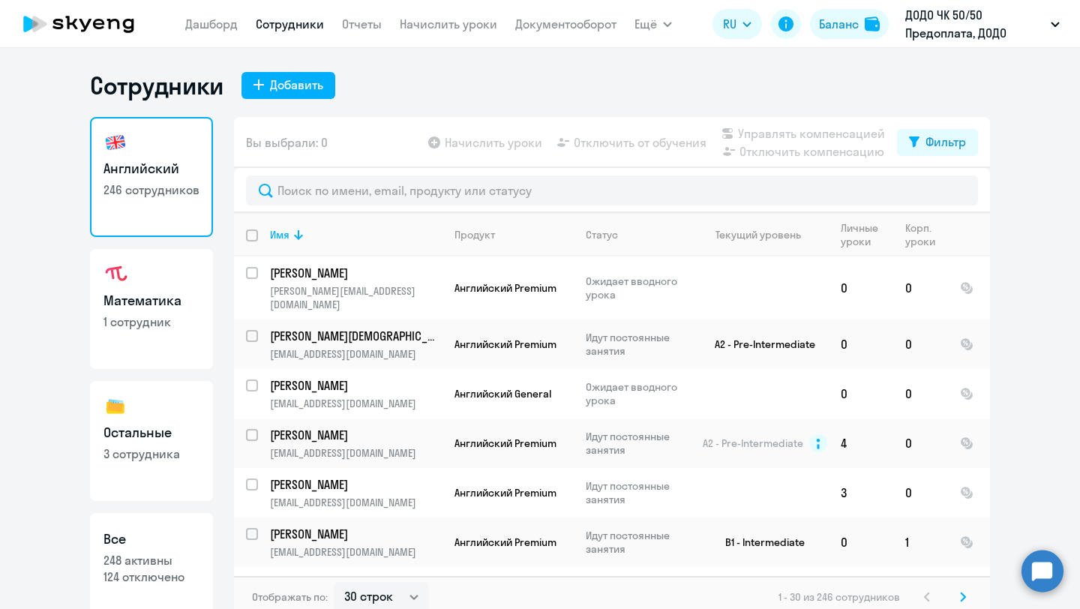
click at [245, 32] on nav "[PERSON_NAME] Отчеты Начислить уроки Документооборот" at bounding box center [400, 24] width 431 height 30
click at [226, 25] on link "Дашборд" at bounding box center [211, 23] width 52 height 15
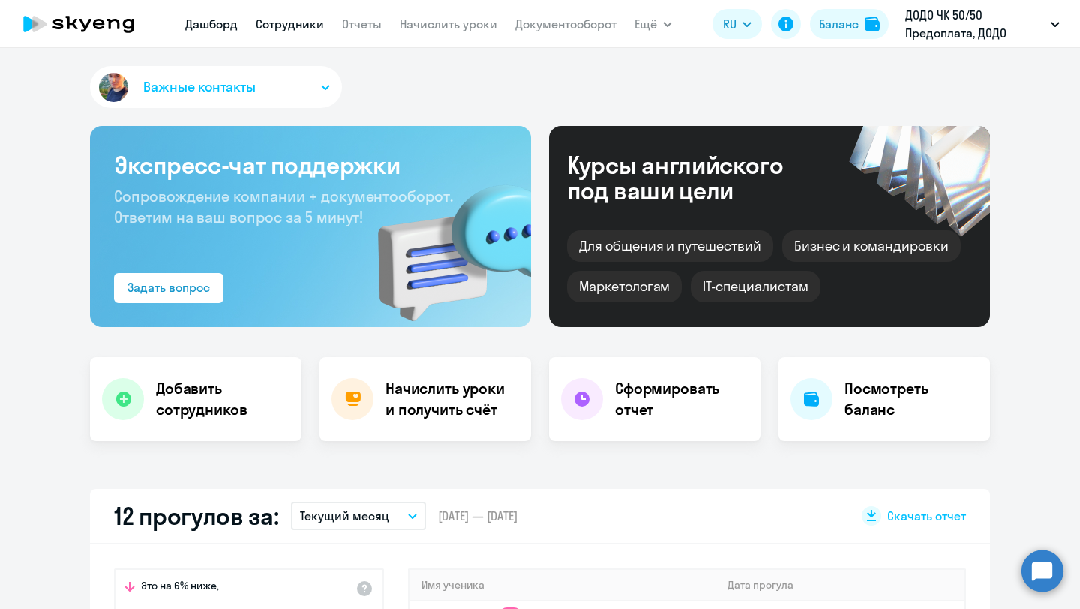
click at [283, 25] on link "Сотрудники" at bounding box center [290, 23] width 68 height 15
select select "30"
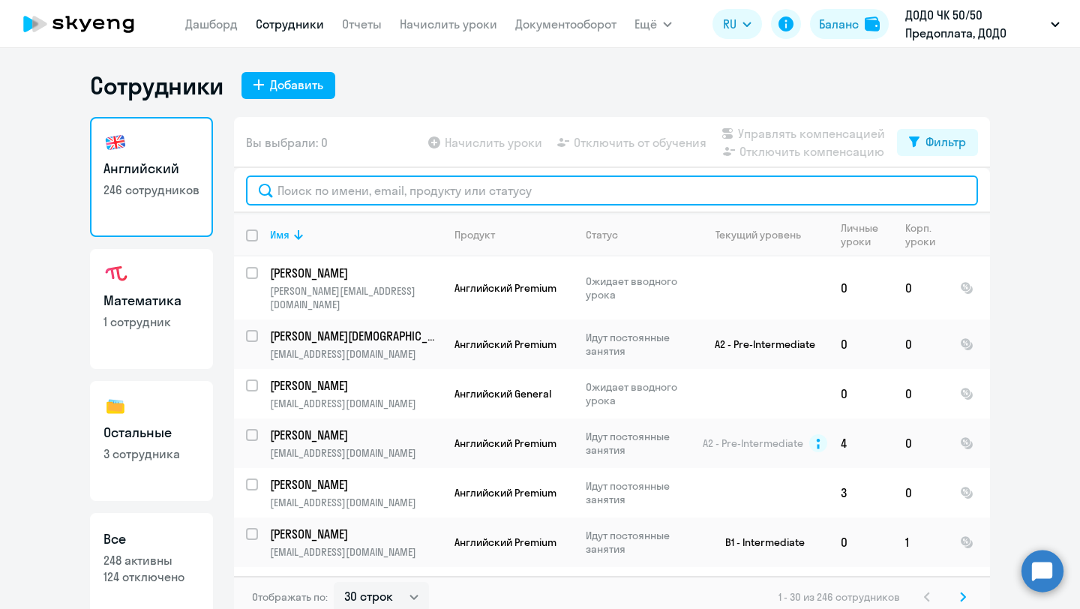
click at [293, 192] on input "text" at bounding box center [612, 190] width 732 height 30
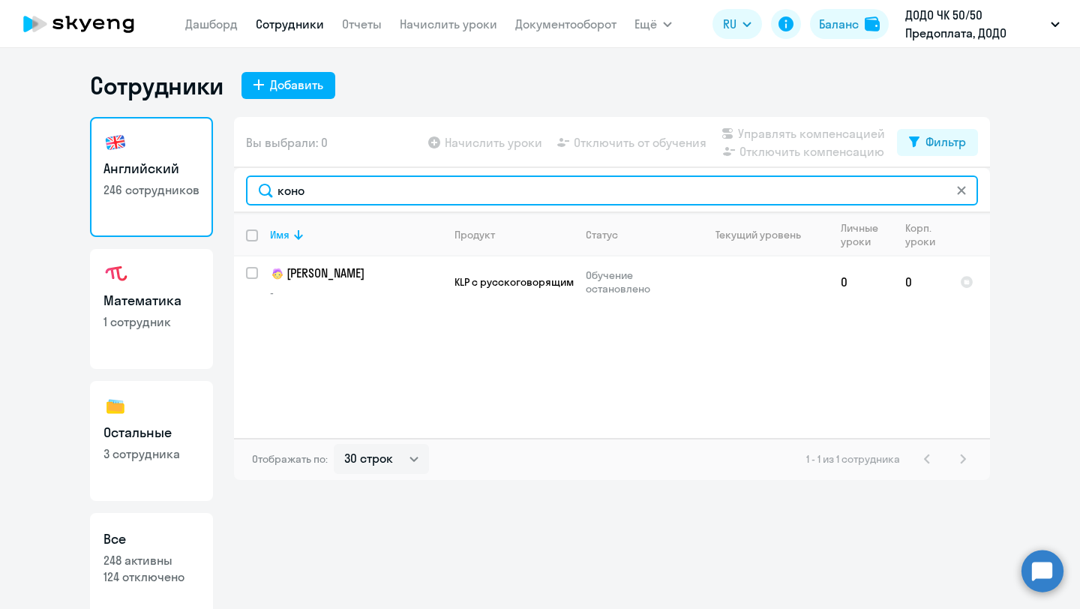
drag, startPoint x: 316, startPoint y: 193, endPoint x: 274, endPoint y: 192, distance: 42.0
click at [274, 192] on input "коно" at bounding box center [612, 190] width 732 height 30
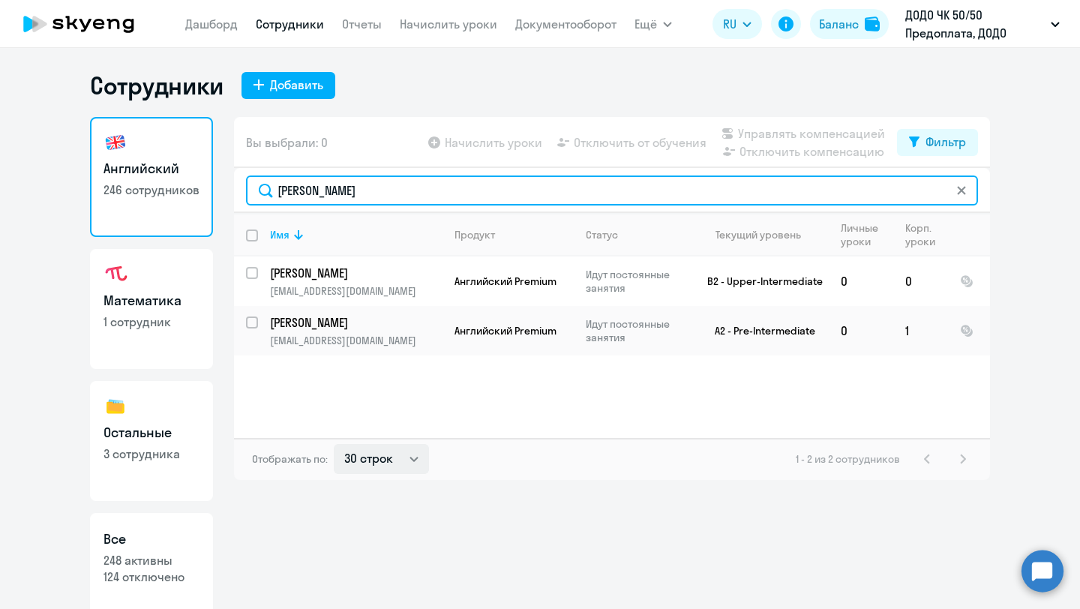
type input "[PERSON_NAME]"
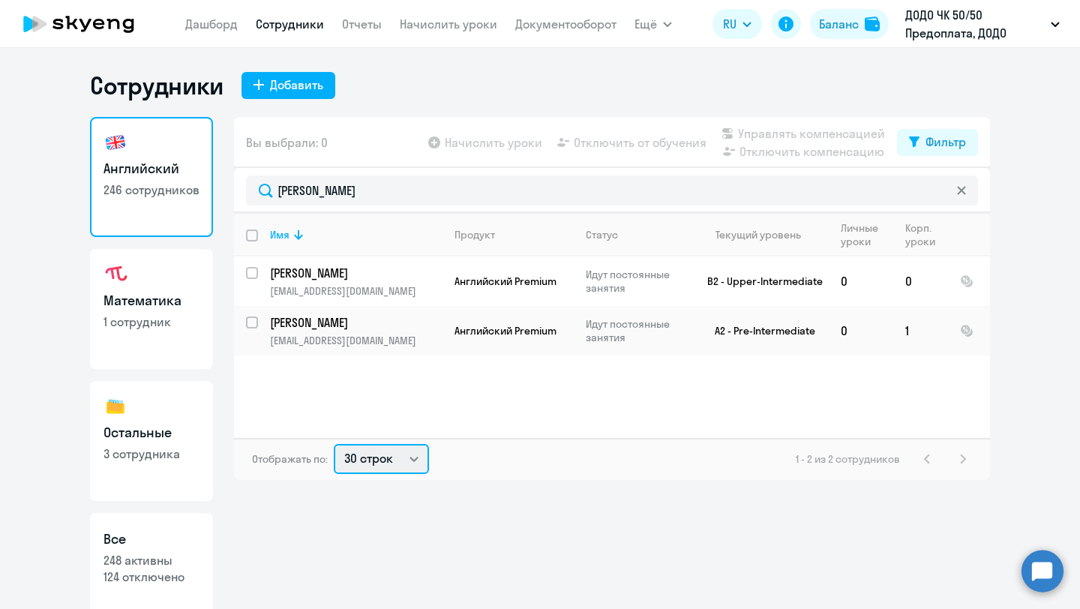
click at [393, 460] on select "30 строк 50 строк 100 строк" at bounding box center [381, 459] width 95 height 30
select select "100"
click at [334, 444] on select "30 строк 50 строк 100 строк" at bounding box center [381, 459] width 95 height 30
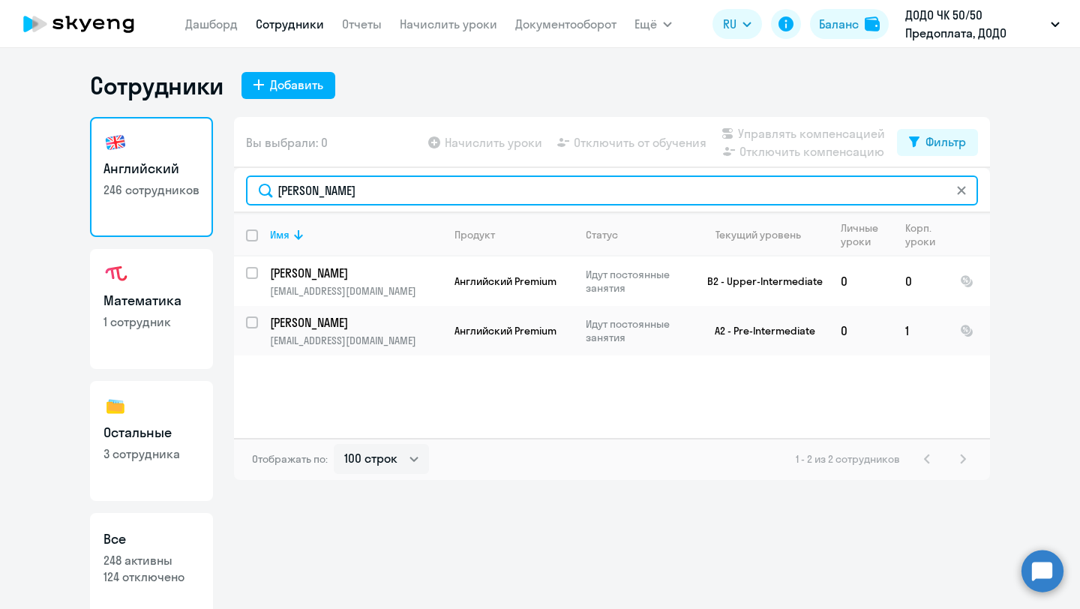
drag, startPoint x: 329, startPoint y: 193, endPoint x: 274, endPoint y: 193, distance: 54.7
click at [274, 193] on input "[PERSON_NAME]" at bounding box center [612, 190] width 732 height 30
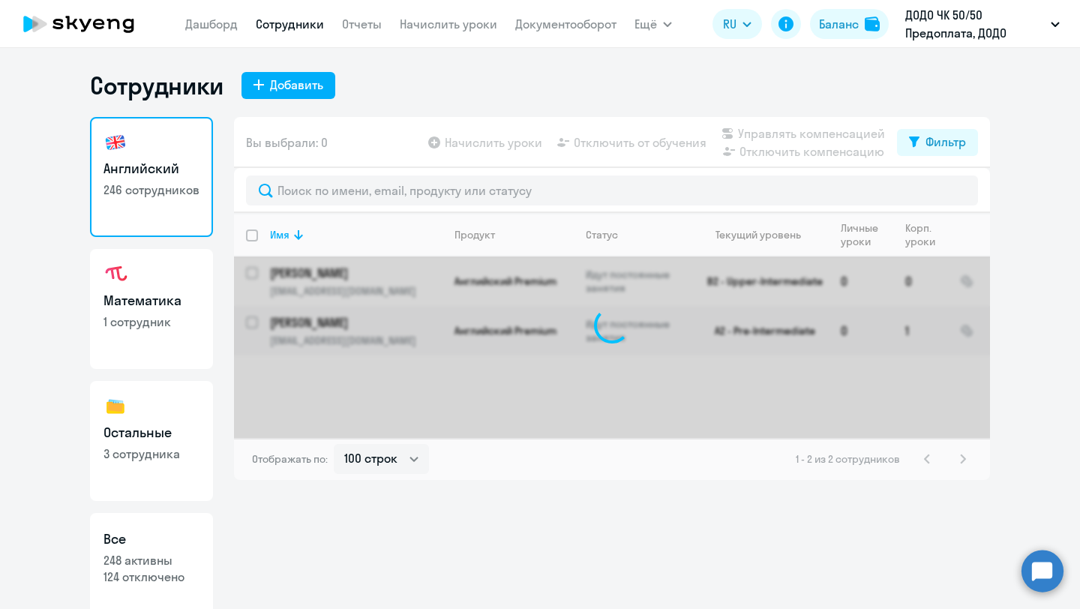
click at [144, 413] on link "Остальные 3 сотрудника" at bounding box center [151, 441] width 123 height 120
select select "30"
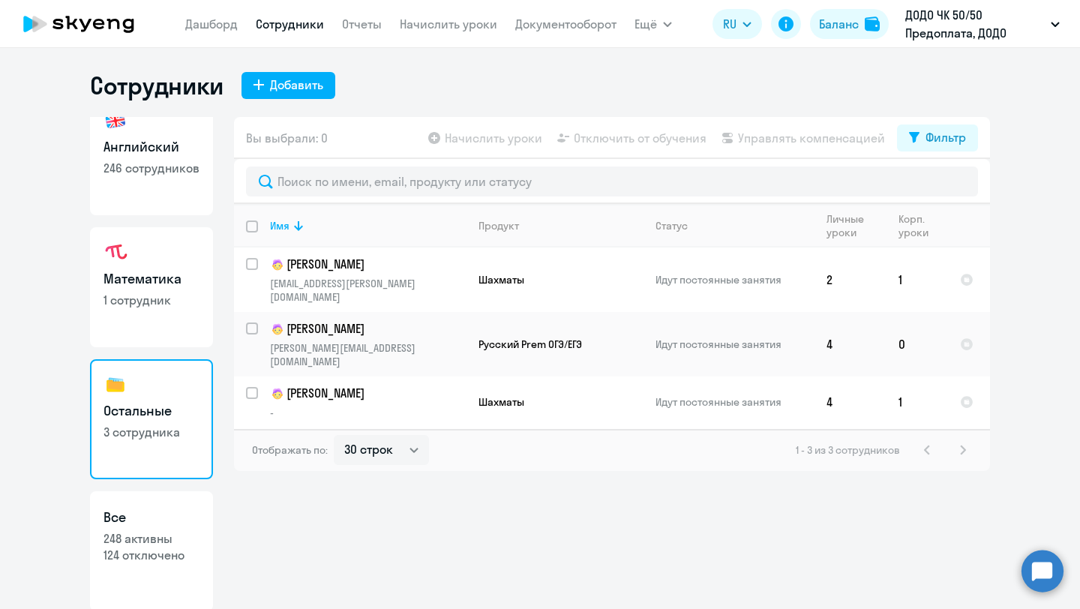
scroll to position [24, 0]
click at [144, 532] on p "248 активны" at bounding box center [151, 536] width 96 height 16
select select "30"
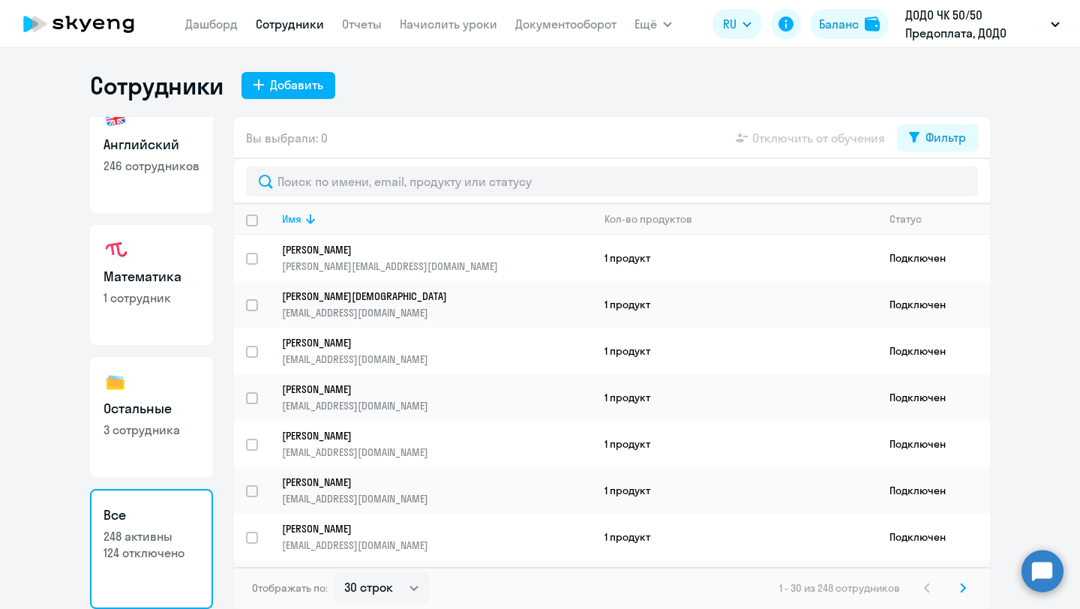
click at [155, 290] on p "1 сотрудник" at bounding box center [151, 297] width 96 height 16
select select "30"
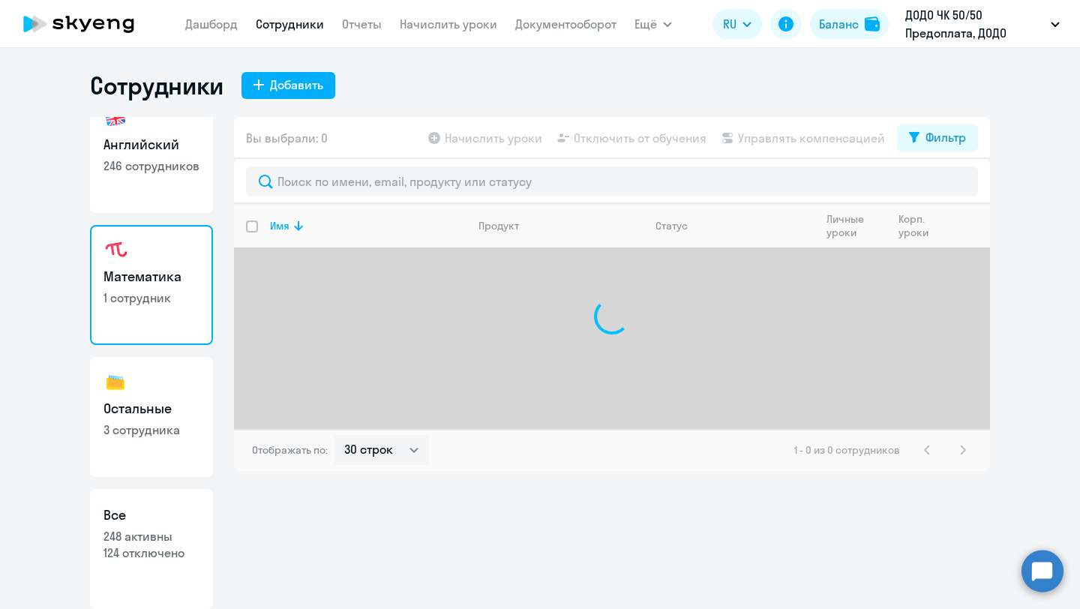
click at [156, 178] on link "Английский 246 сотрудников" at bounding box center [151, 153] width 123 height 120
select select "30"
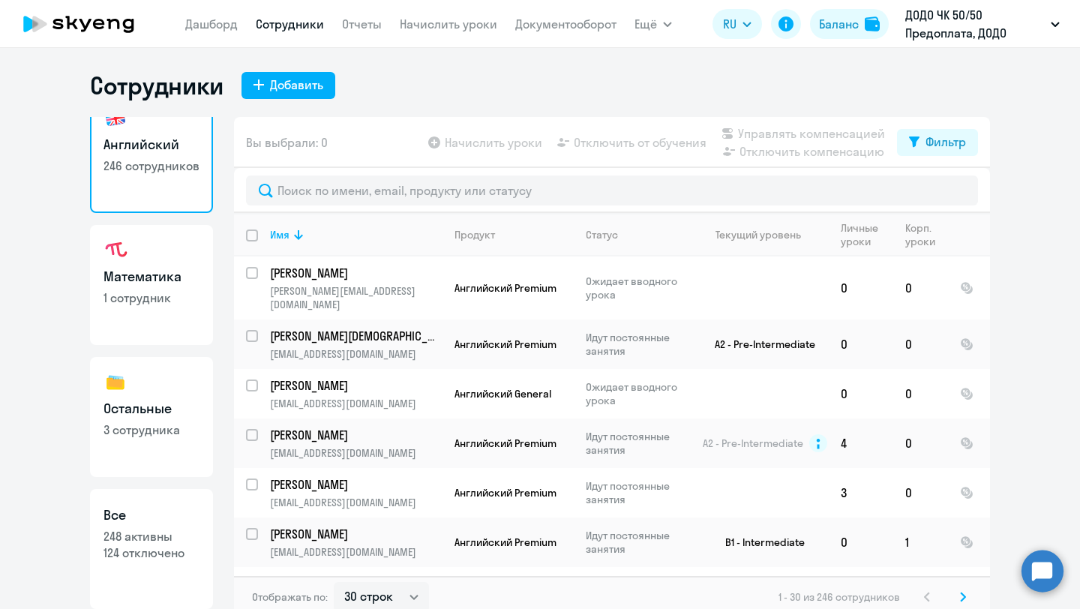
click at [301, 209] on div at bounding box center [612, 190] width 756 height 45
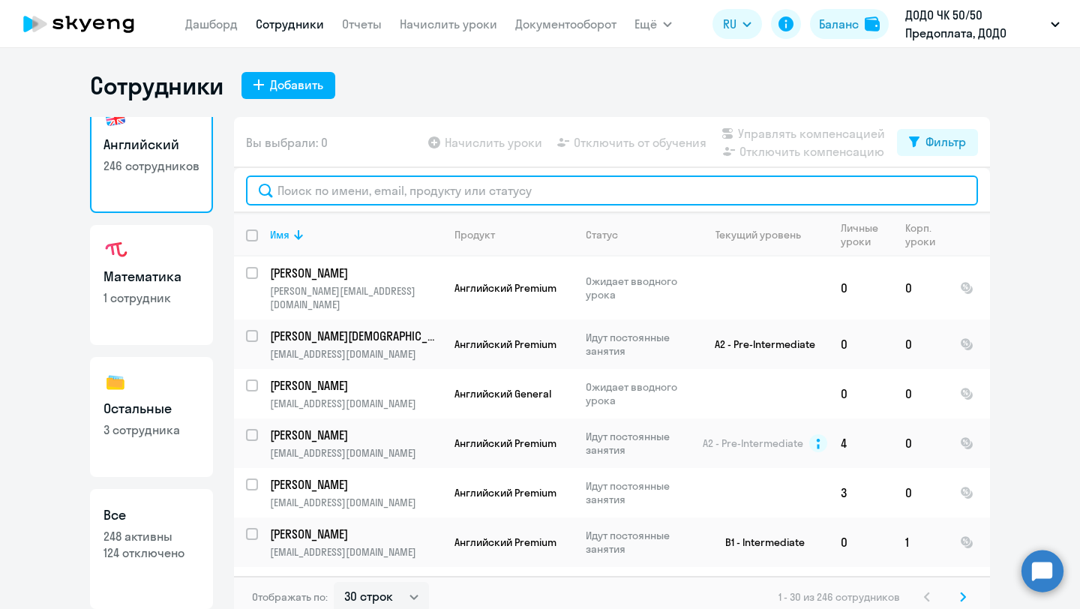
click at [293, 193] on input "text" at bounding box center [612, 190] width 732 height 30
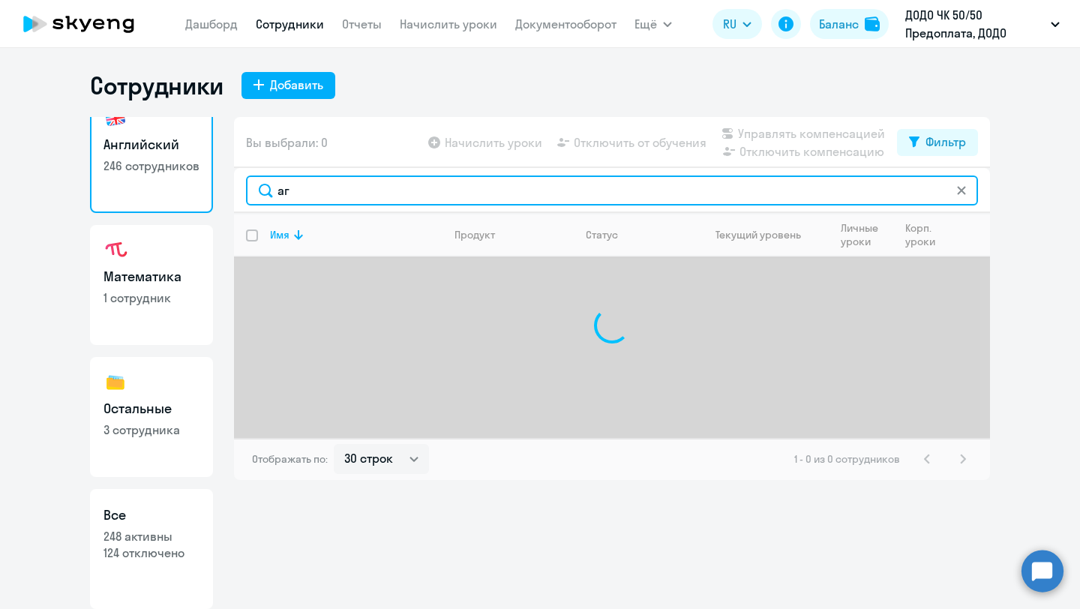
type input "[PERSON_NAME]"
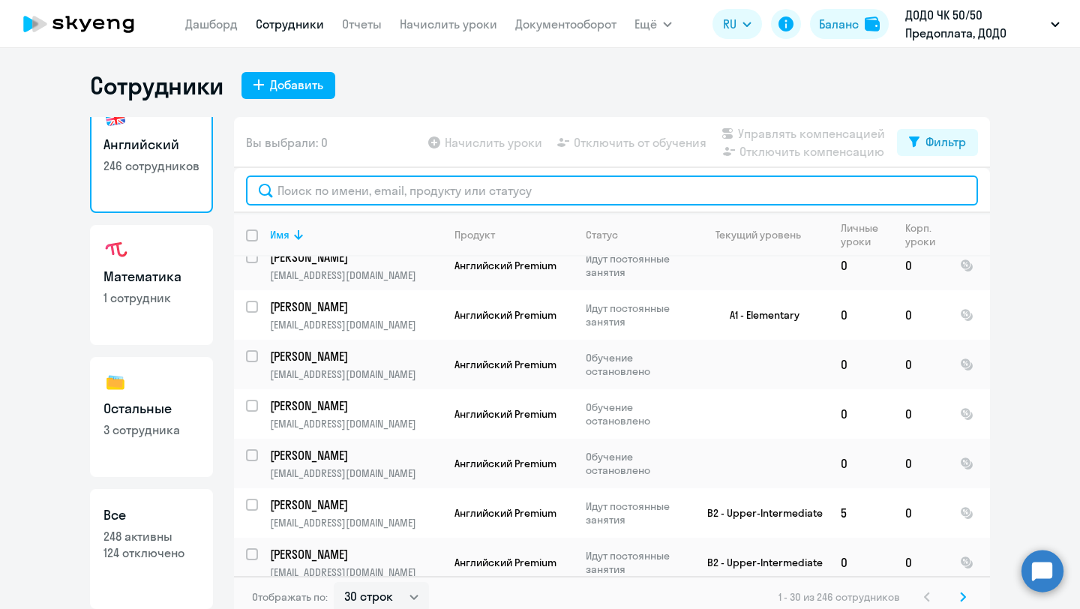
scroll to position [1008, 0]
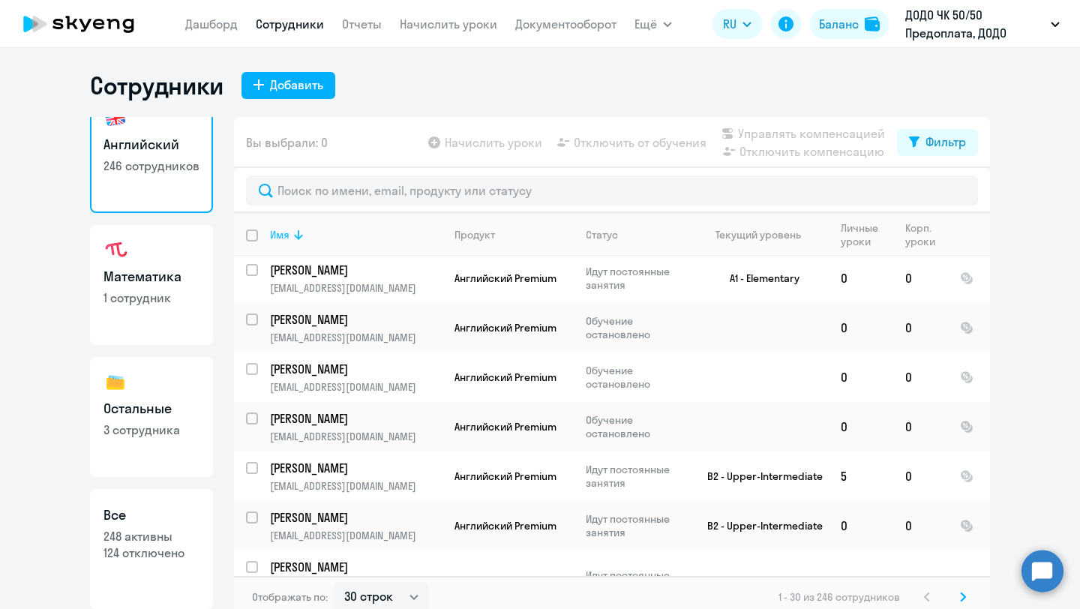
click at [306, 231] on icon at bounding box center [298, 235] width 18 height 18
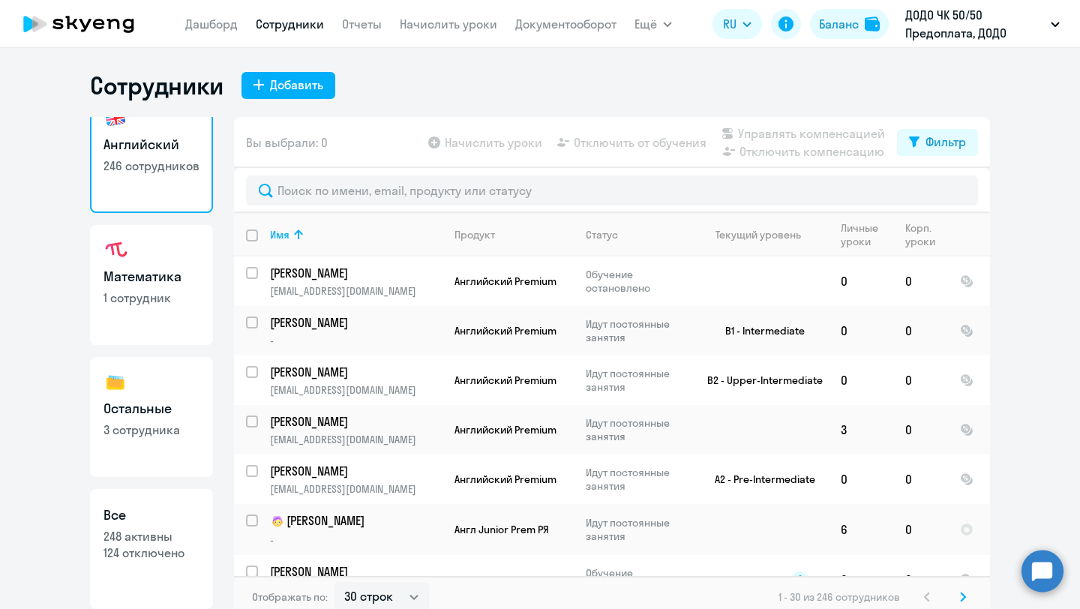
click at [160, 176] on link "Английский 246 сотрудников" at bounding box center [151, 153] width 123 height 120
click at [268, 91] on button "Добавить" at bounding box center [288, 85] width 94 height 27
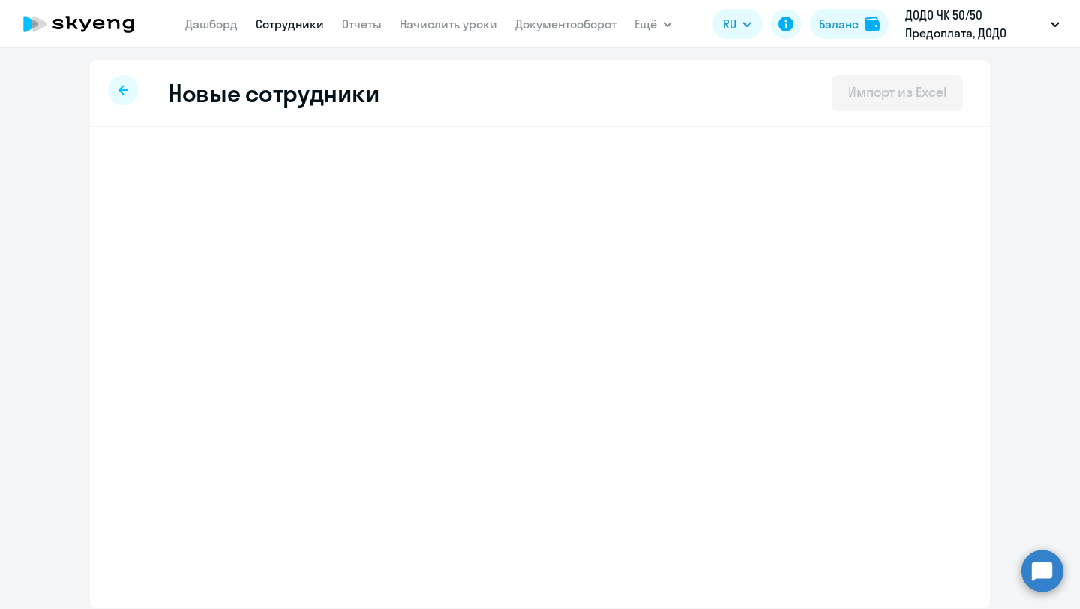
select select "english_adult_not_native_speaker"
select select "3"
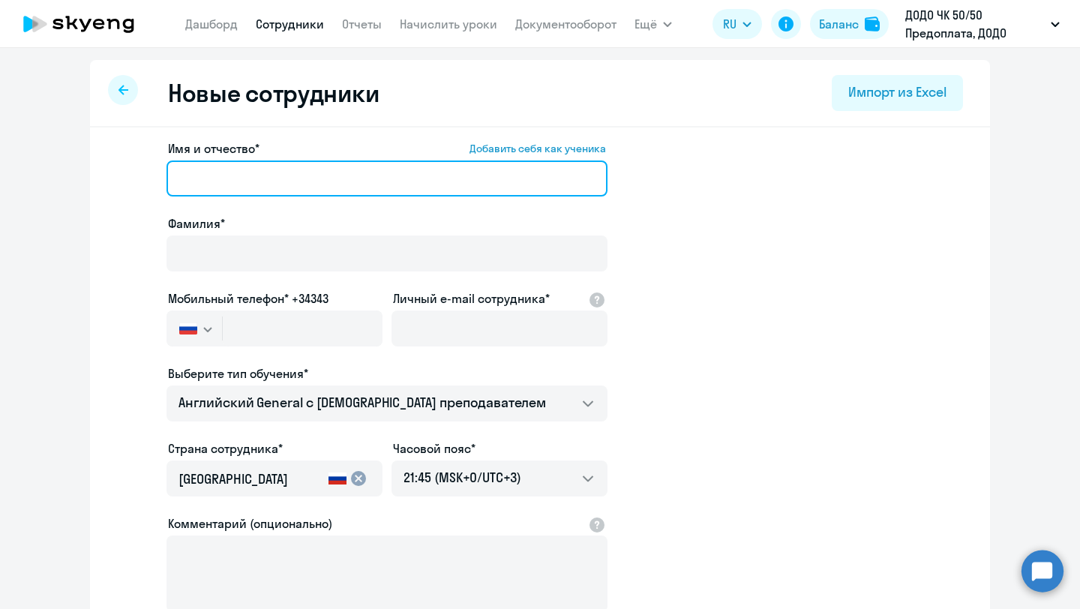
click at [226, 172] on input "Имя и отчество* Добавить себя как ученика" at bounding box center [386, 178] width 441 height 36
paste input "[PERSON_NAME]"
type input "[PERSON_NAME]"
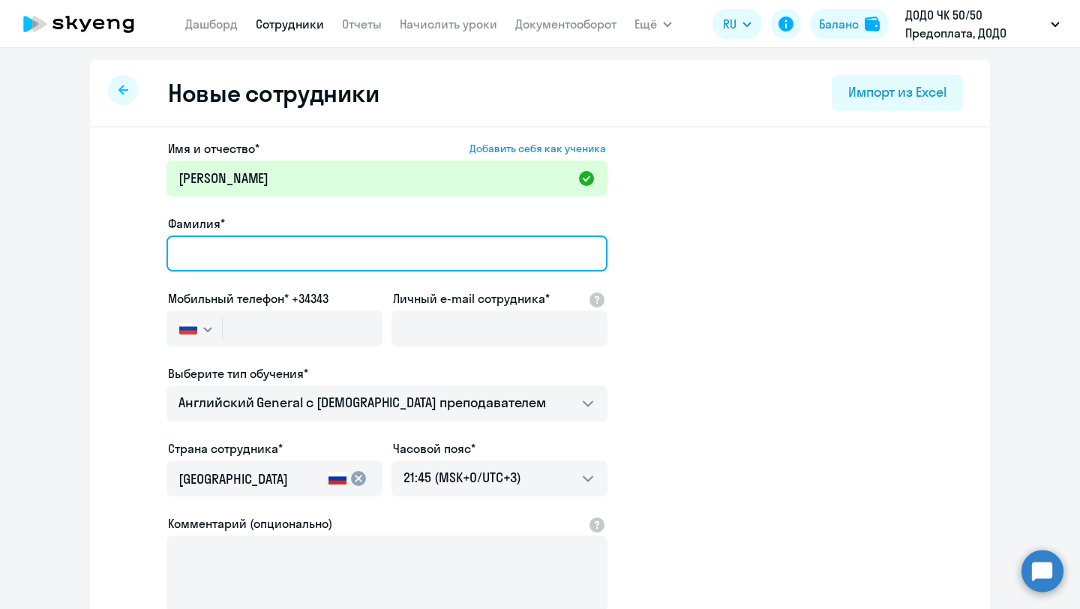
click at [229, 247] on input "Фамилия*" at bounding box center [386, 253] width 441 height 36
paste input "Агапов"
type input "Агапов"
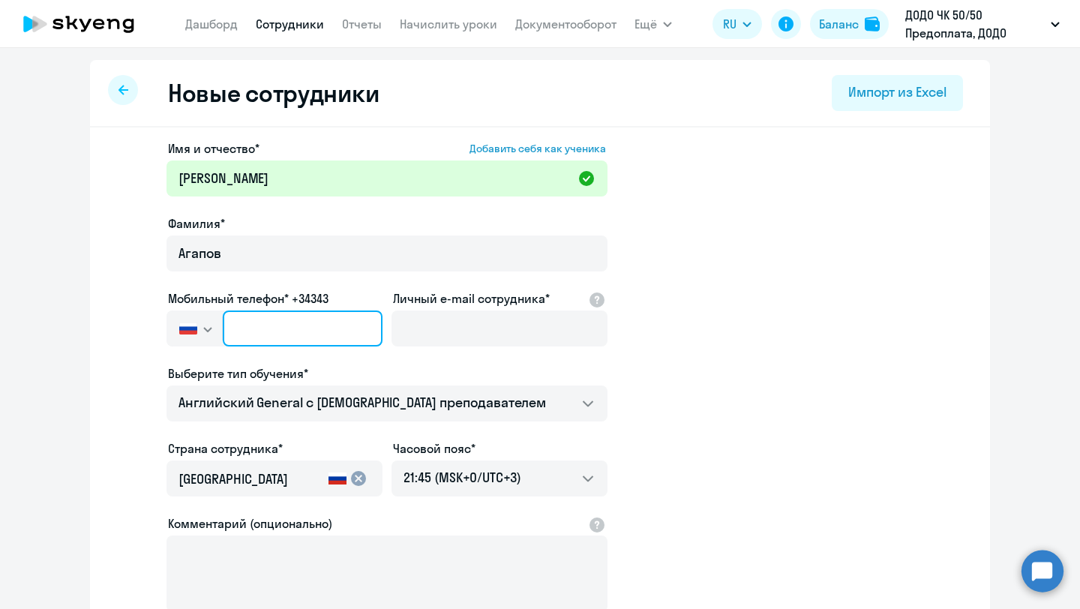
click at [261, 339] on input "text" at bounding box center [303, 328] width 160 height 36
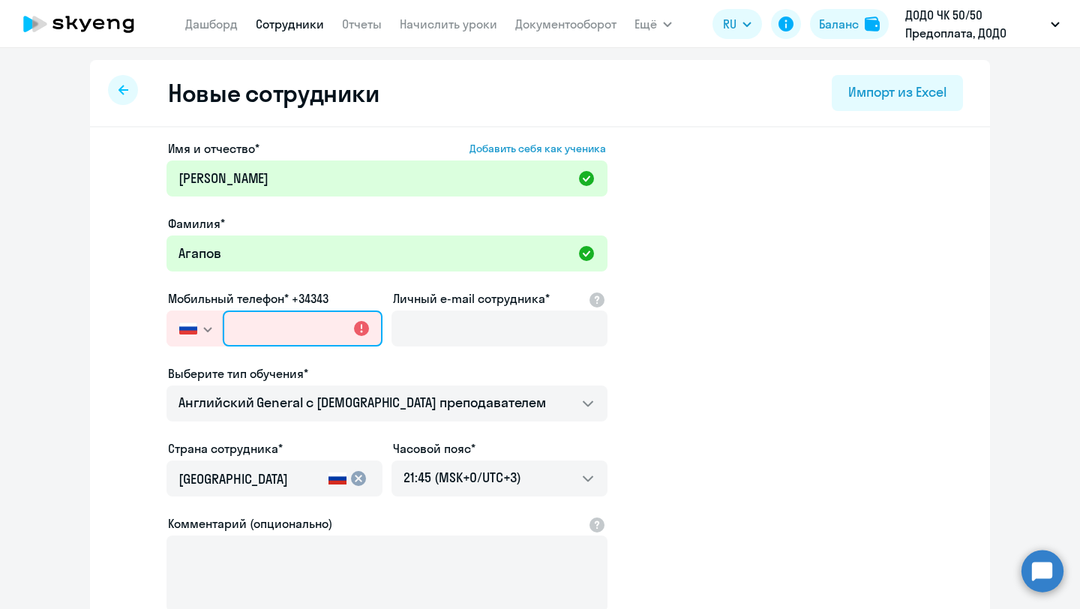
paste input "[PHONE_NUMBER]"
type input "[PHONE_NUMBER]"
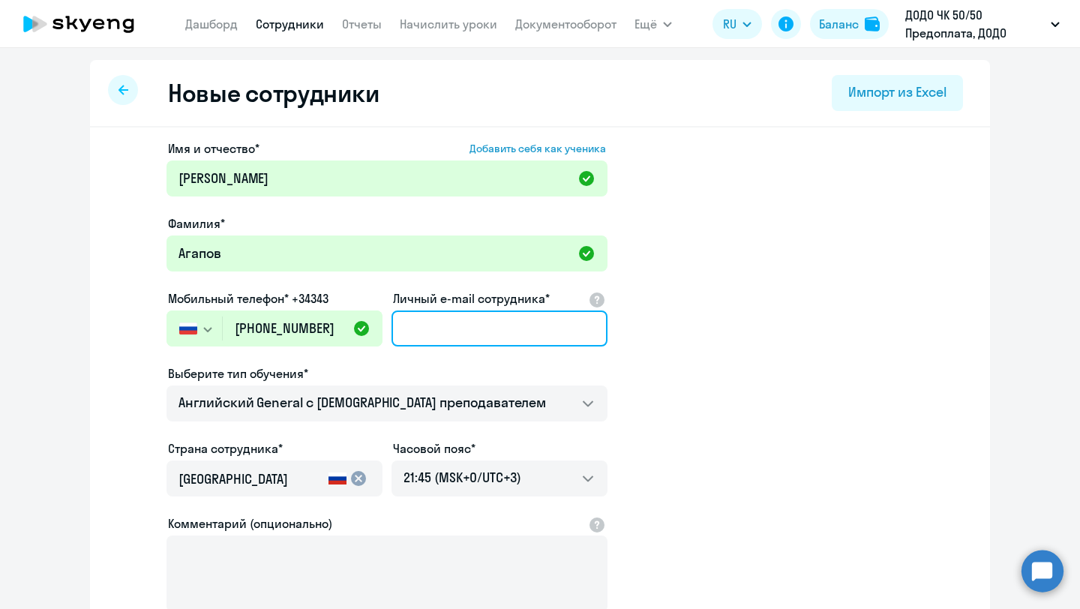
click at [431, 322] on input "Личный e-mail сотрудника*" at bounding box center [499, 328] width 216 height 36
paste input "[EMAIL_ADDRESS][DOMAIN_NAME]"
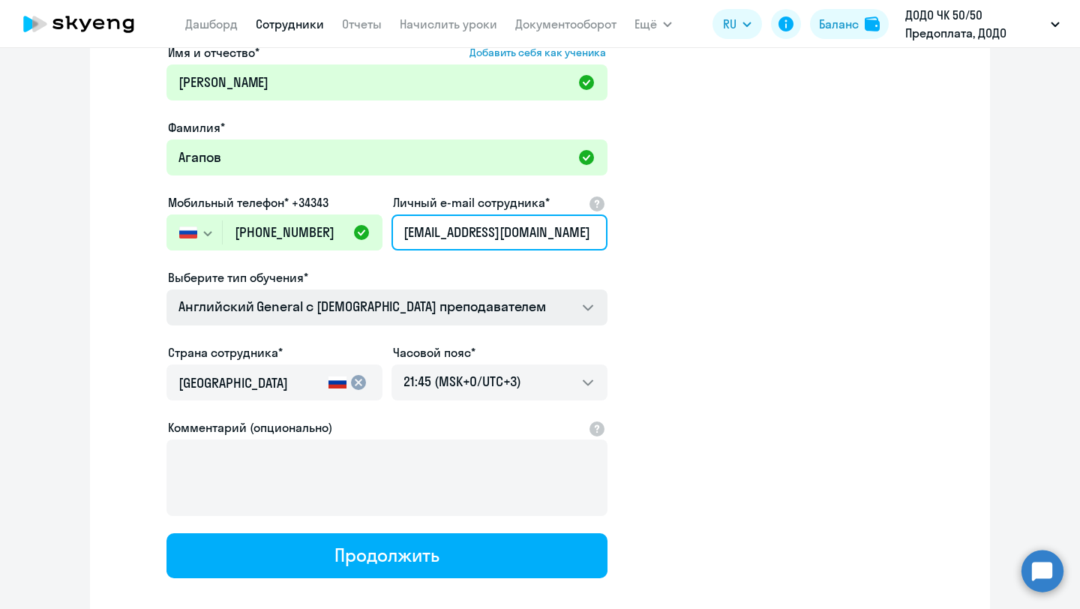
scroll to position [177, 0]
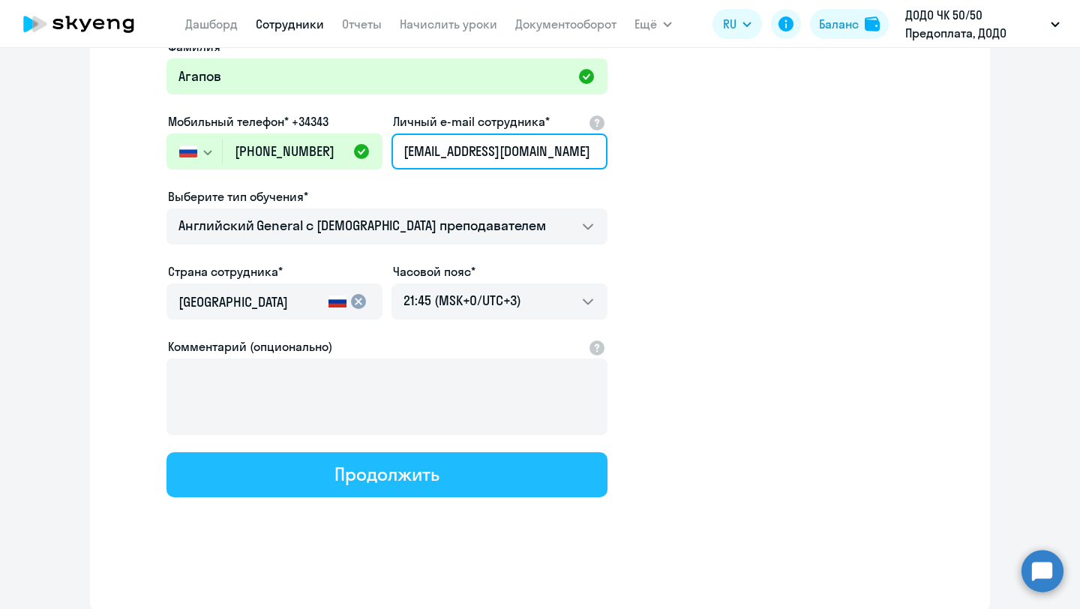
type input "[EMAIL_ADDRESS][DOMAIN_NAME]"
click at [387, 482] on div "Продолжить" at bounding box center [386, 474] width 104 height 24
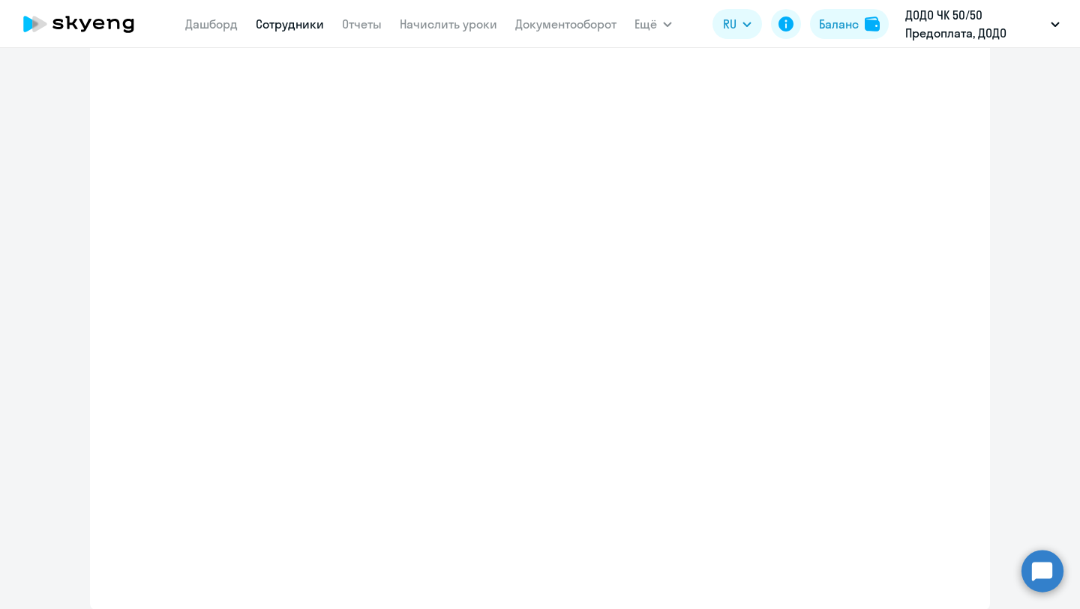
select select "english_adult_not_native_speaker"
select select "3"
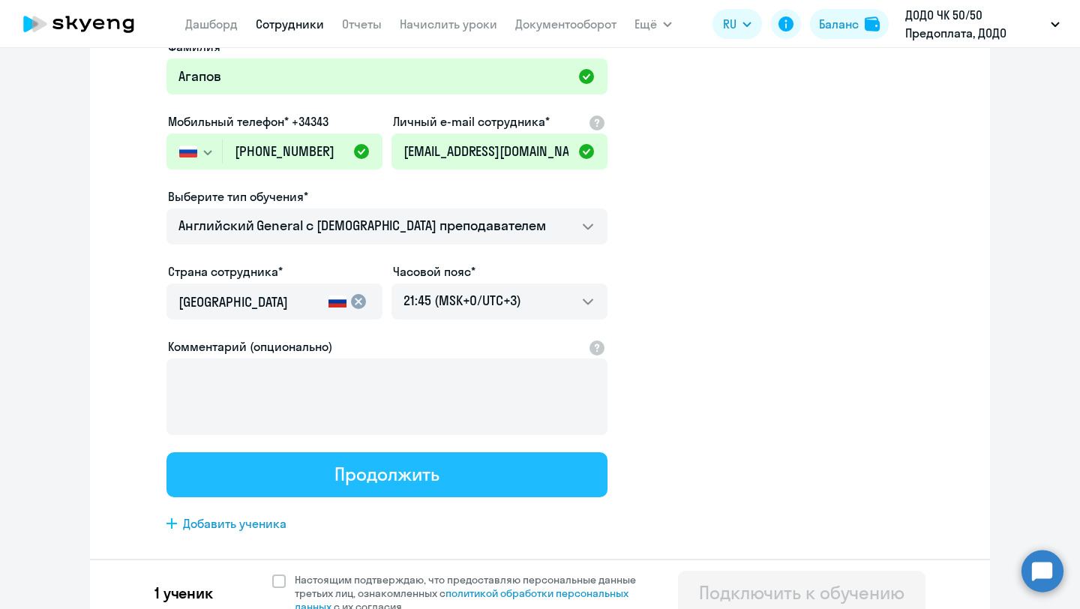
scroll to position [0, 0]
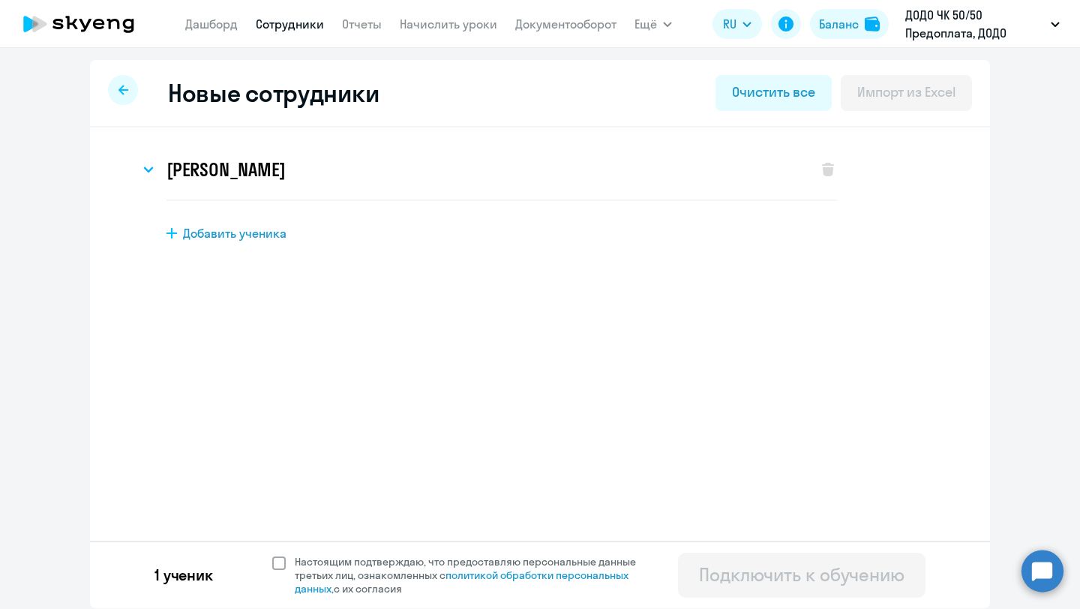
click at [272, 574] on label "Настоящим подтверждаю, что предоставляю персональные данные третьих лиц, ознако…" at bounding box center [463, 575] width 382 height 40
click at [272, 555] on input "Настоящим подтверждаю, что предоставляю персональные данные третьих лиц, ознако…" at bounding box center [271, 554] width 1 height 1
checkbox input "true"
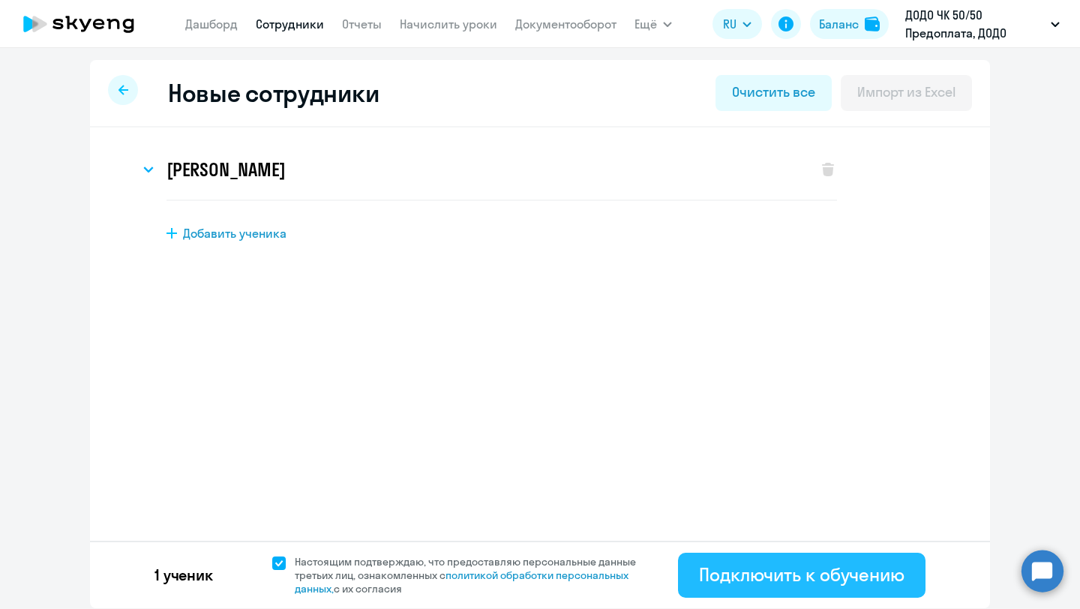
click at [761, 568] on div "Подключить к обучению" at bounding box center [801, 574] width 205 height 24
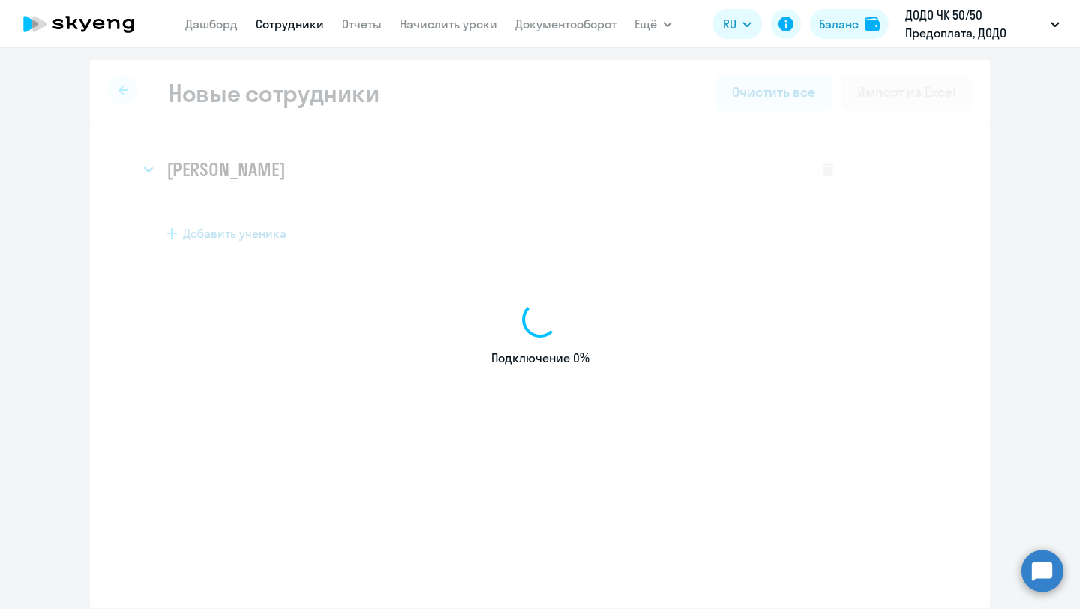
select select "english_adult_not_native_speaker"
select select "3"
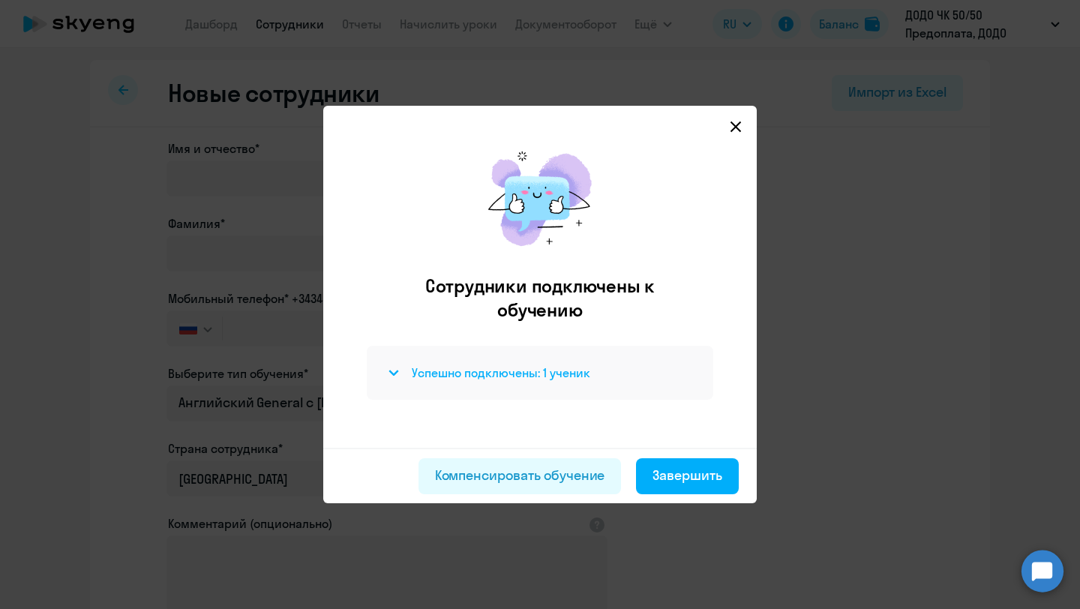
click at [523, 372] on h4 "Успешно подключены: 1 ученик" at bounding box center [501, 372] width 178 height 16
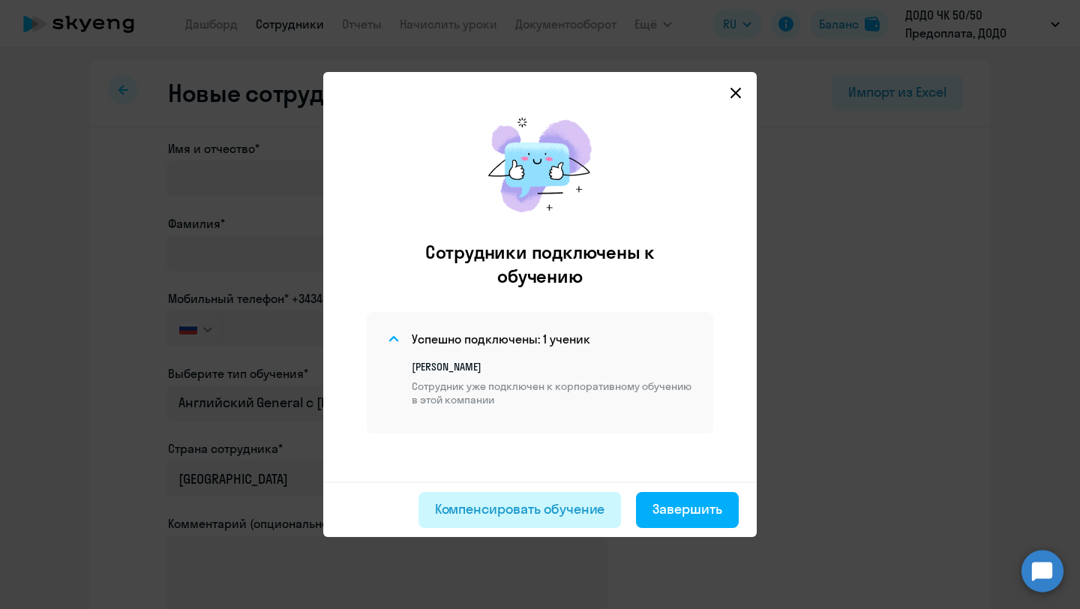
click at [517, 506] on div "Компенсировать обучение" at bounding box center [520, 508] width 170 height 19
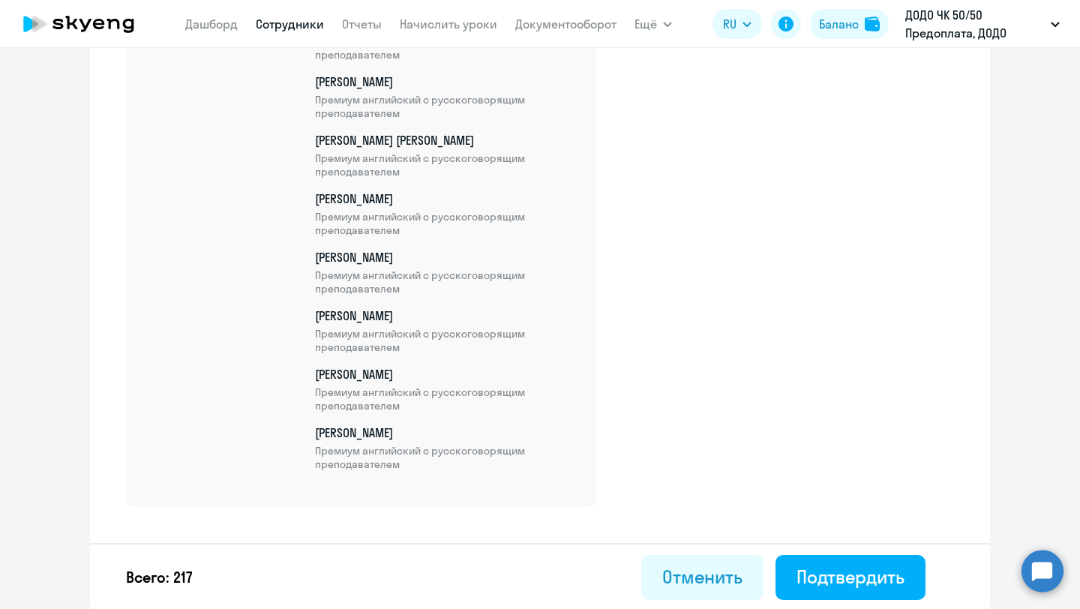
scroll to position [12655, 0]
click at [882, 576] on div "Подтвердить" at bounding box center [850, 576] width 108 height 24
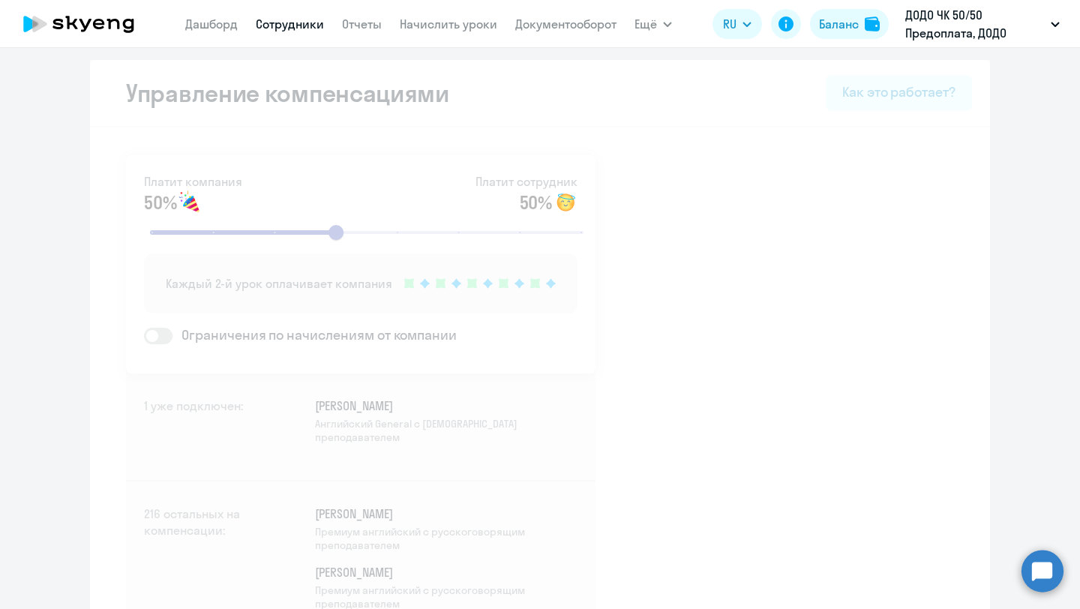
select select "30"
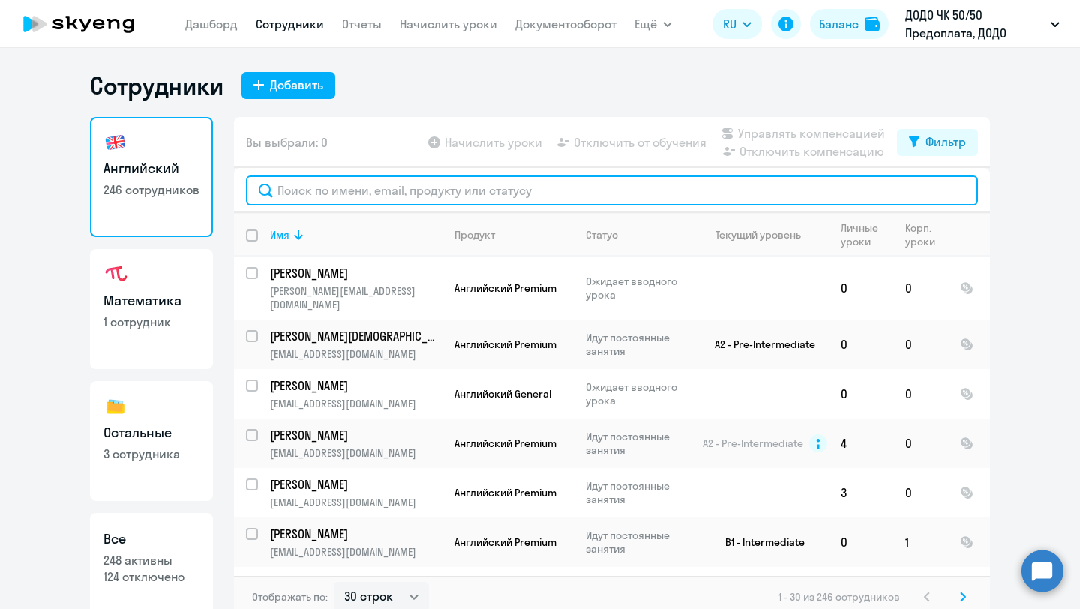
click at [337, 198] on input "text" at bounding box center [612, 190] width 732 height 30
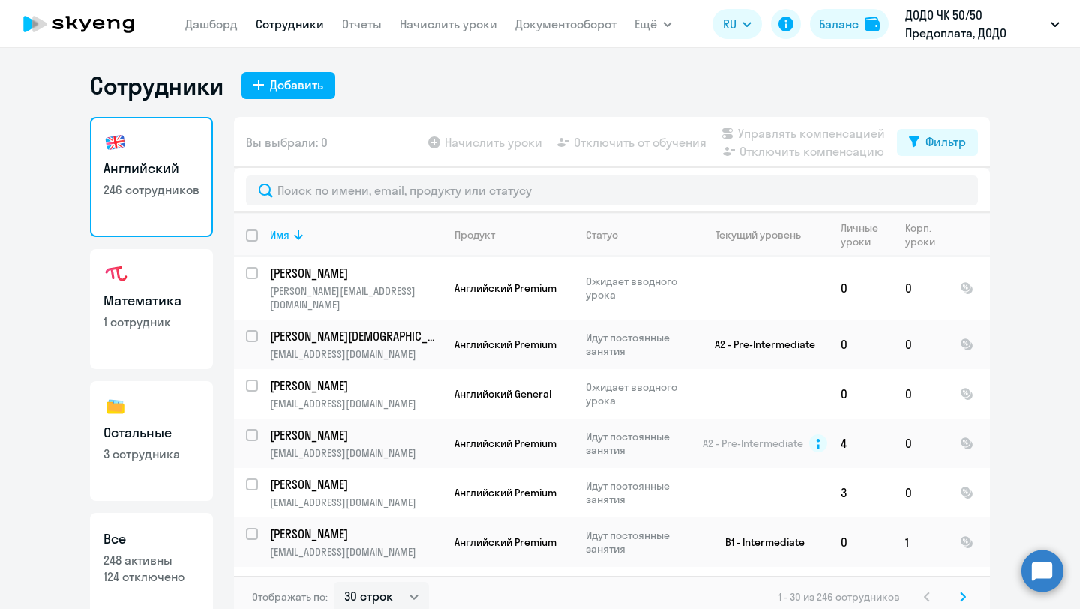
click at [366, 138] on div "Вы выбрали: 0 Начислить уроки Отключить от обучения Управлять компенсацией Откл…" at bounding box center [612, 142] width 756 height 51
click at [296, 228] on icon at bounding box center [298, 235] width 18 height 18
